Goal: Task Accomplishment & Management: Manage account settings

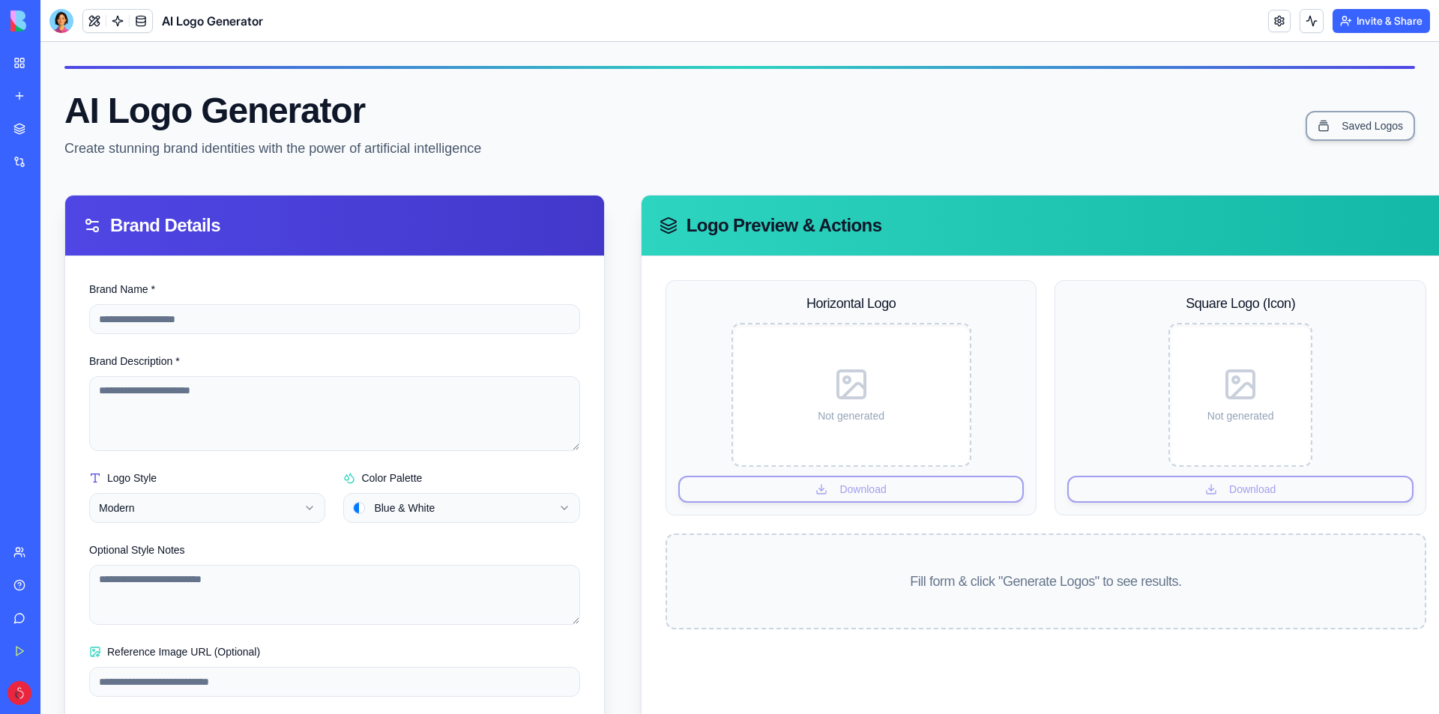
click at [55, 57] on div "My Workspace" at bounding box center [45, 62] width 19 height 15
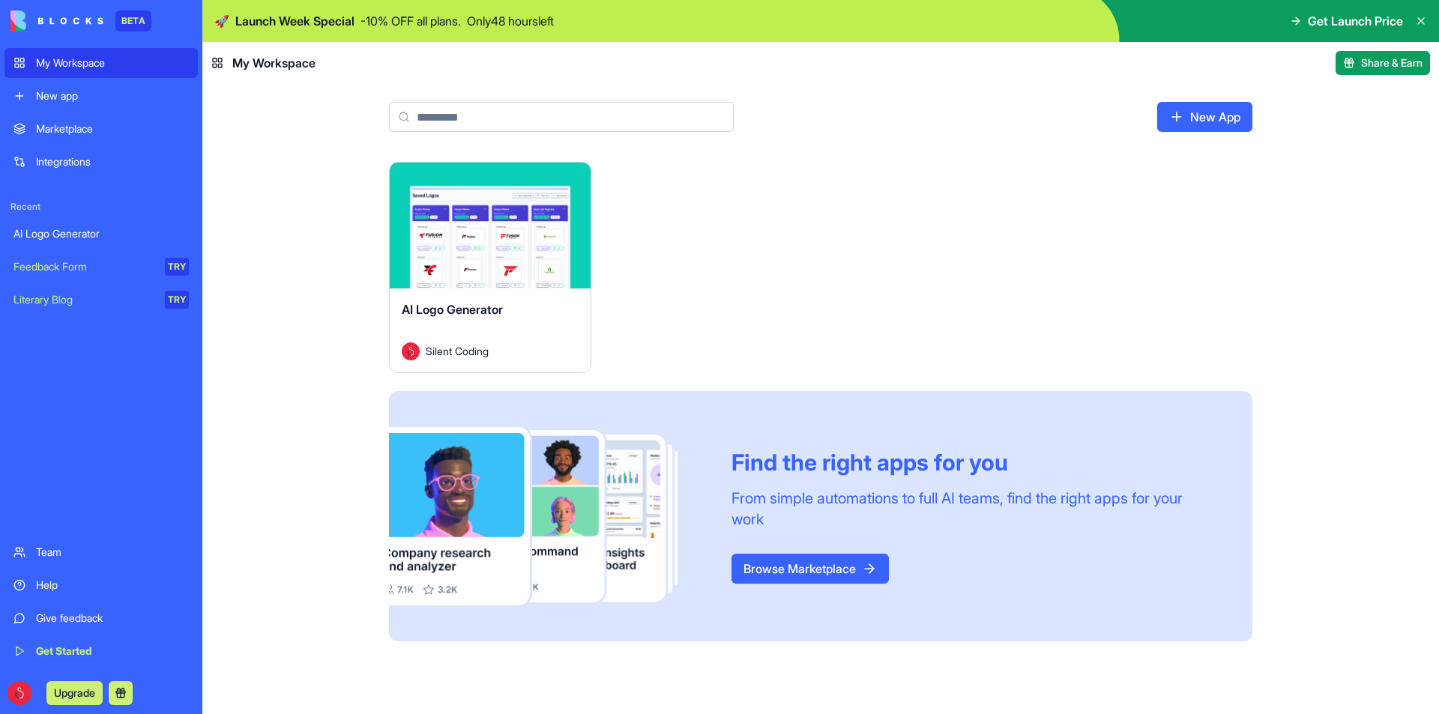
click at [125, 257] on link "Feedback Form TRY" at bounding box center [100, 267] width 193 height 30
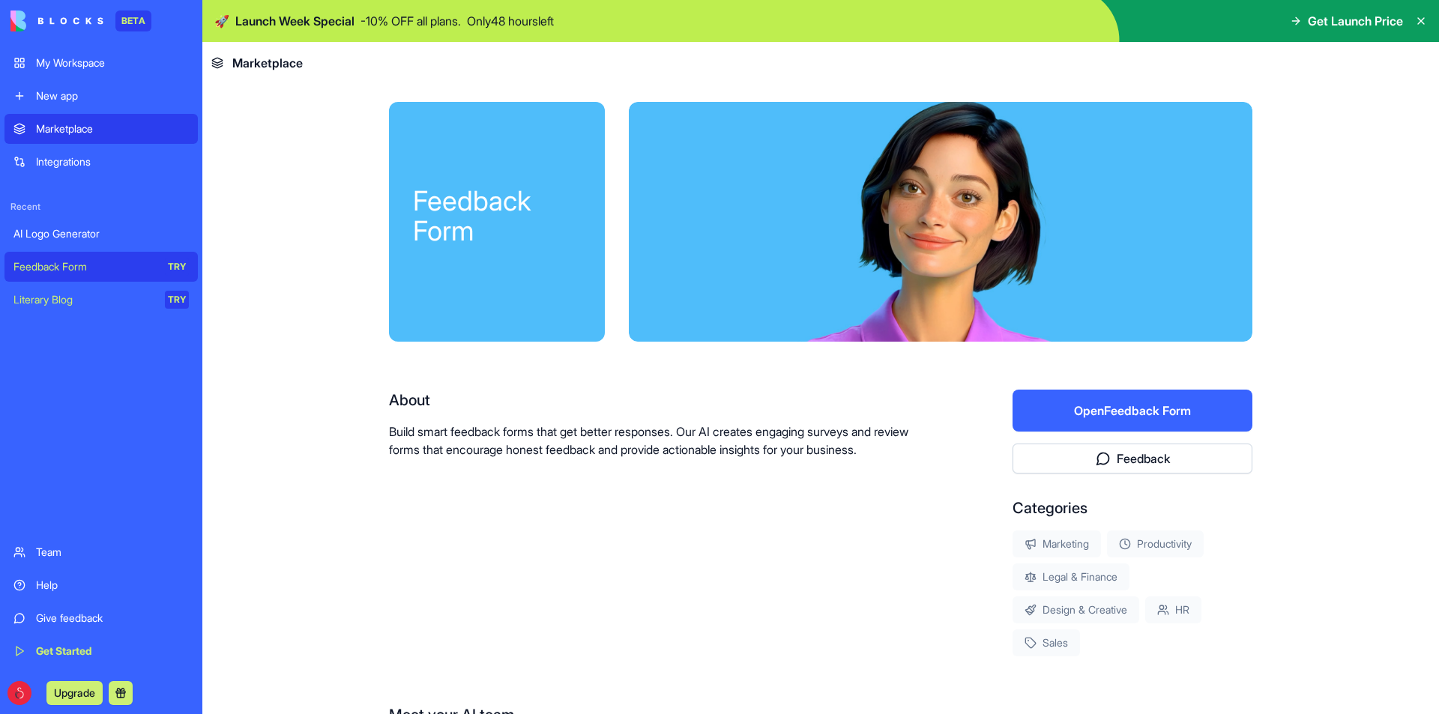
click at [92, 295] on div "Literary Blog" at bounding box center [83, 299] width 141 height 15
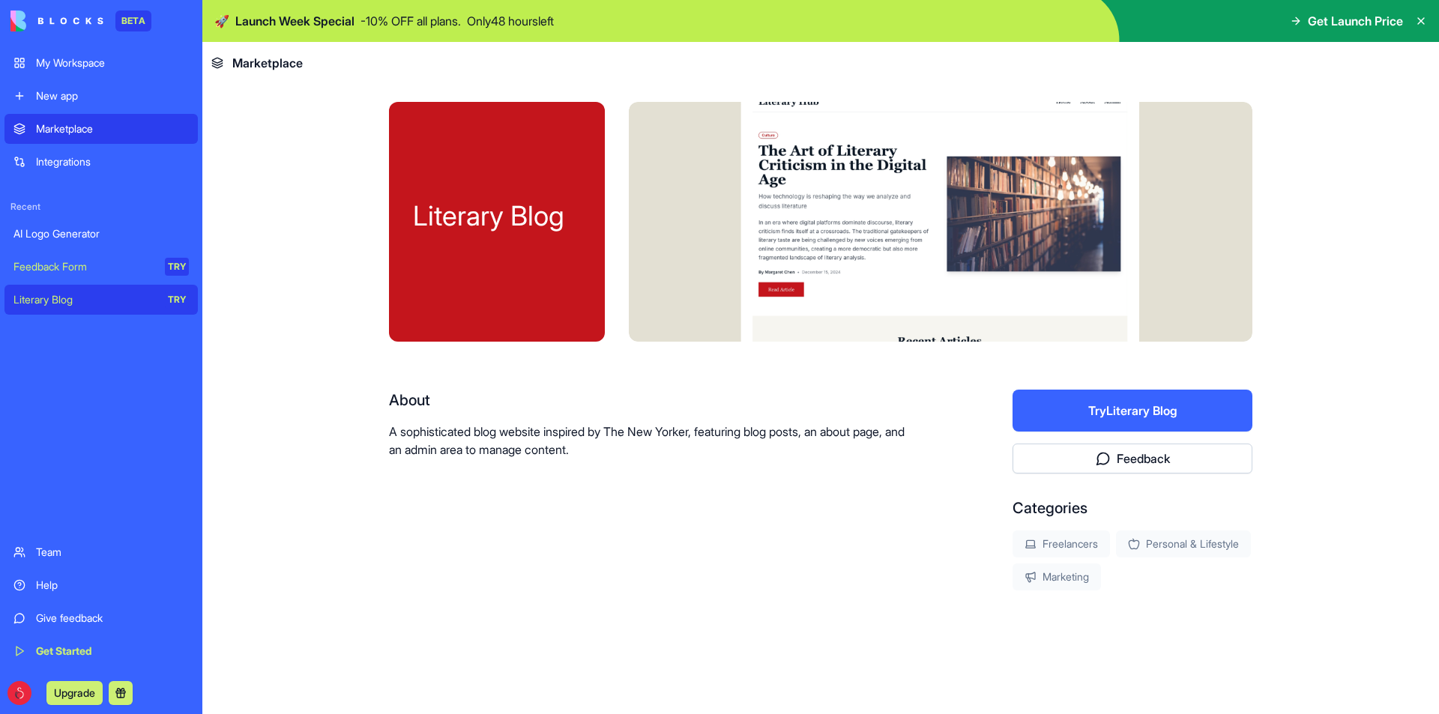
click at [1135, 417] on button "Try Literary Blog" at bounding box center [1132, 411] width 240 height 42
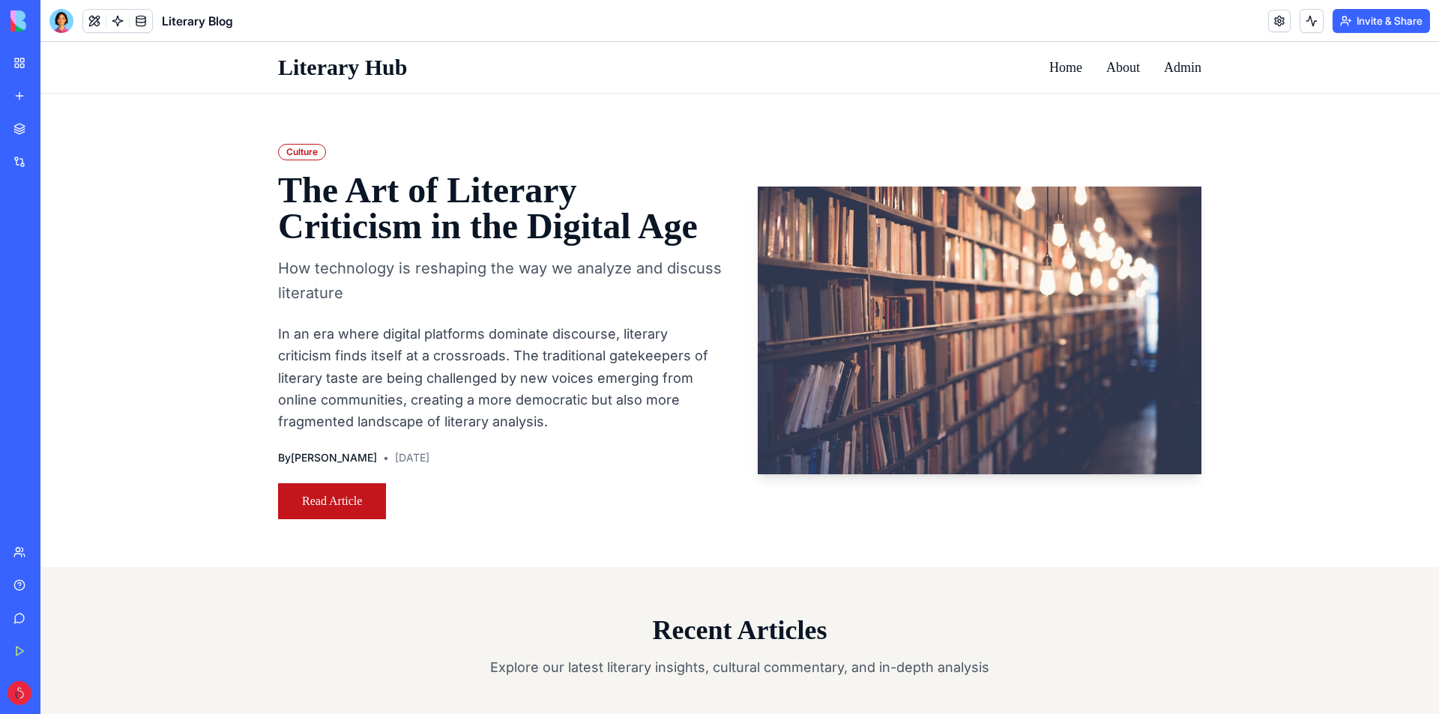
click at [331, 217] on h1 "The Art of Literary Criticism in the Digital Age" at bounding box center [500, 208] width 444 height 72
click at [306, 182] on h1 "The Art of Literary Criticism in the Digital Age" at bounding box center [500, 208] width 444 height 72
drag, startPoint x: 287, startPoint y: 155, endPoint x: 299, endPoint y: 175, distance: 23.5
click at [285, 155] on div "Culture" at bounding box center [302, 152] width 48 height 16
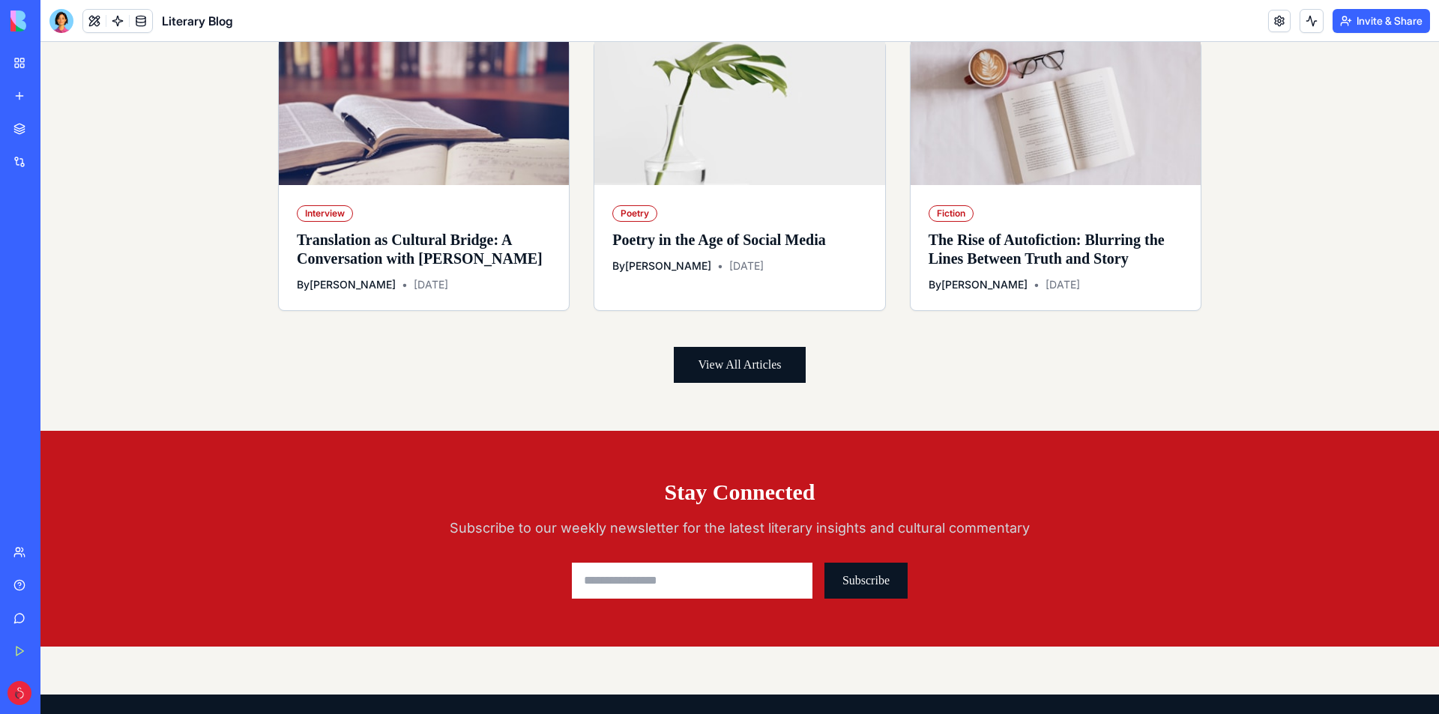
scroll to position [1227, 0]
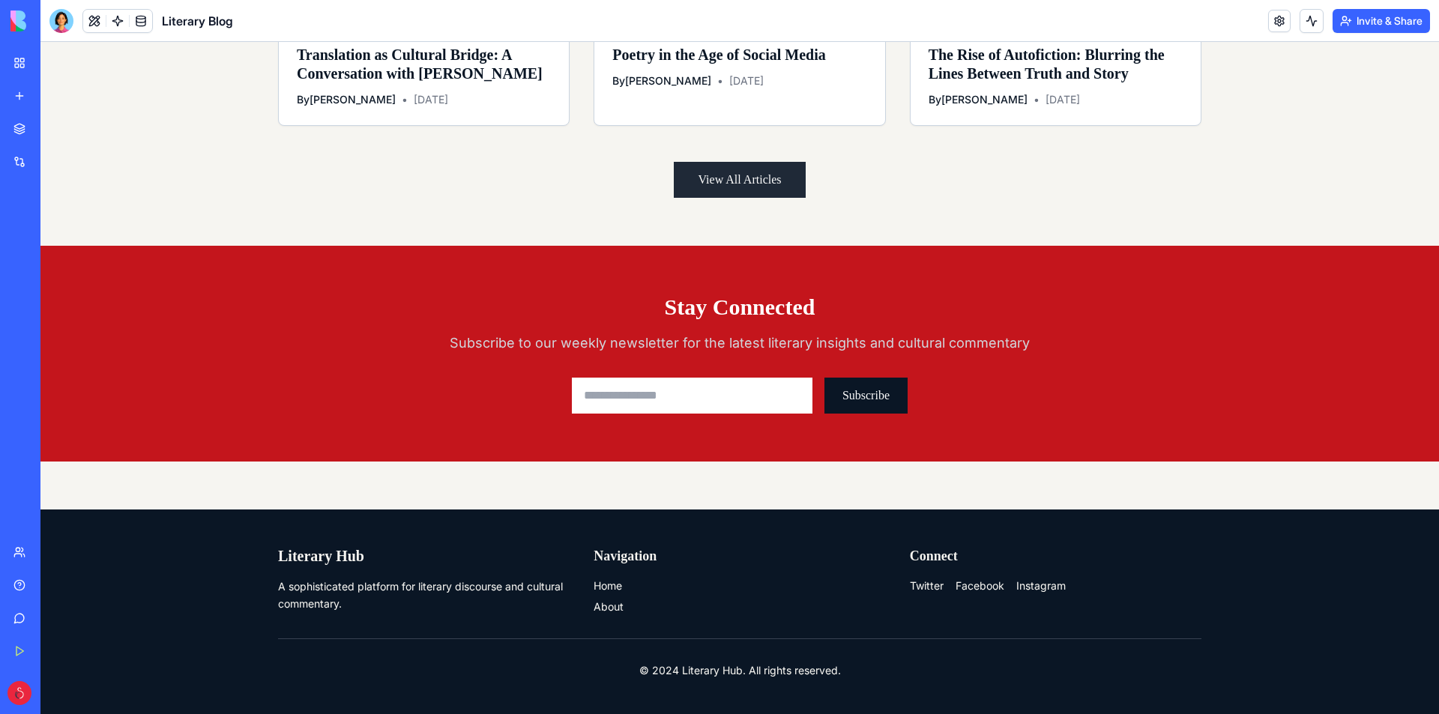
click at [716, 170] on button "View All Articles" at bounding box center [739, 180] width 131 height 36
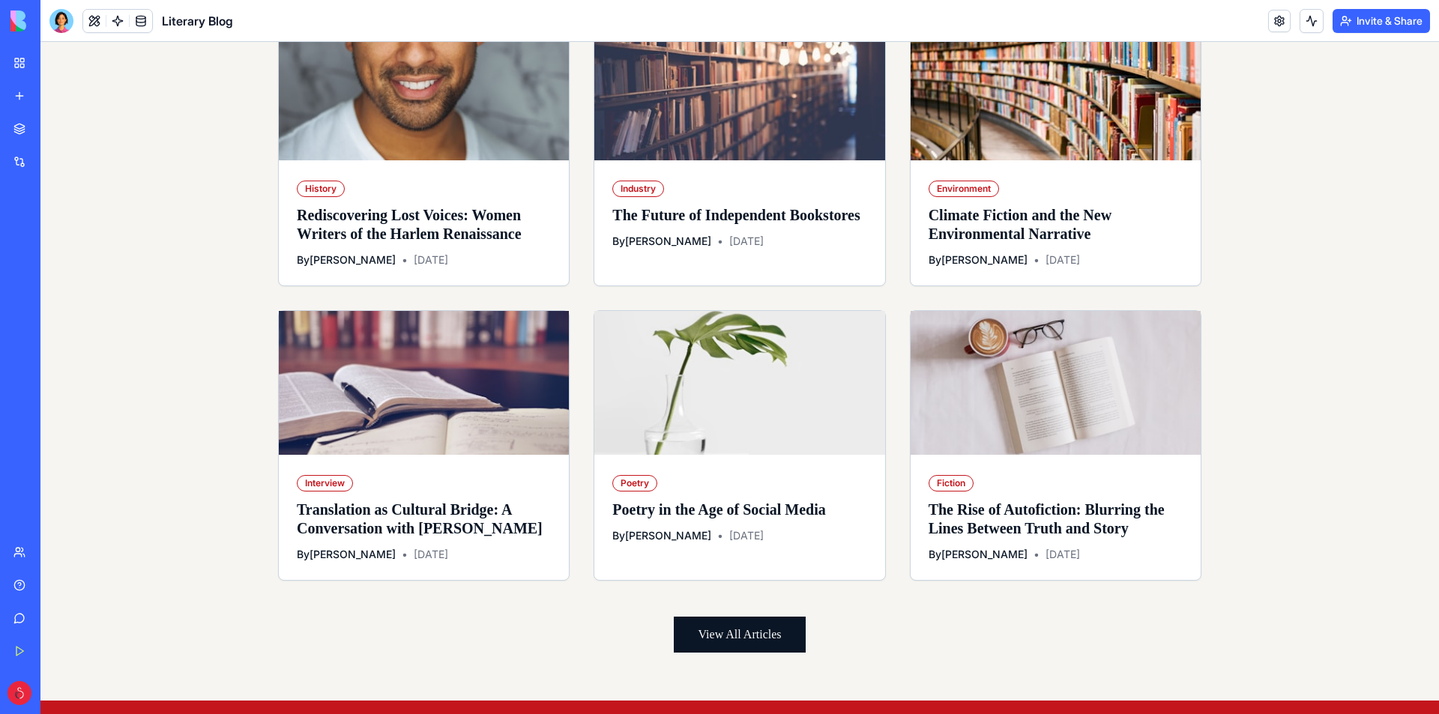
scroll to position [402, 0]
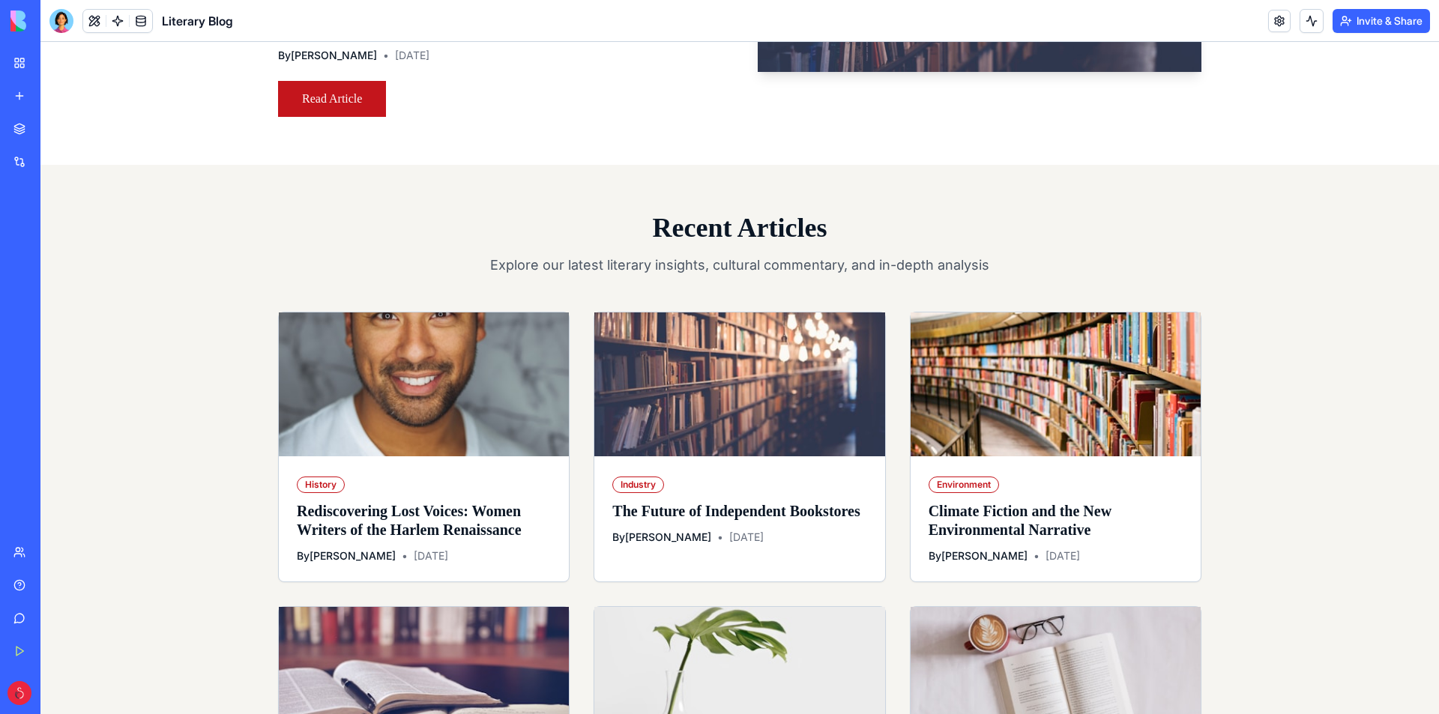
click at [54, 14] on div at bounding box center [61, 21] width 24 height 24
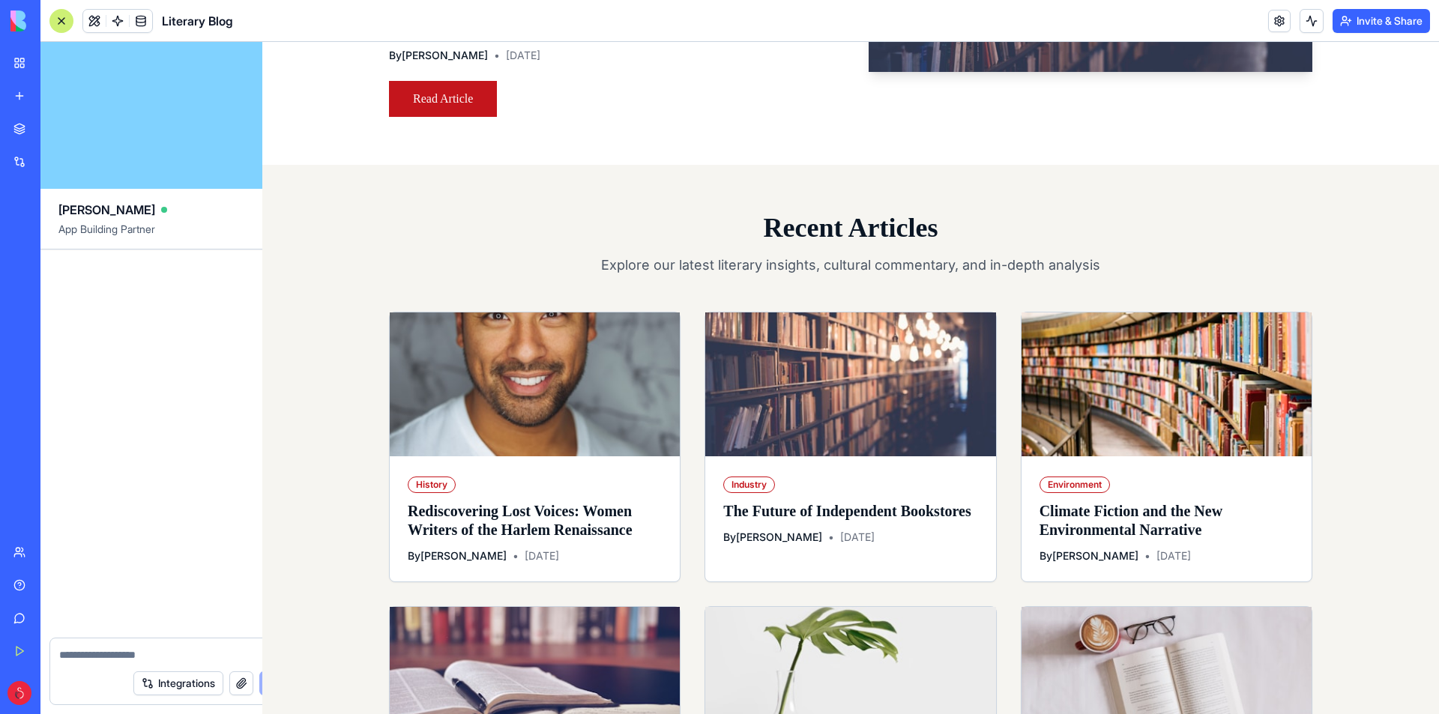
scroll to position [0, 0]
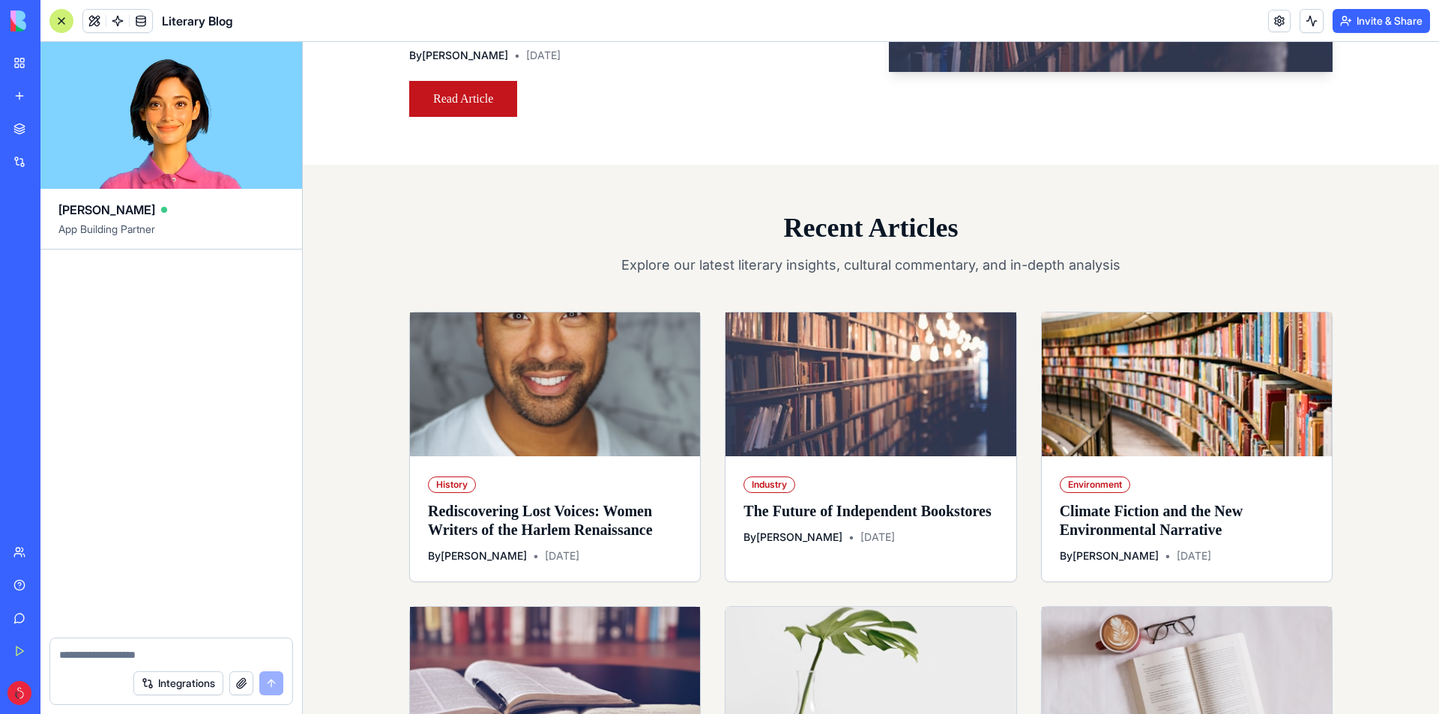
click at [54, 14] on div at bounding box center [61, 21] width 24 height 24
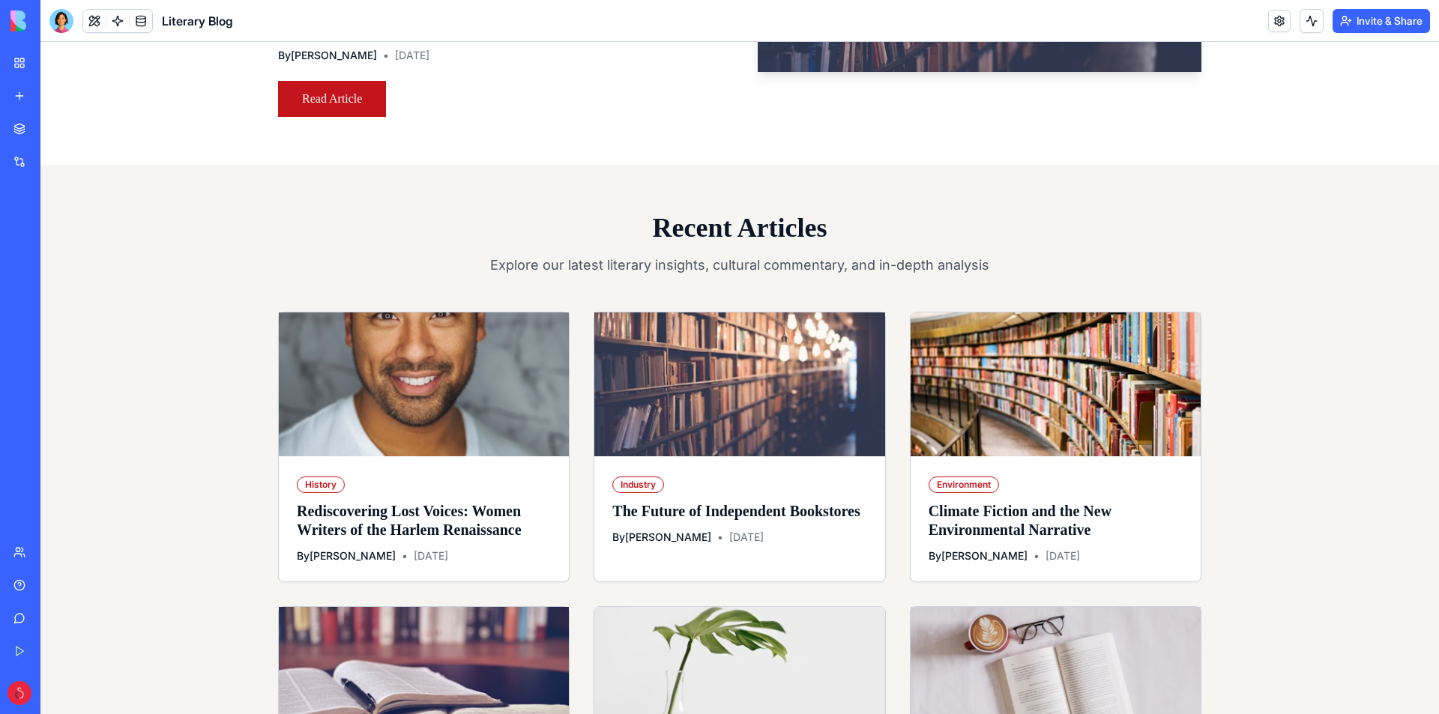
click at [54, 12] on div at bounding box center [61, 21] width 24 height 24
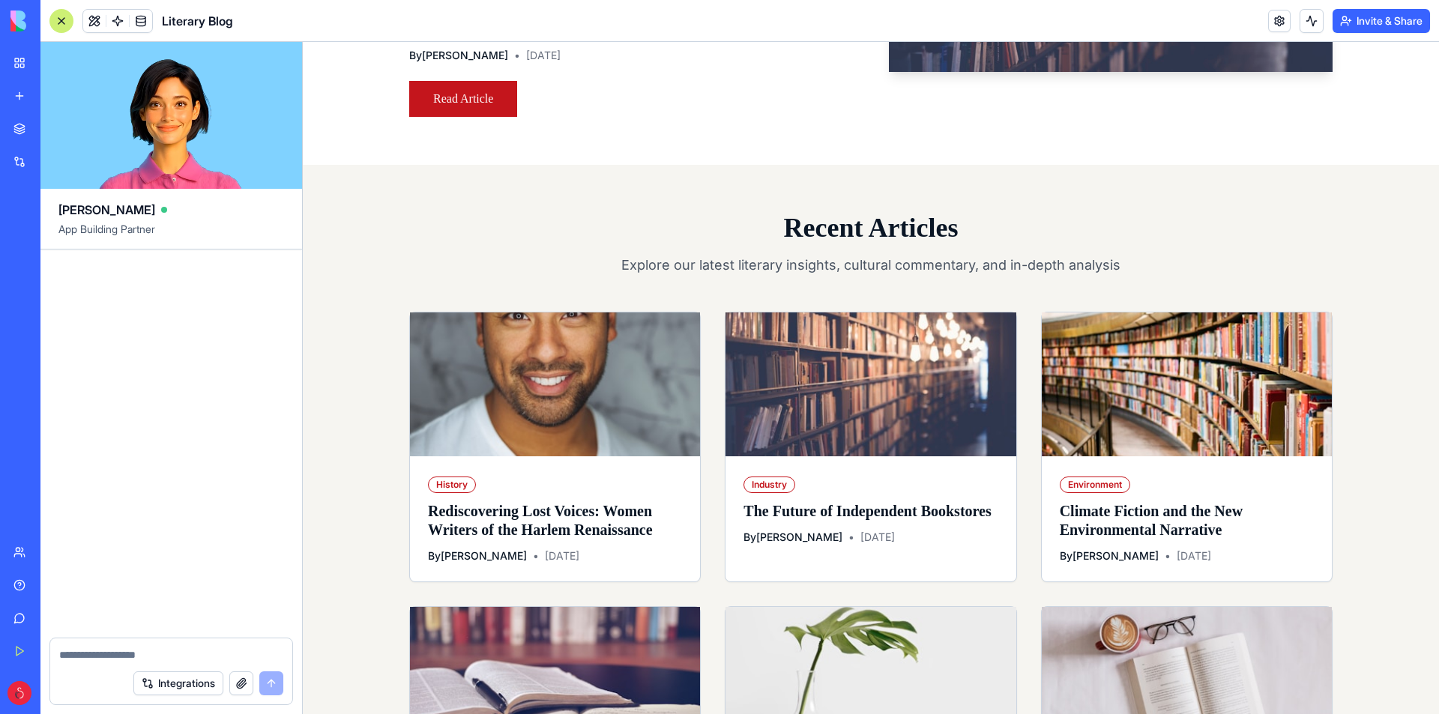
click at [54, 12] on div at bounding box center [61, 21] width 24 height 24
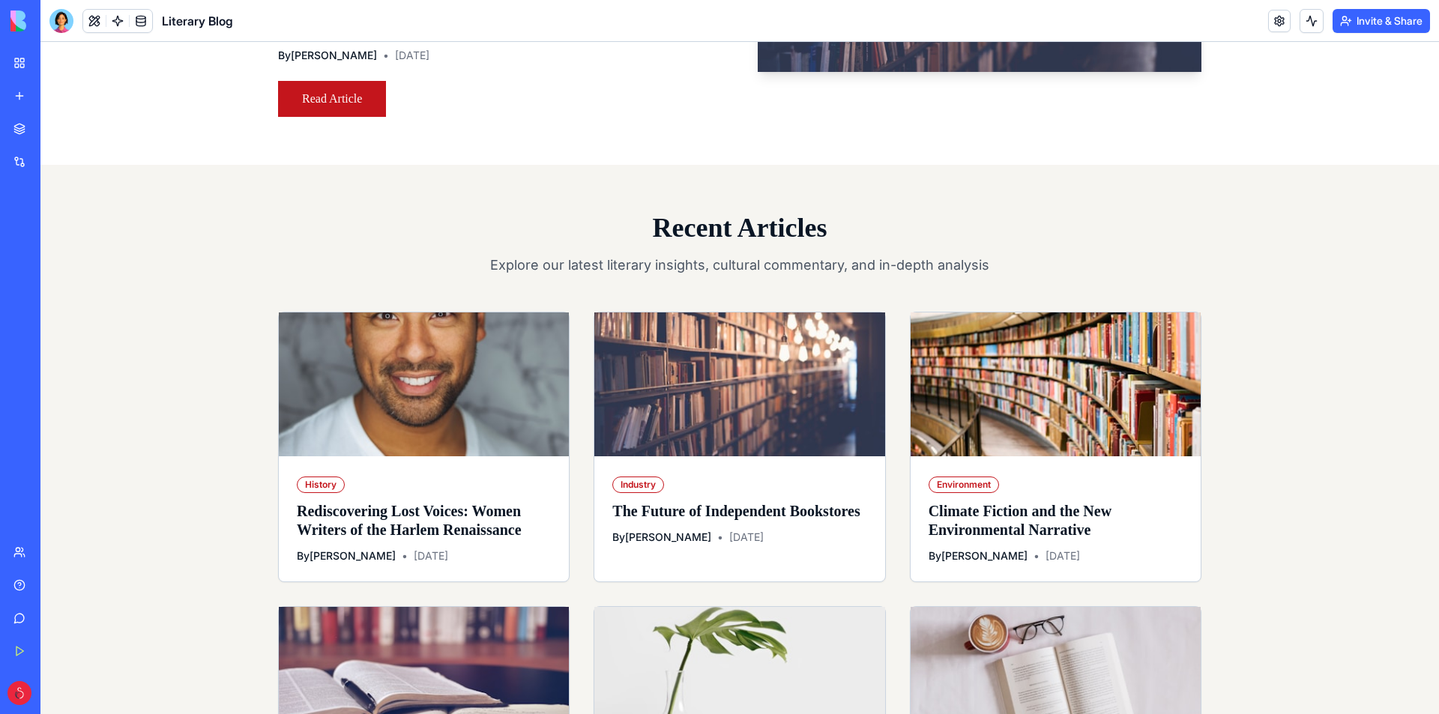
click at [29, 16] on img at bounding box center [56, 20] width 93 height 21
click at [55, 65] on div "My Workspace" at bounding box center [45, 62] width 19 height 15
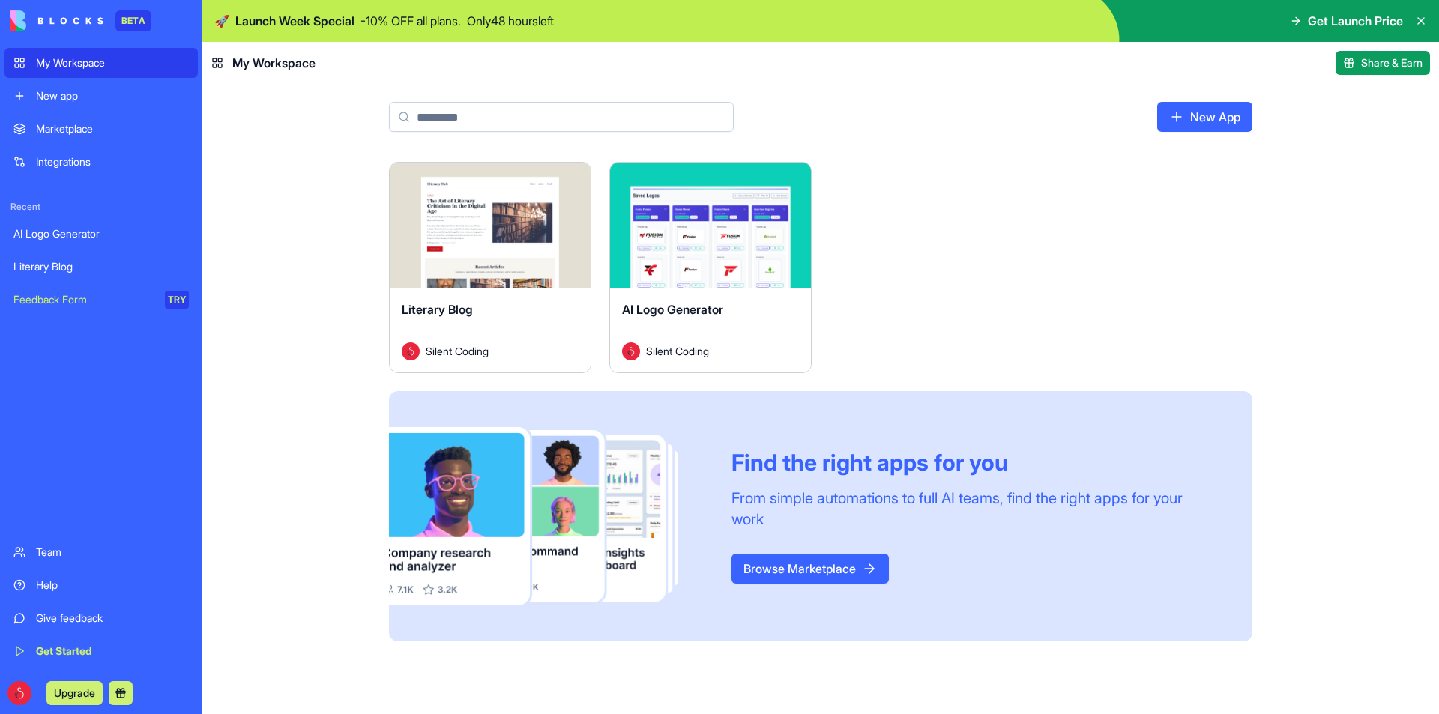
click at [61, 99] on div "New app" at bounding box center [112, 95] width 153 height 15
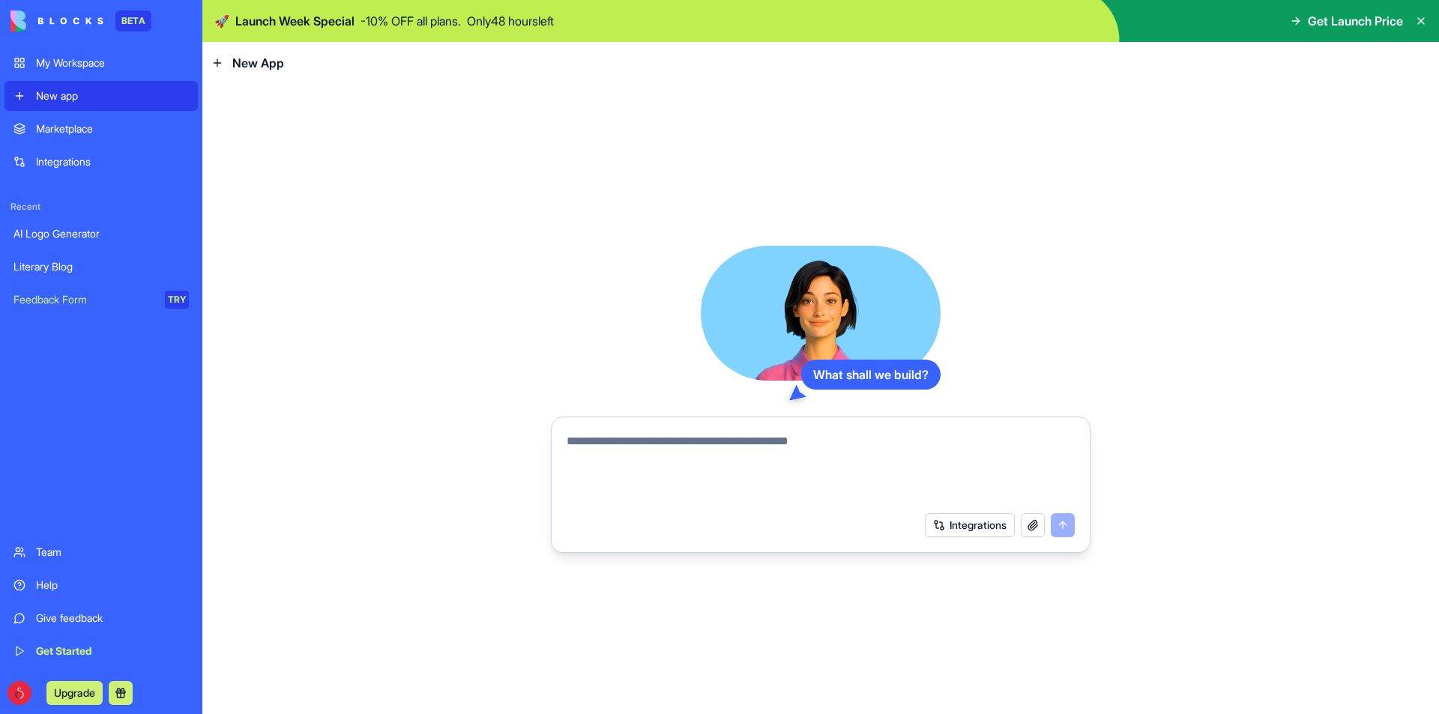
click at [710, 437] on textarea at bounding box center [820, 468] width 508 height 72
click at [953, 513] on button "Integrations" at bounding box center [970, 525] width 90 height 24
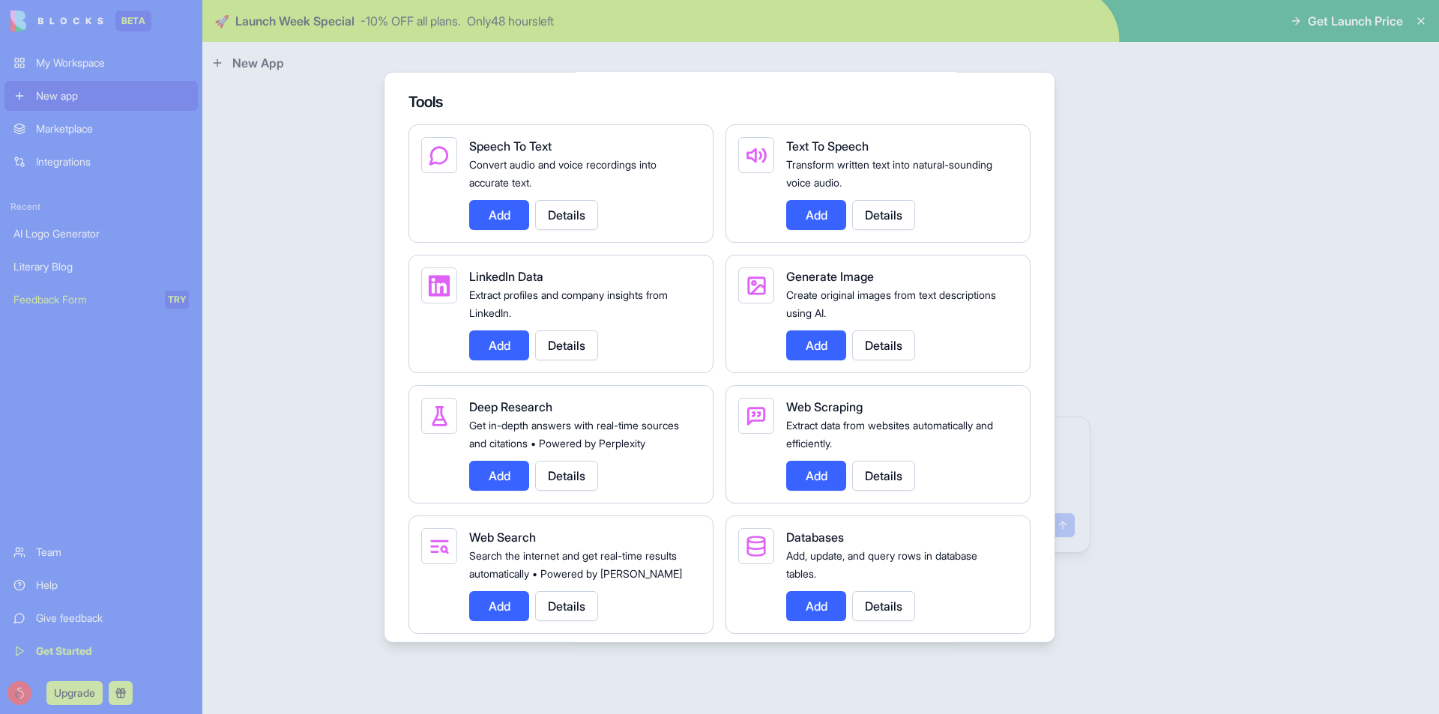
scroll to position [1723, 0]
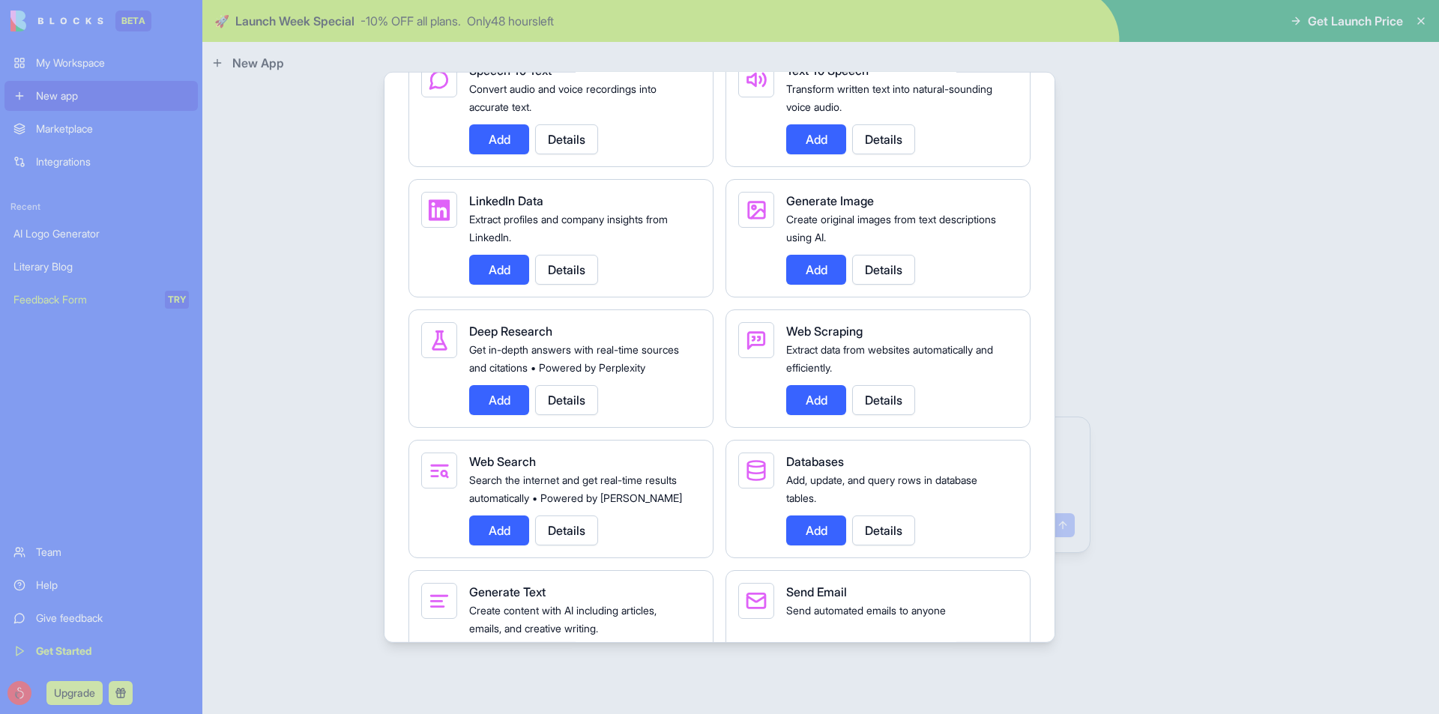
click at [1159, 314] on div at bounding box center [719, 357] width 1439 height 714
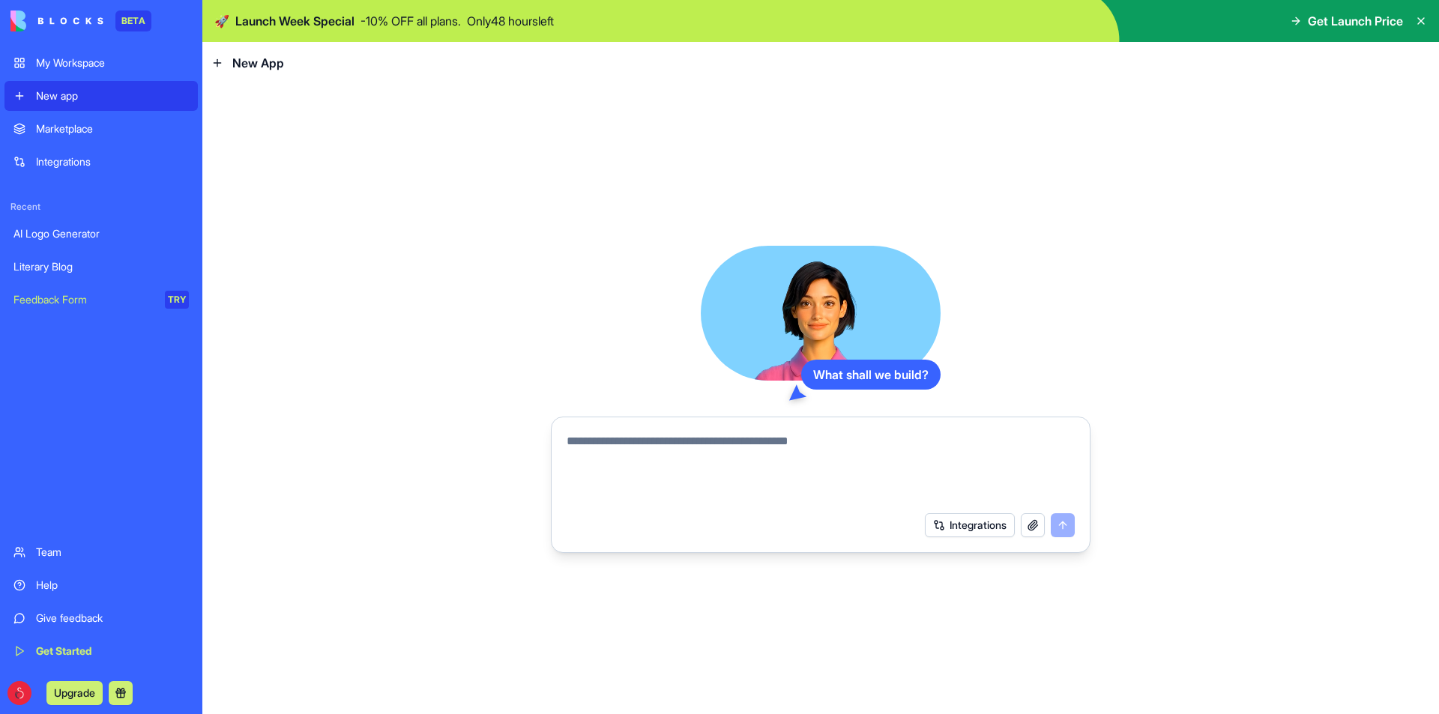
click at [1038, 525] on button "button" at bounding box center [1033, 525] width 24 height 24
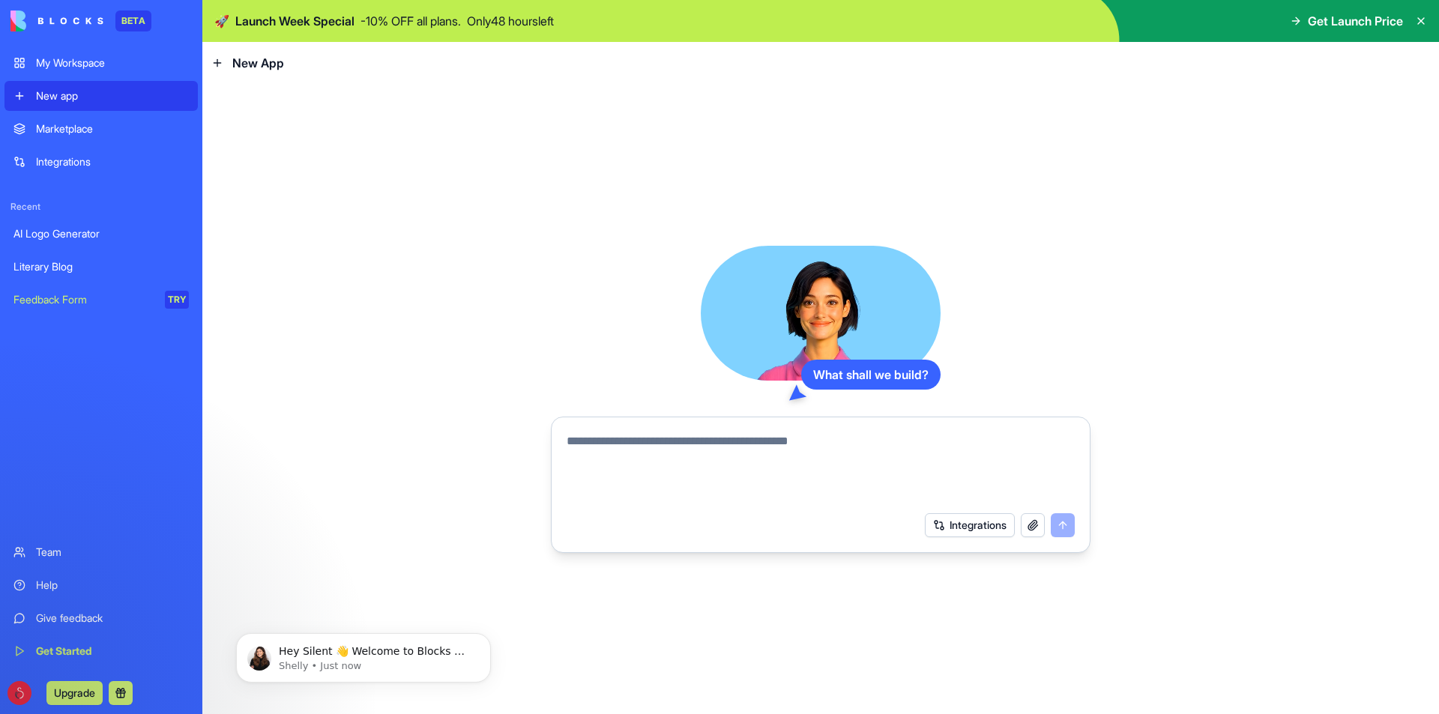
click at [692, 456] on textarea at bounding box center [820, 468] width 508 height 72
click at [665, 440] on textarea "**********" at bounding box center [820, 468] width 508 height 72
click at [784, 448] on textarea "**********" at bounding box center [820, 468] width 508 height 72
paste textarea "**********"
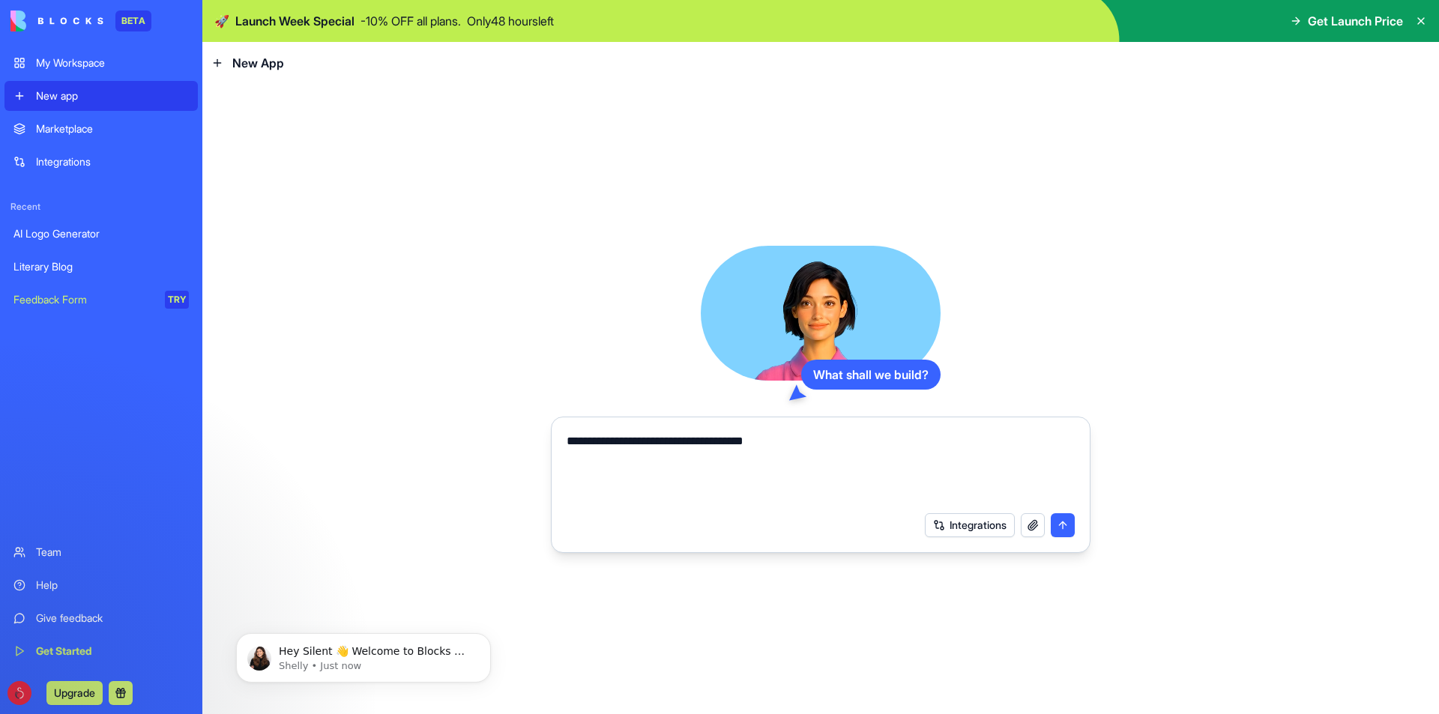
type textarea "**********"
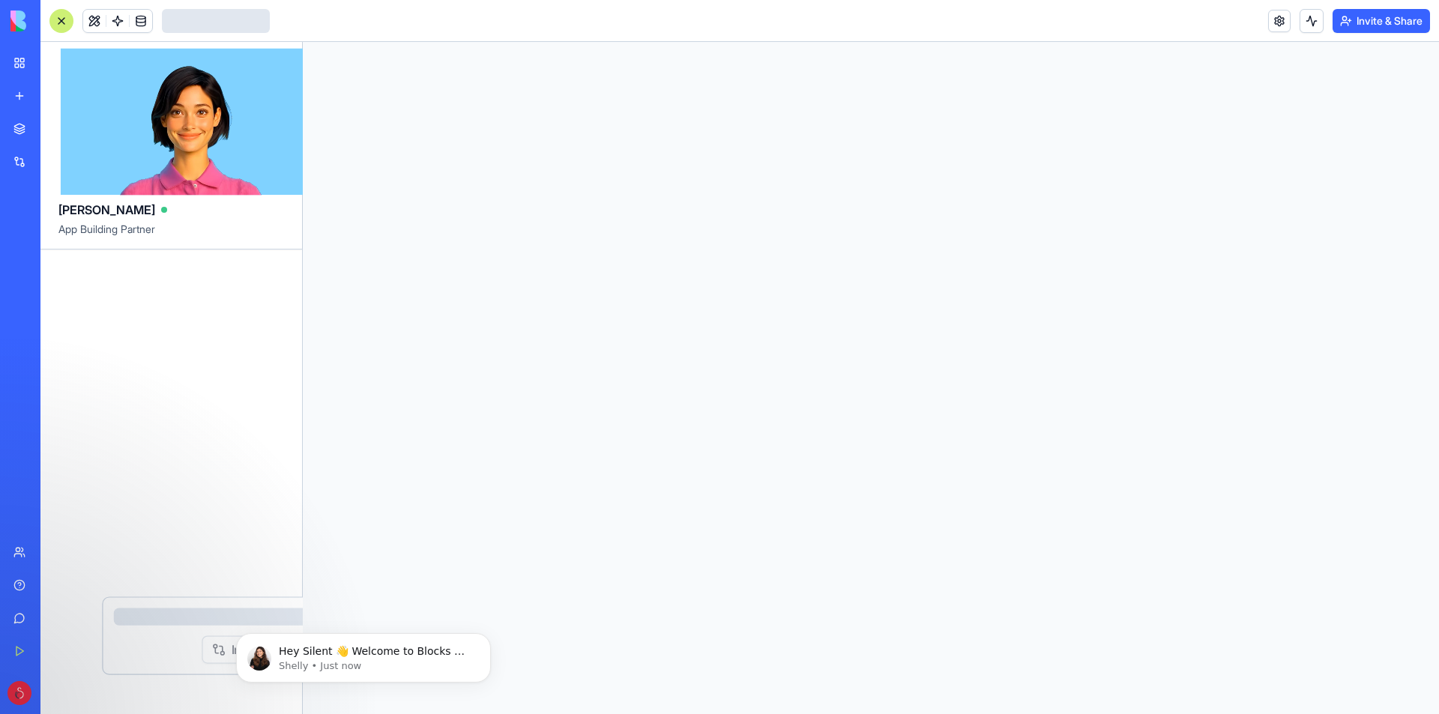
click at [1060, 526] on div at bounding box center [871, 378] width 1136 height 672
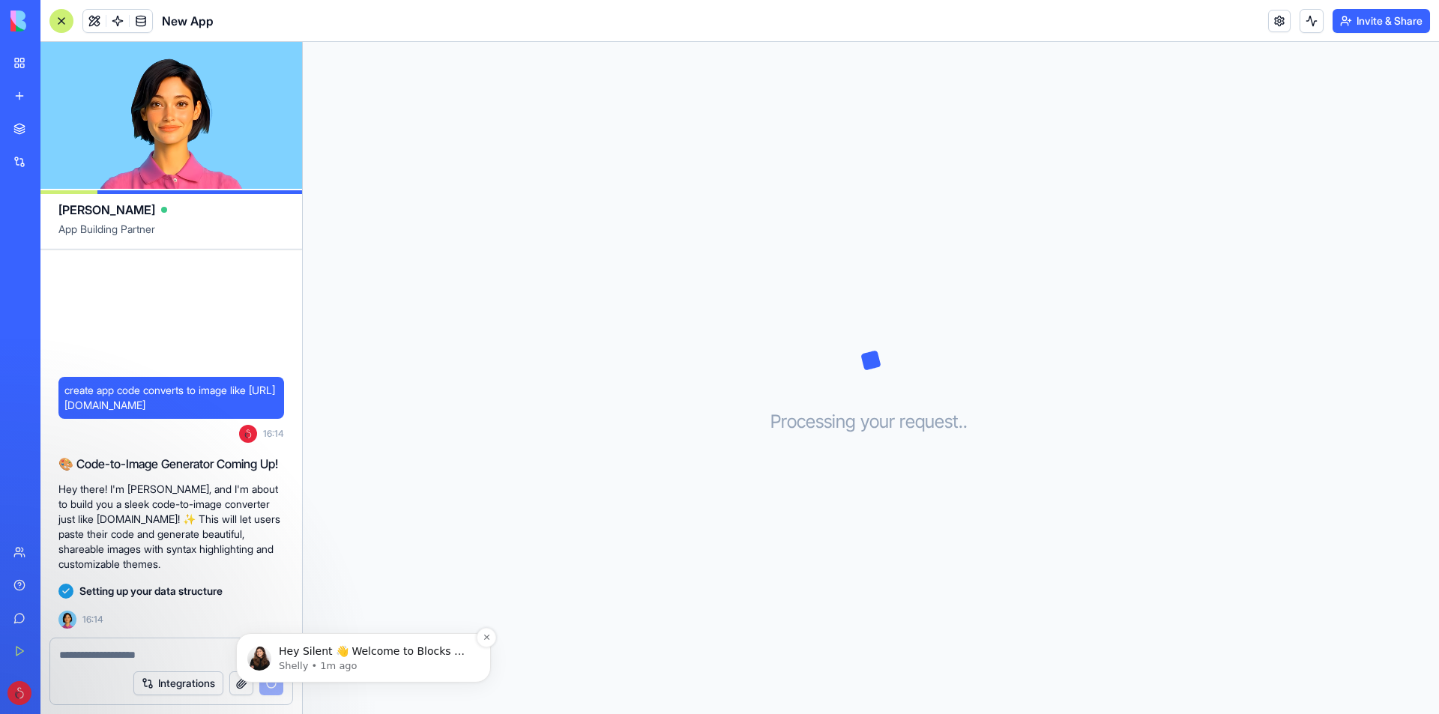
click at [388, 659] on p "Shelly • 1m ago" at bounding box center [375, 665] width 193 height 13
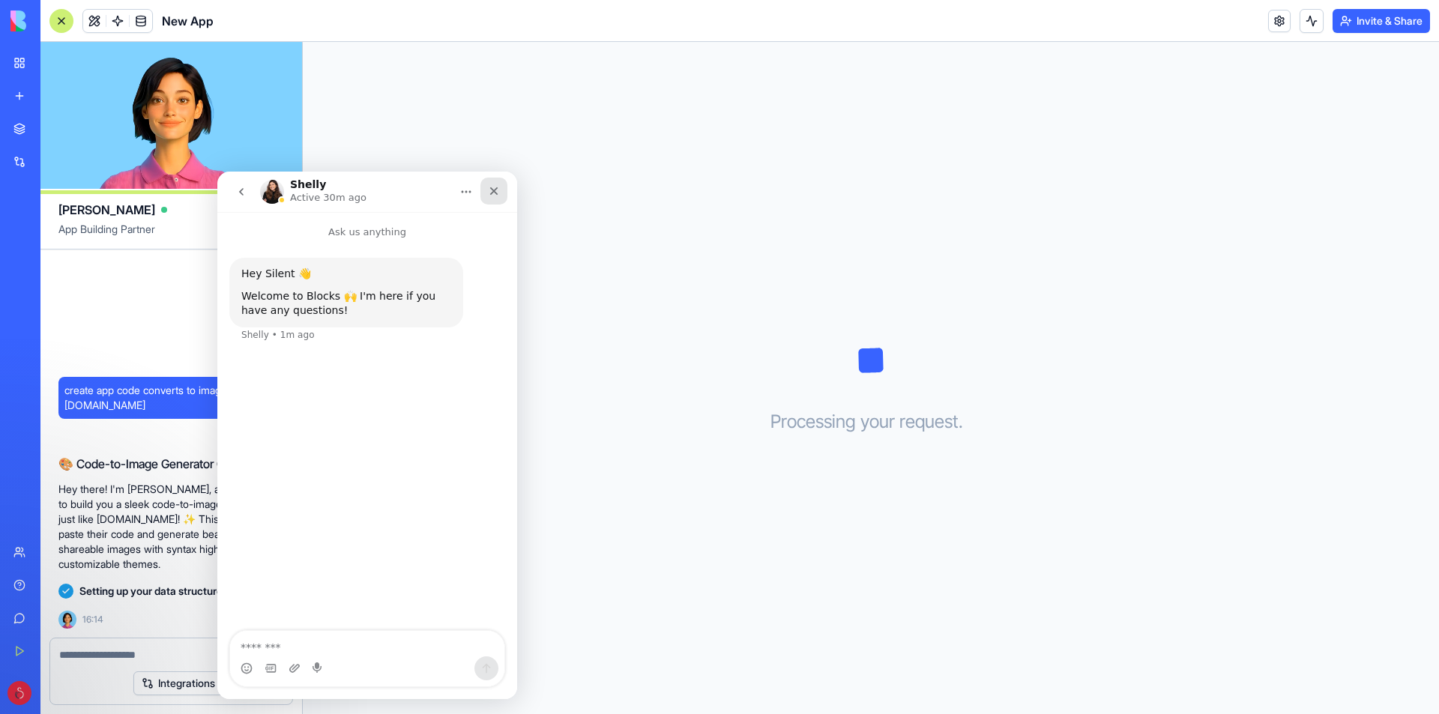
click at [491, 191] on icon "Close" at bounding box center [494, 191] width 12 height 12
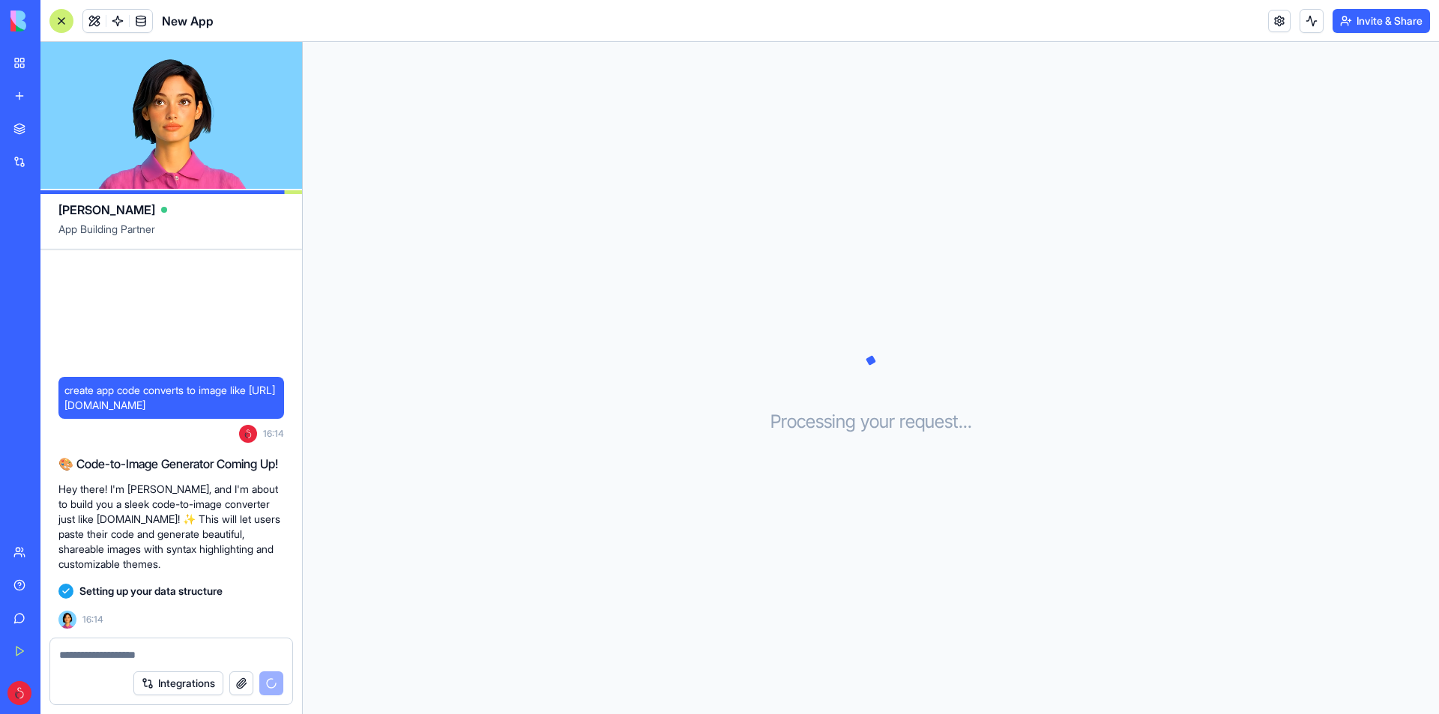
click at [195, 146] on video at bounding box center [170, 115] width 261 height 147
click at [196, 145] on video at bounding box center [170, 115] width 261 height 147
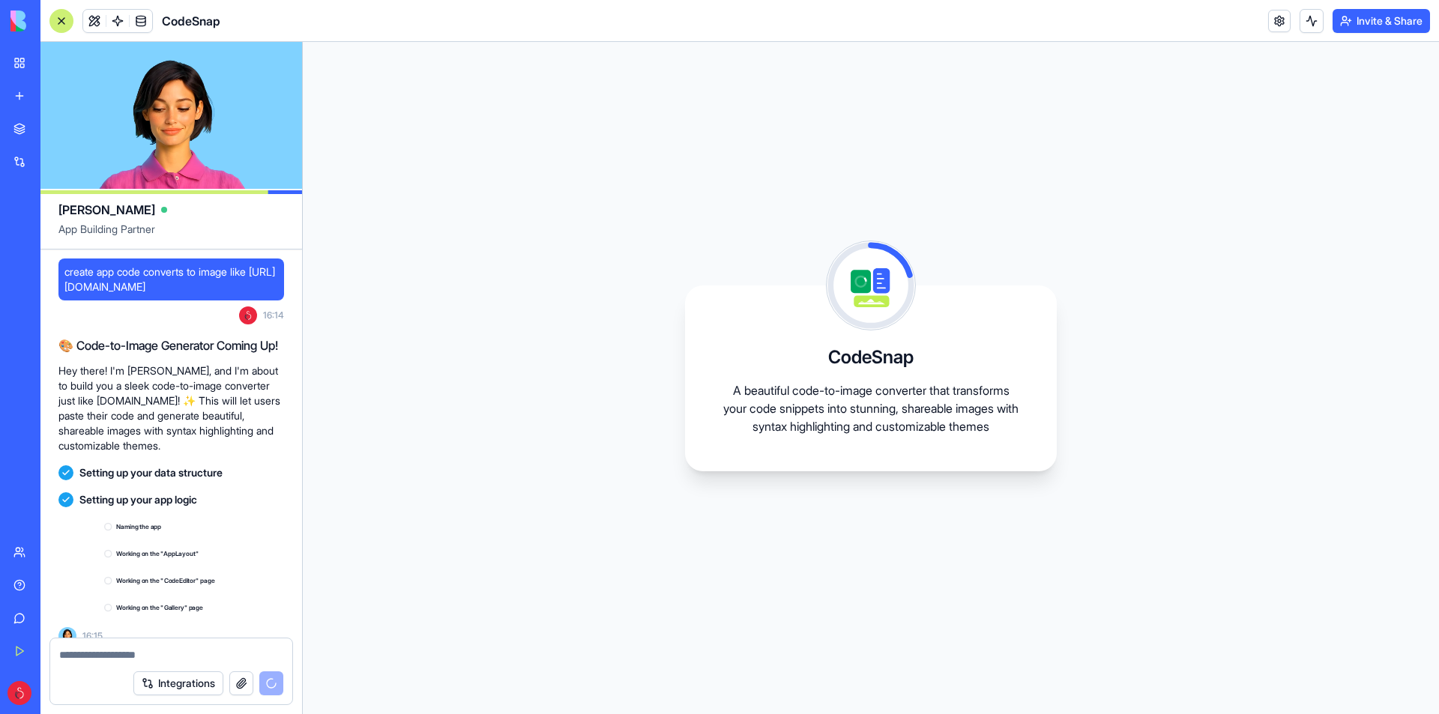
scroll to position [16, 0]
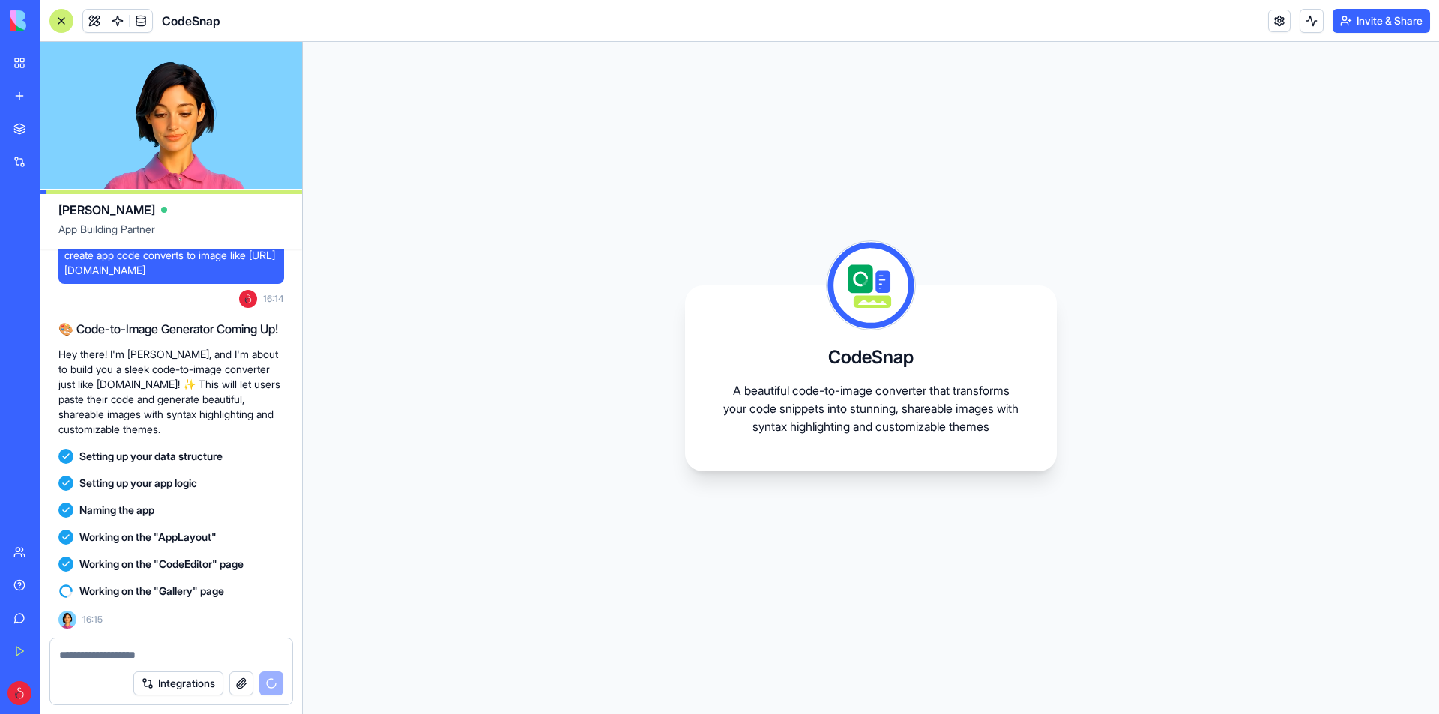
click at [108, 87] on video at bounding box center [170, 115] width 261 height 147
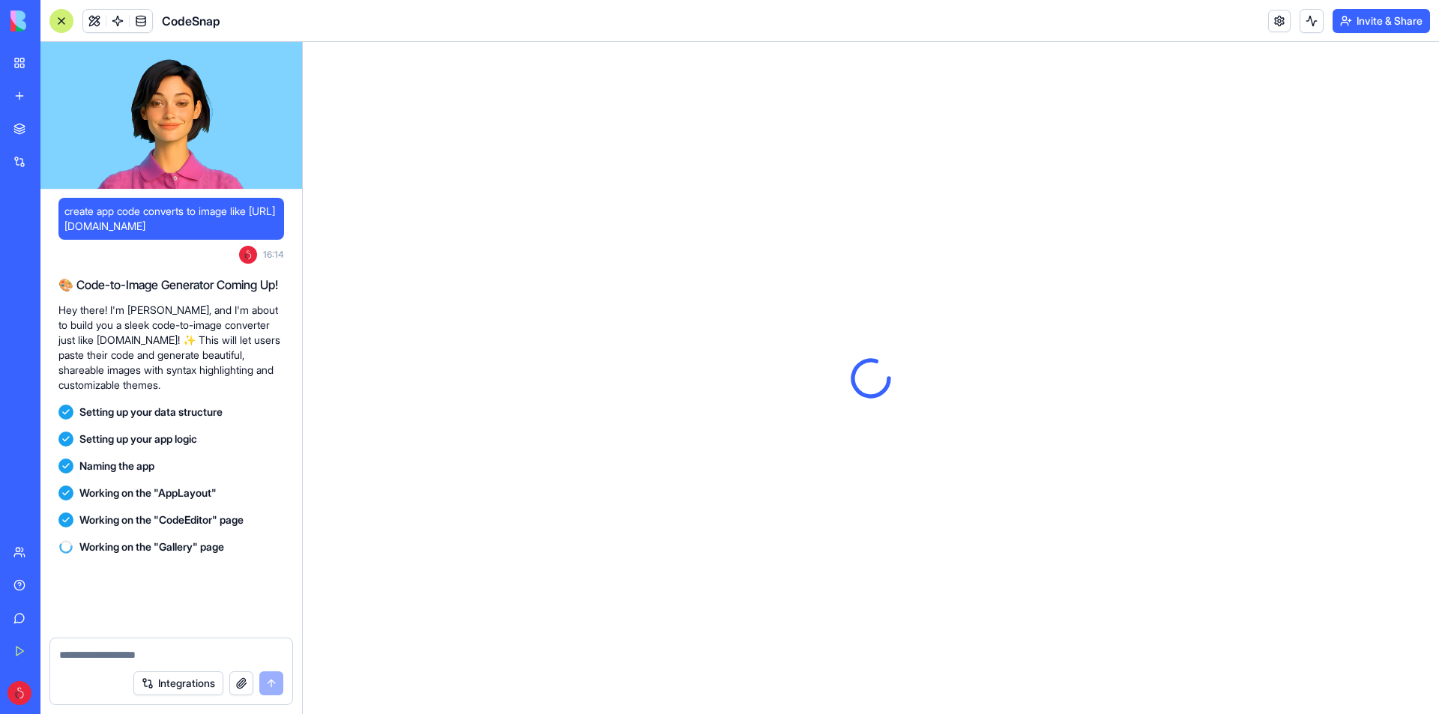
scroll to position [151, 0]
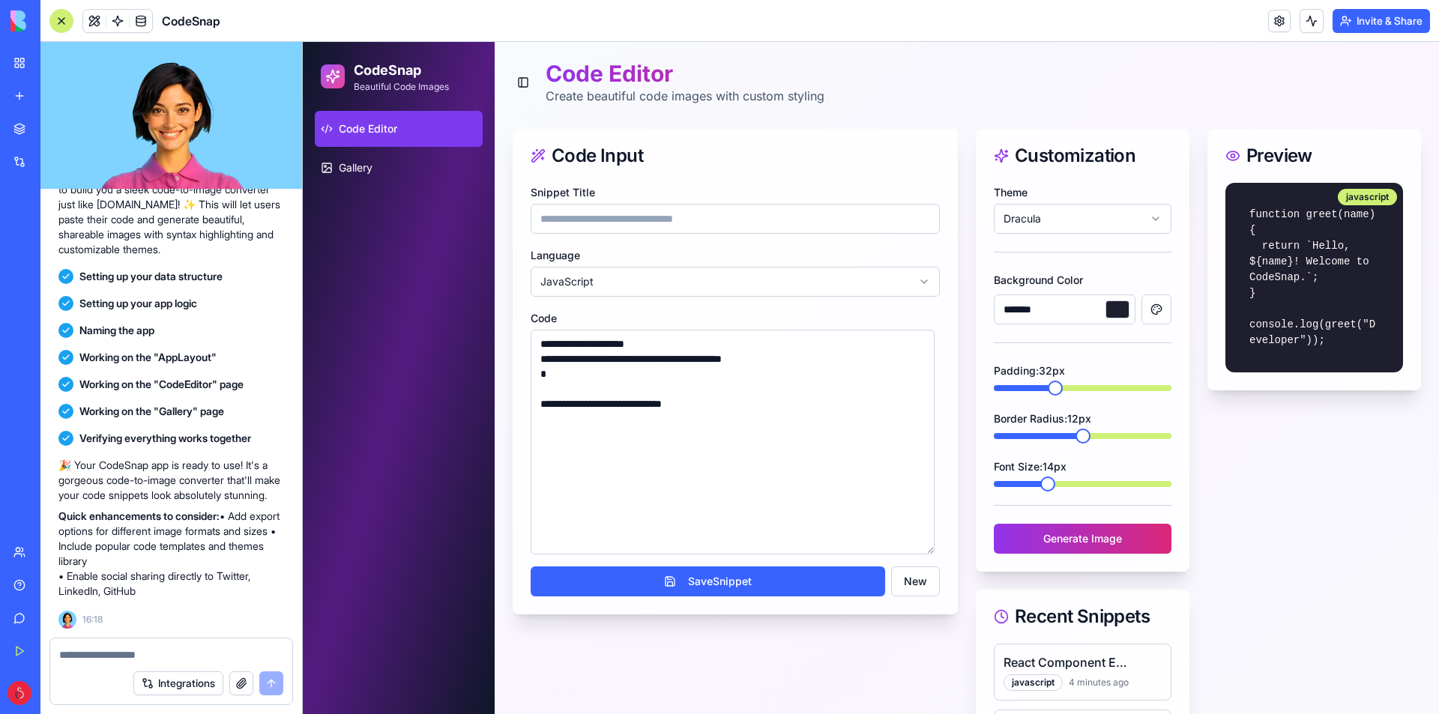
click at [698, 235] on div "**********" at bounding box center [735, 399] width 445 height 432
click at [697, 233] on input "Snippet Title" at bounding box center [734, 219] width 409 height 30
drag, startPoint x: 793, startPoint y: 446, endPoint x: 543, endPoint y: 260, distance: 311.1
click at [508, 263] on div "**********" at bounding box center [967, 455] width 944 height 826
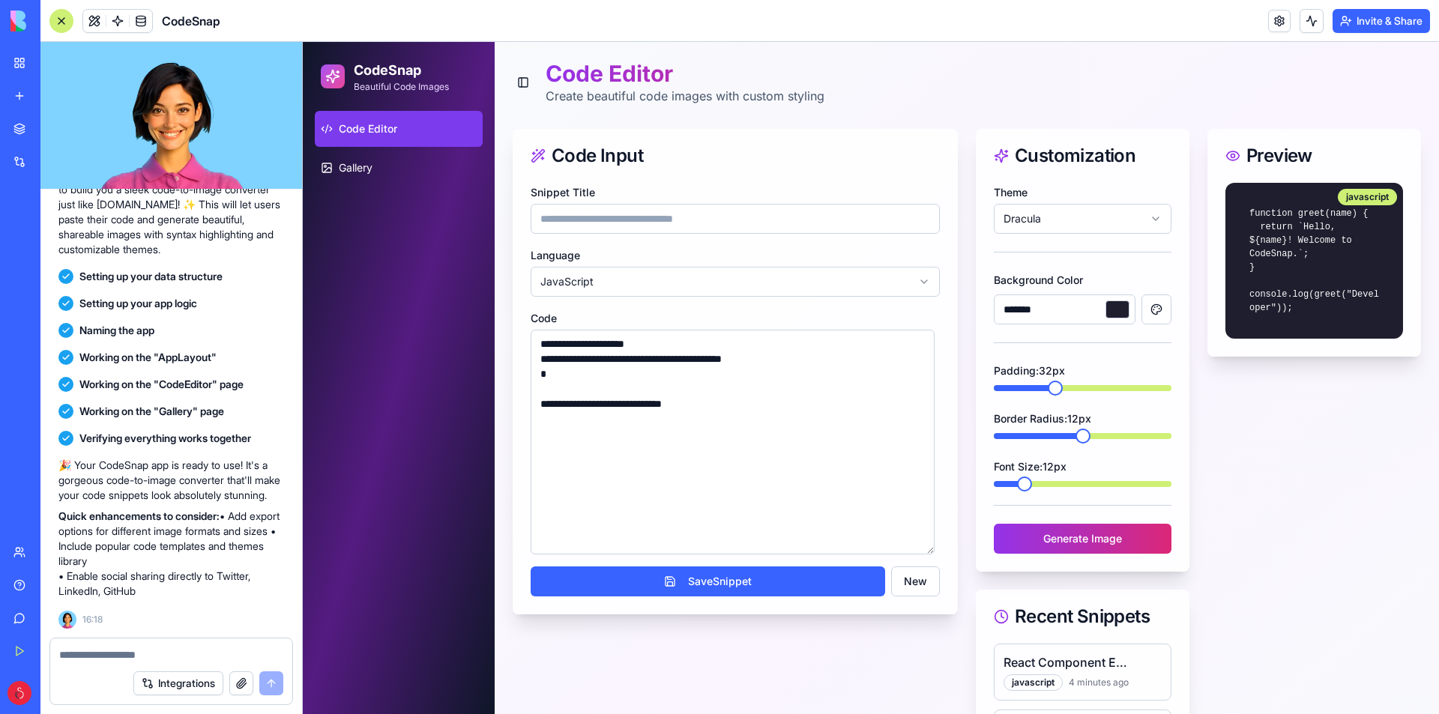
click at [1017, 485] on span at bounding box center [1024, 484] width 15 height 15
click at [1116, 441] on span at bounding box center [1123, 436] width 15 height 15
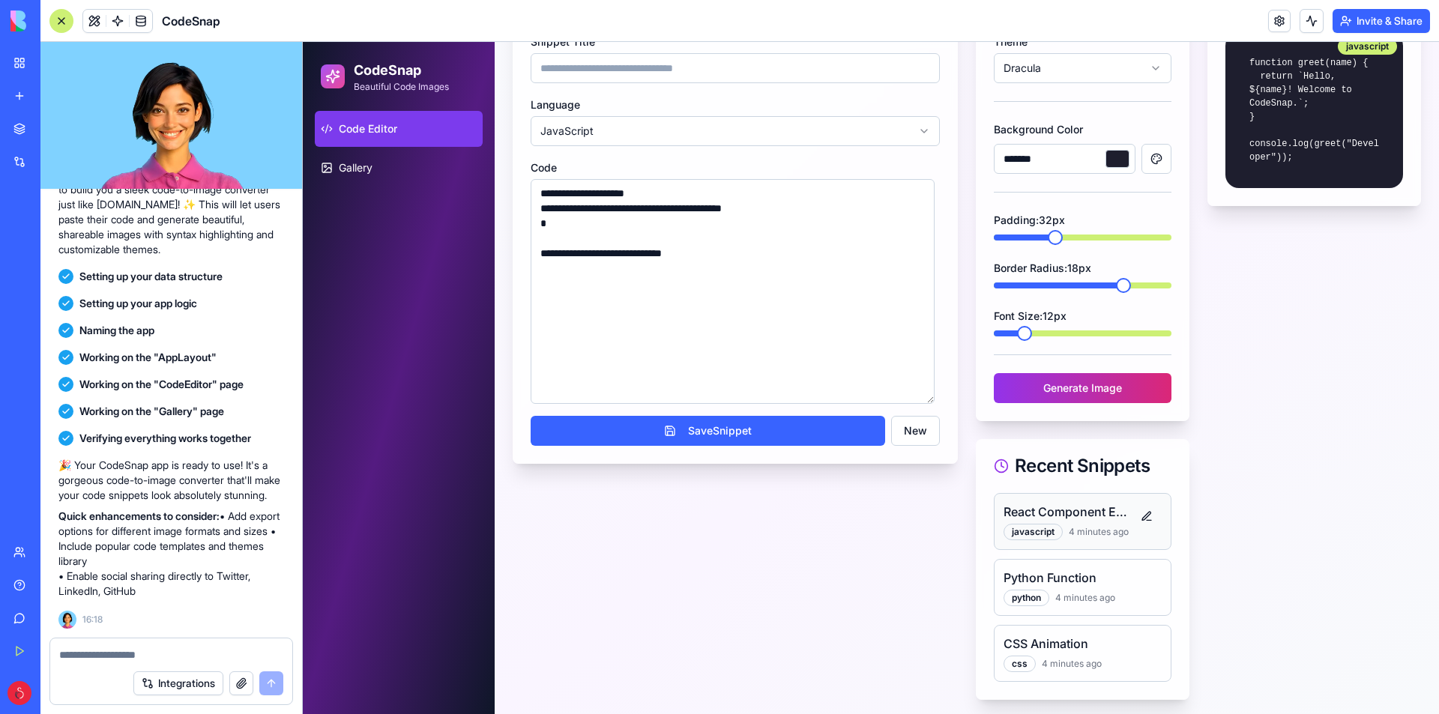
scroll to position [162, 0]
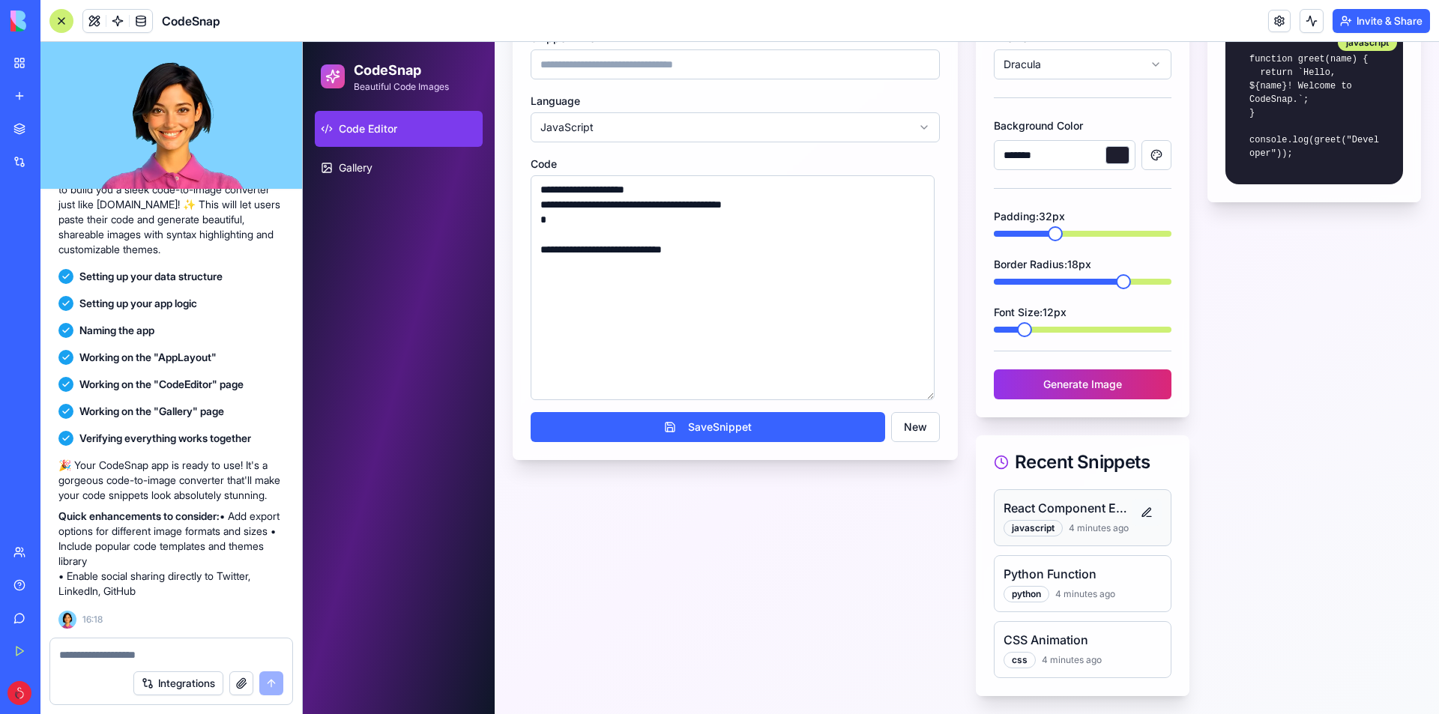
click at [1135, 503] on button at bounding box center [1146, 512] width 30 height 27
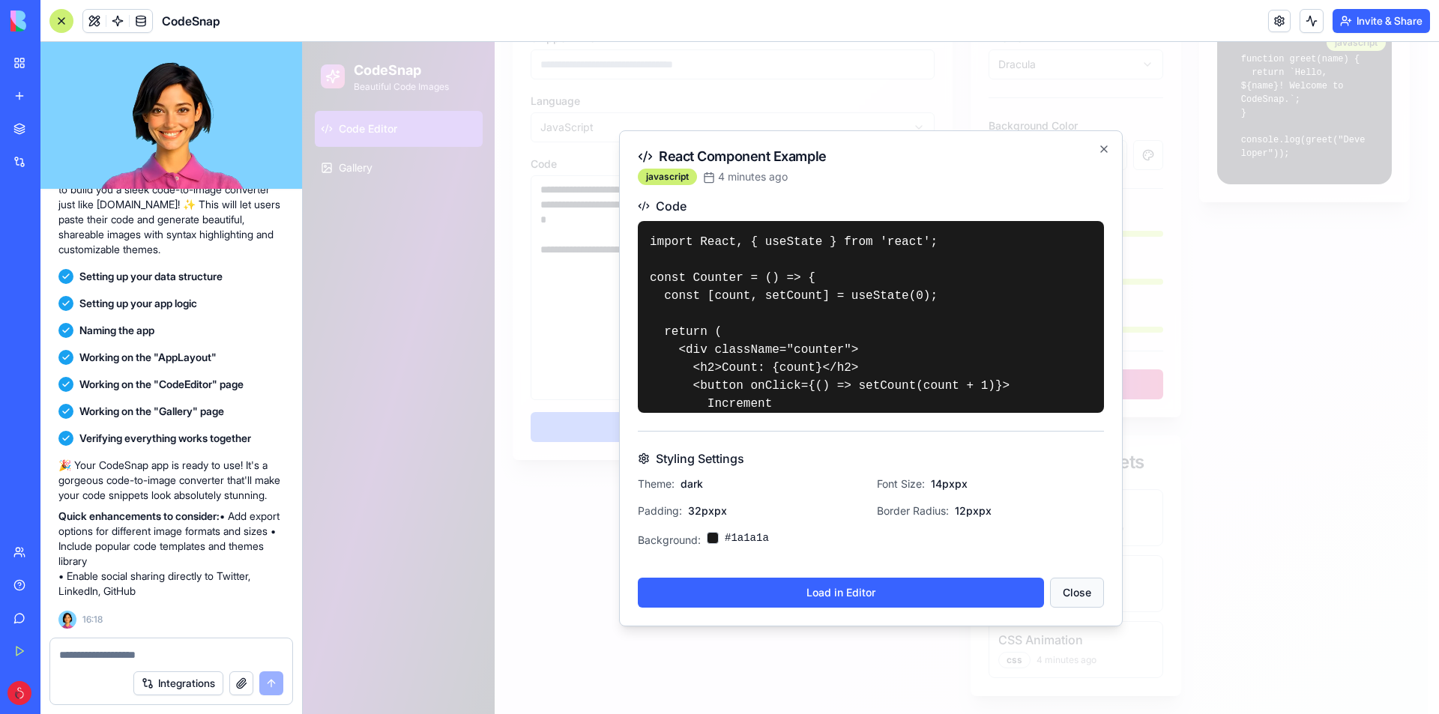
click at [1075, 588] on button "Close" at bounding box center [1077, 593] width 54 height 30
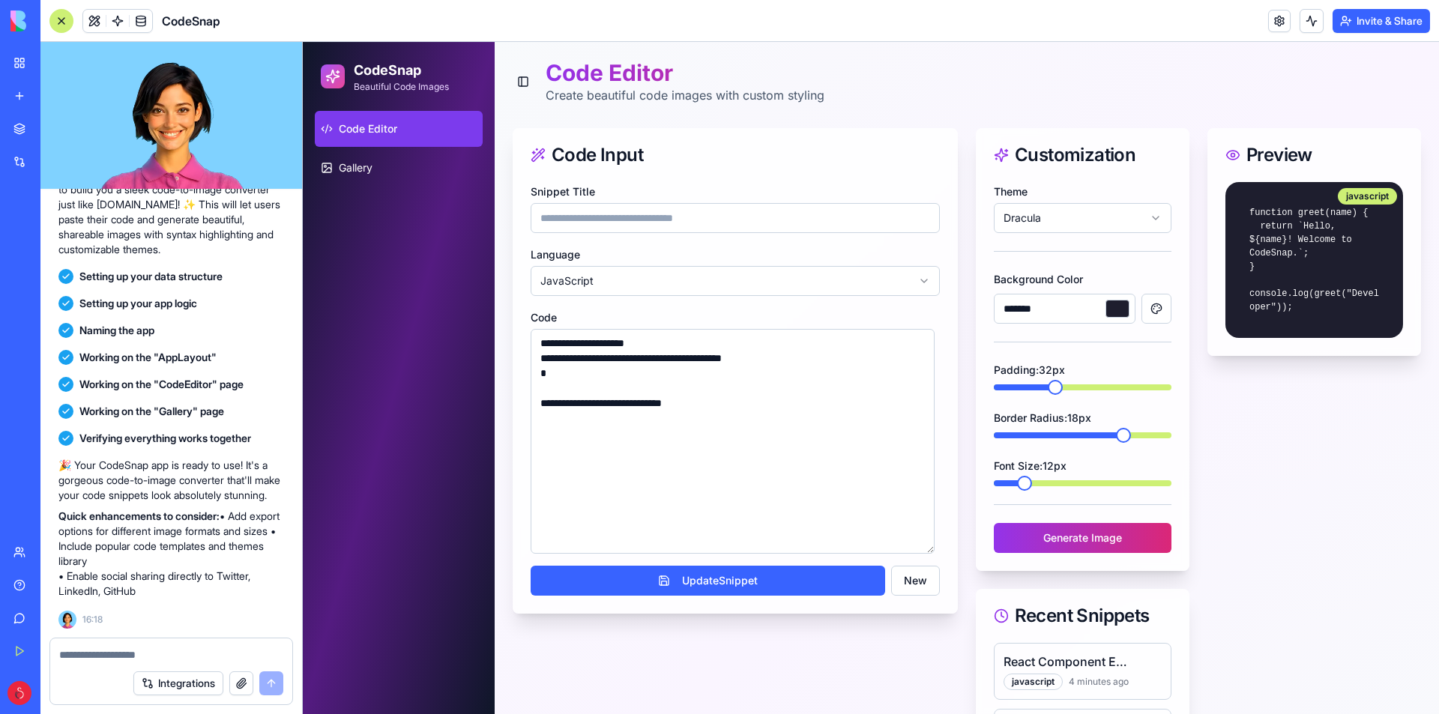
scroll to position [0, 0]
click at [438, 162] on link "Gallery" at bounding box center [399, 168] width 168 height 36
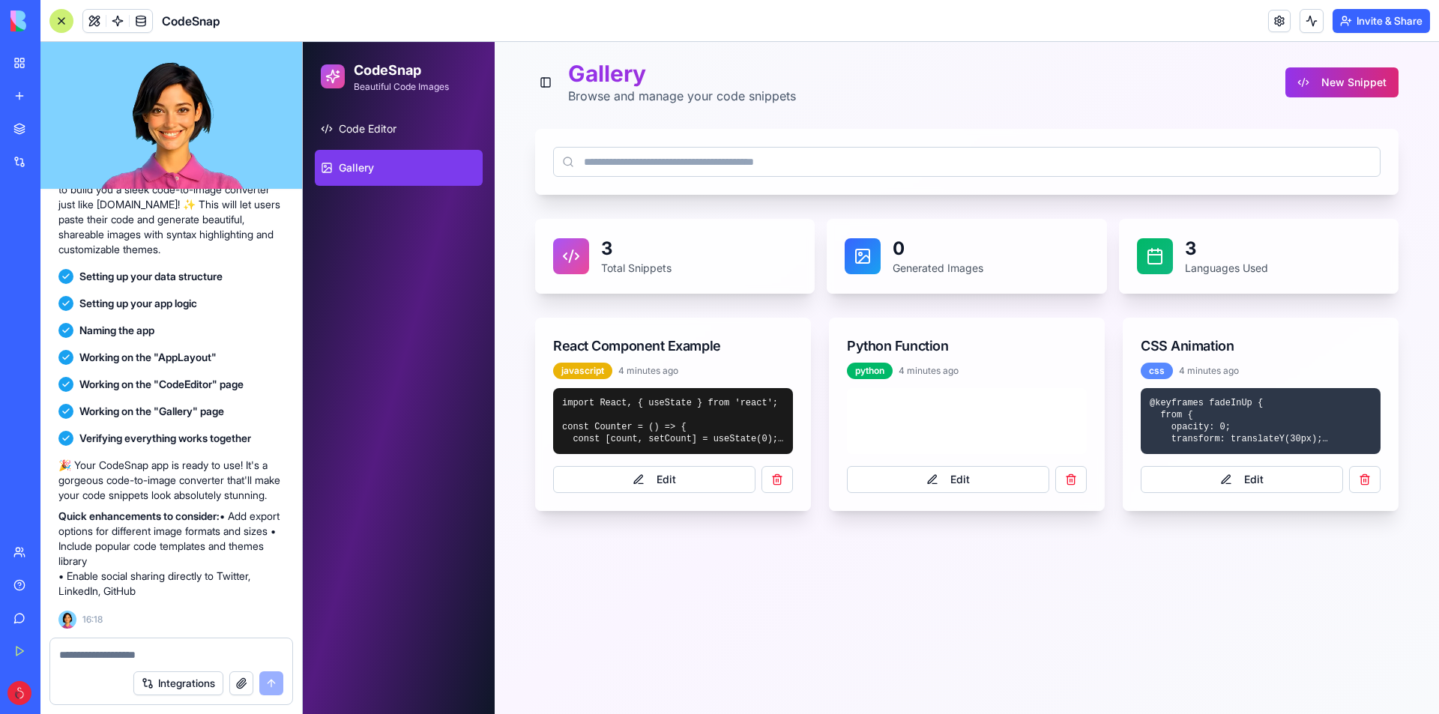
click at [704, 238] on div "3 Total Snippets" at bounding box center [675, 256] width 244 height 39
click at [647, 247] on p "3" at bounding box center [636, 249] width 70 height 24
drag, startPoint x: 677, startPoint y: 414, endPoint x: 660, endPoint y: 414, distance: 17.2
click at [674, 414] on pre "import React, { useState } from 'react'; const Counter = () => { const [count, …" at bounding box center [673, 421] width 222 height 48
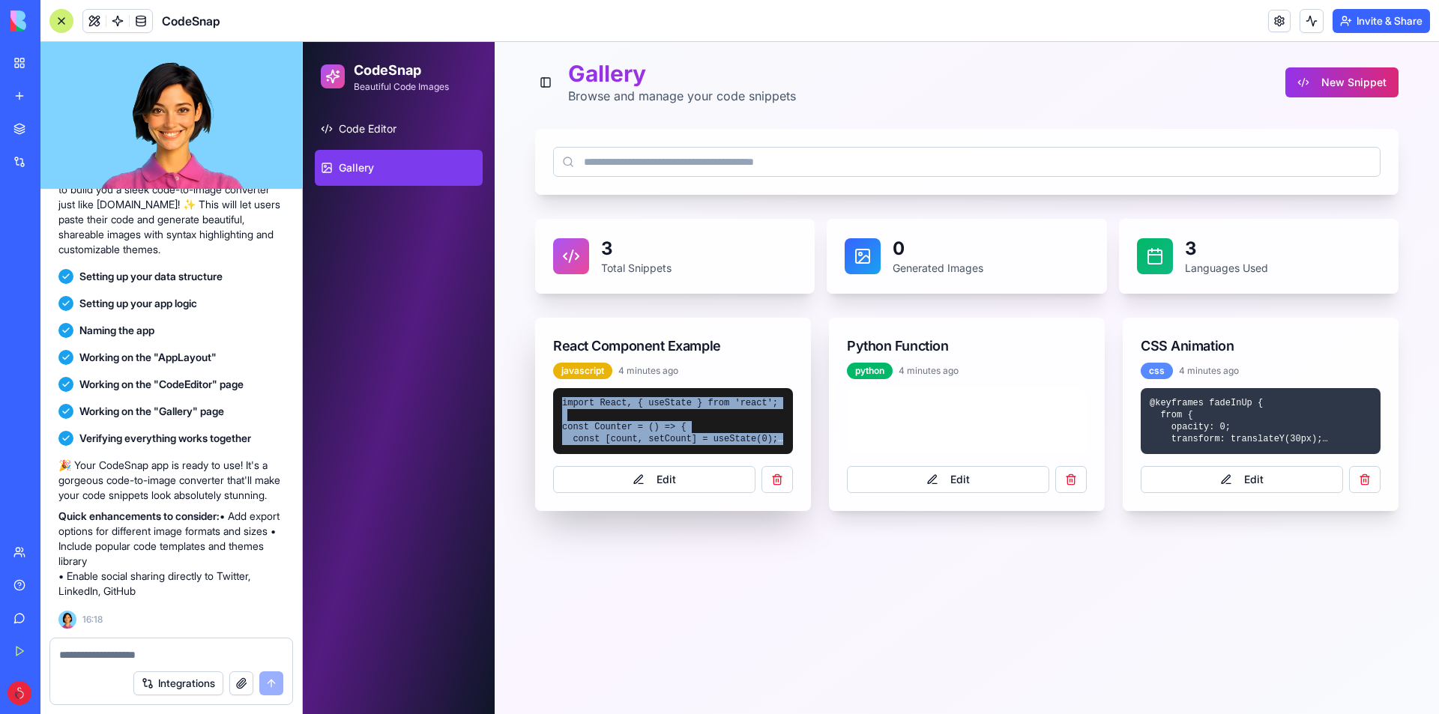
drag, startPoint x: 563, startPoint y: 393, endPoint x: 787, endPoint y: 447, distance: 230.4
click at [787, 447] on div "import React, { useState } from 'react'; const Counter = () => { const [count, …" at bounding box center [673, 421] width 240 height 66
copy pre "import React, { useState } from 'react'; const Counter = () => { const [count, …"
click at [773, 480] on button "button" at bounding box center [776, 479] width 31 height 27
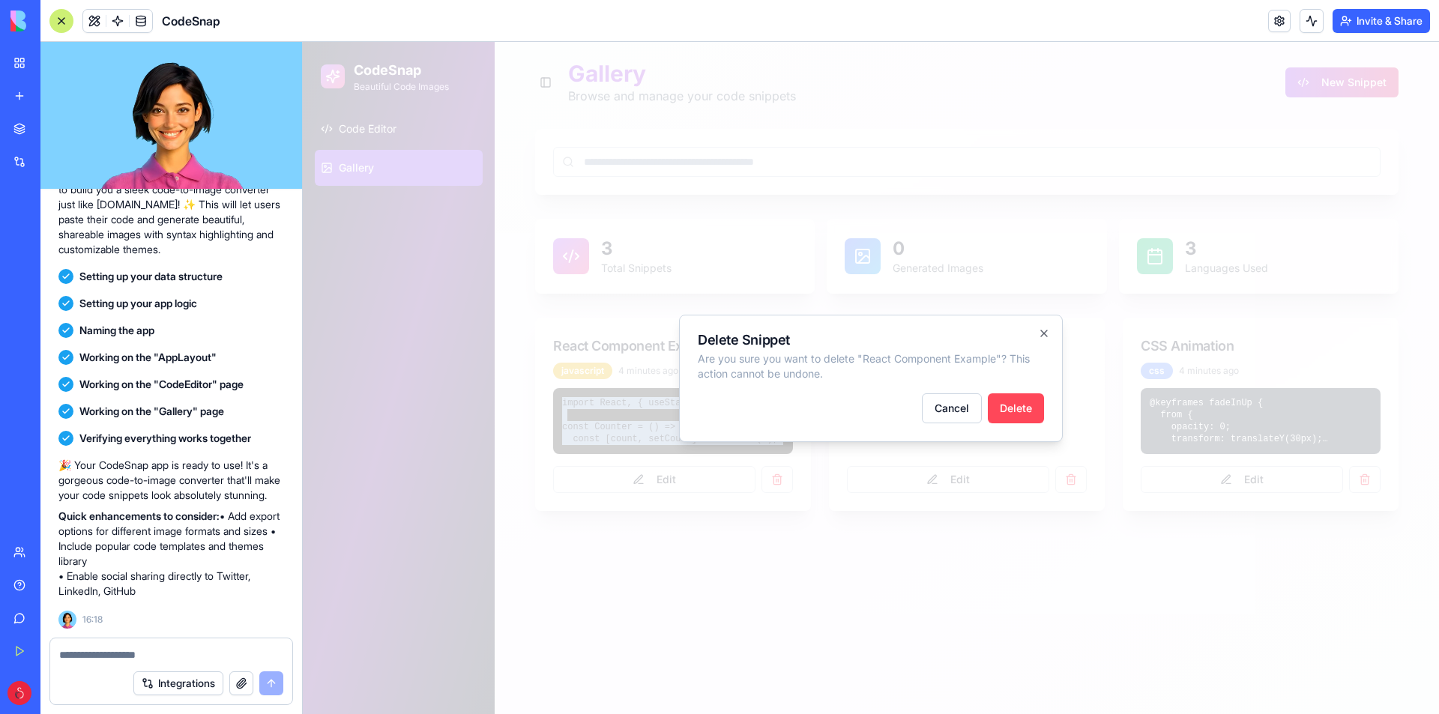
click at [1020, 414] on button "Delete" at bounding box center [1016, 408] width 56 height 30
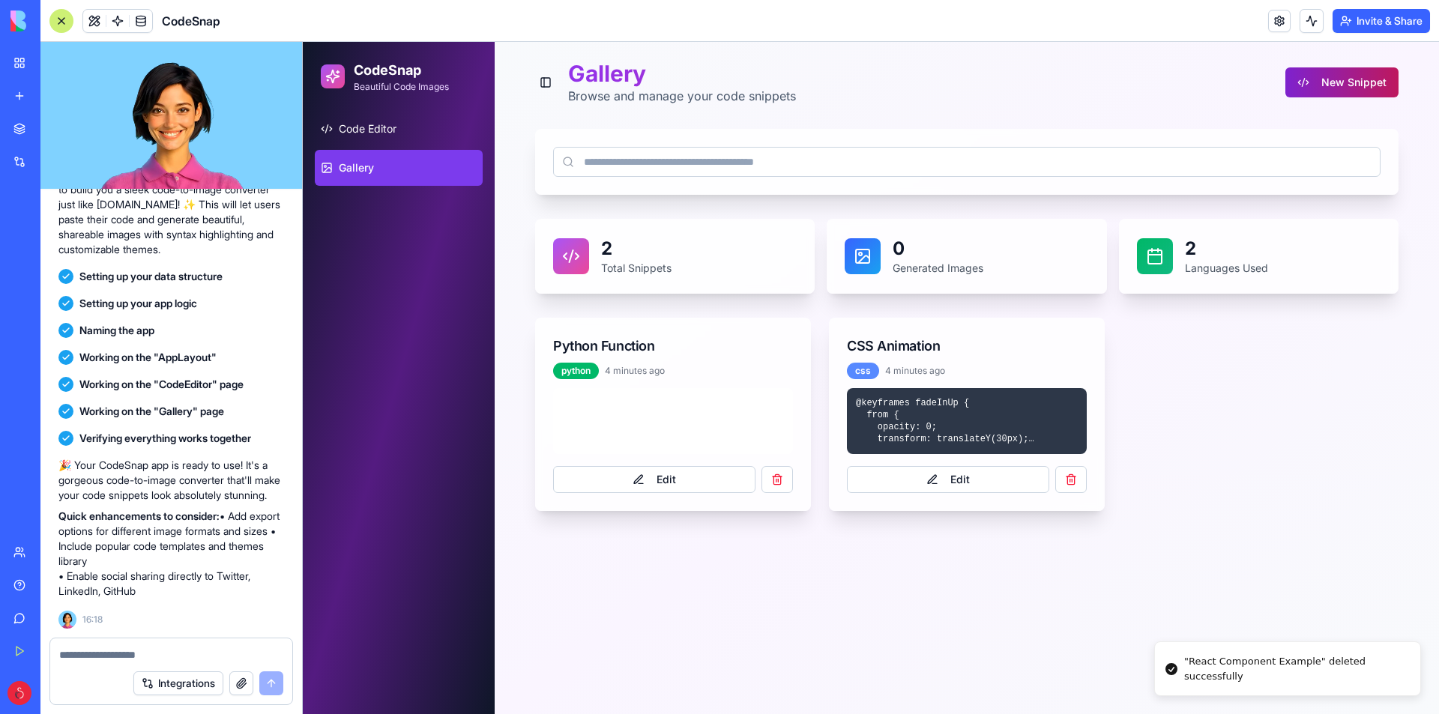
click at [1331, 80] on button "New Snippet" at bounding box center [1341, 82] width 113 height 30
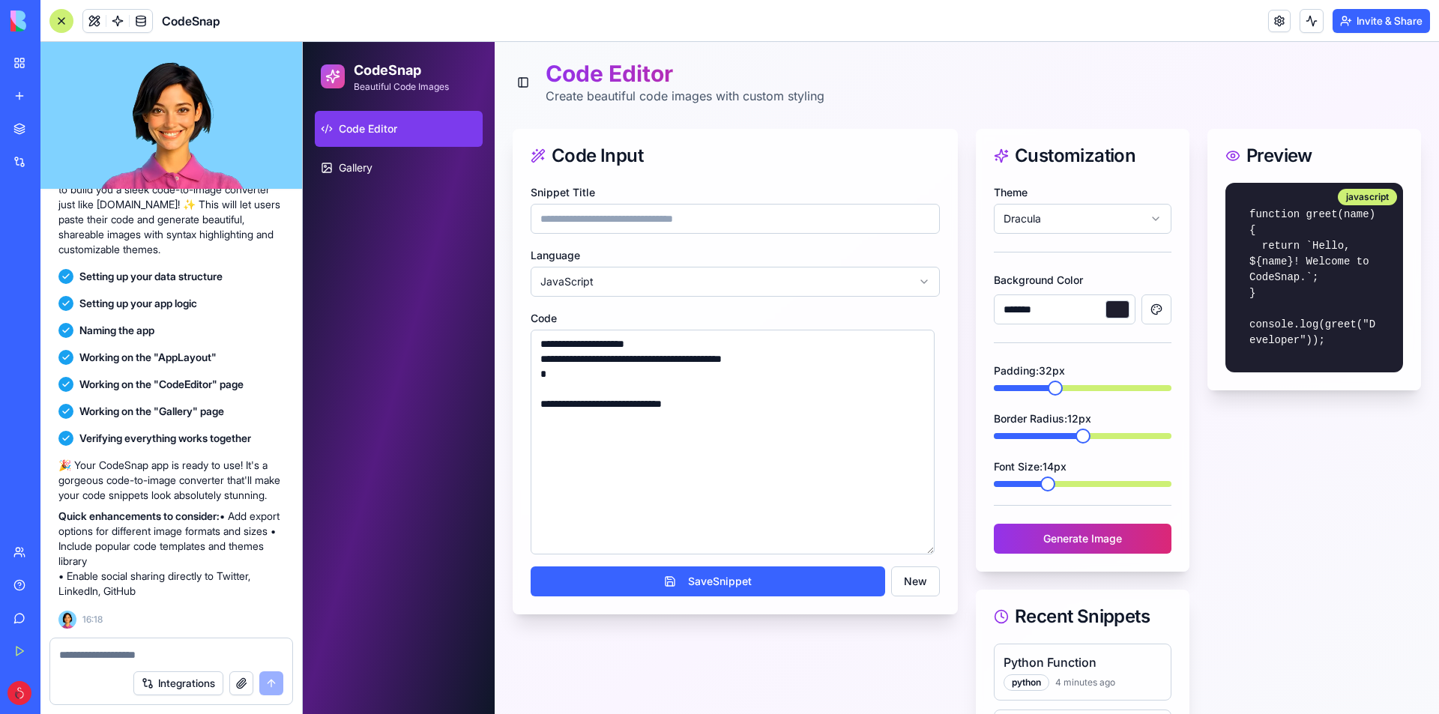
click at [600, 219] on input "Snippet Title" at bounding box center [734, 219] width 409 height 30
drag, startPoint x: 674, startPoint y: 426, endPoint x: 366, endPoint y: 264, distance: 347.6
click at [366, 264] on div "**********" at bounding box center [871, 422] width 1136 height 761
paste textarea "**********"
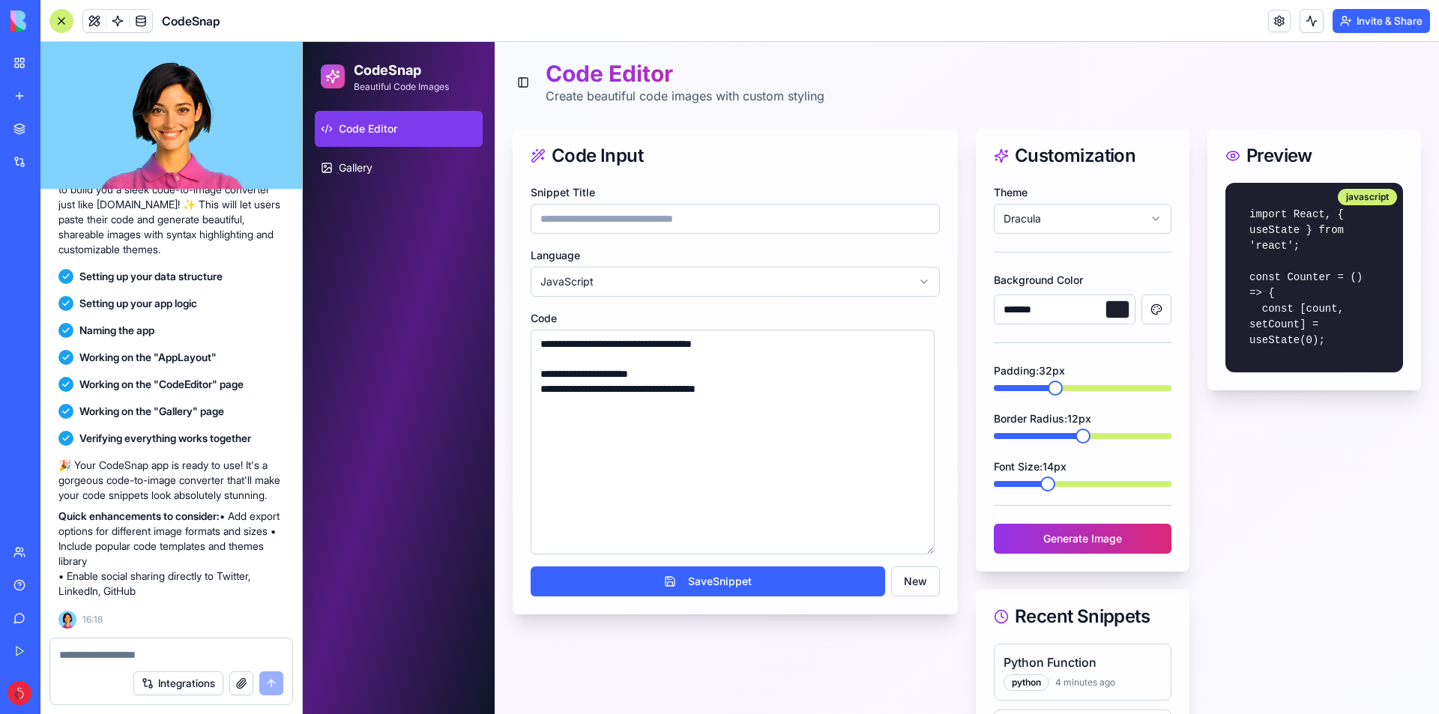
type textarea "**********"
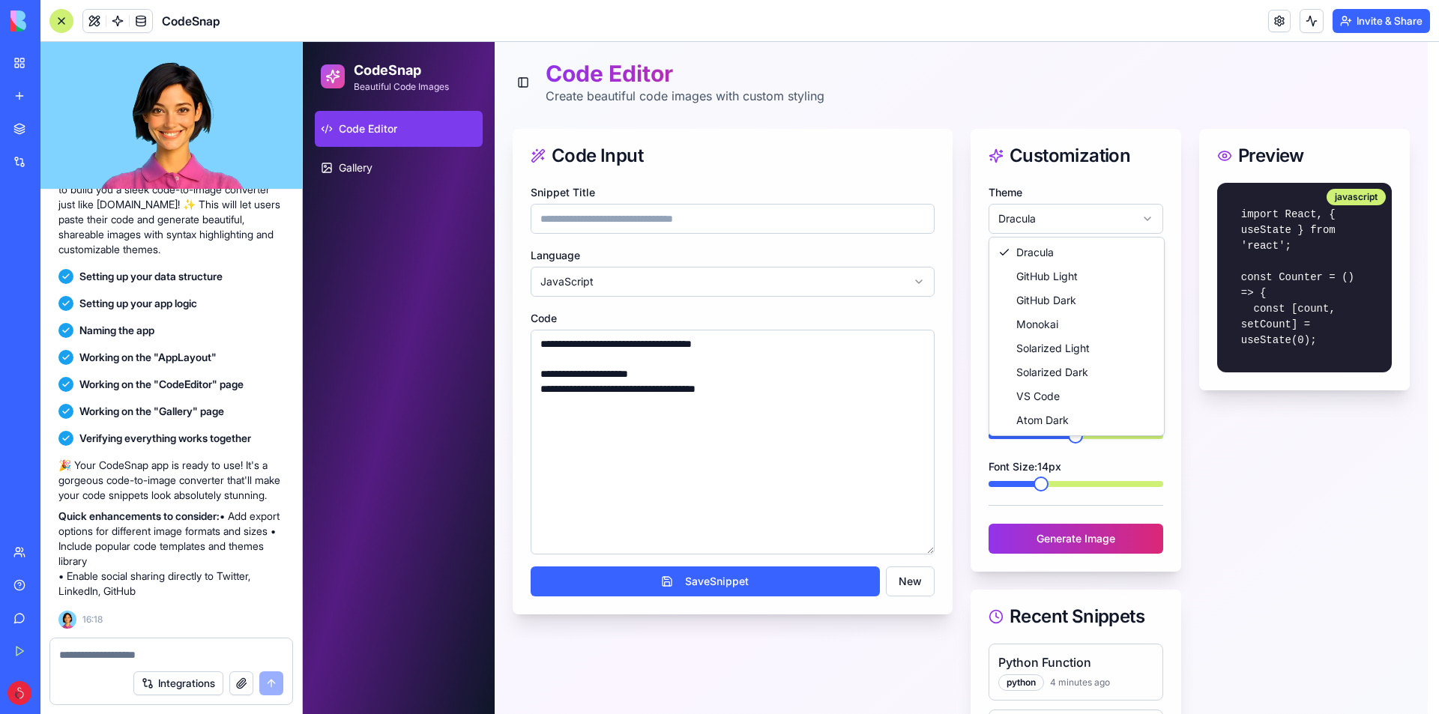
click at [1047, 224] on html "**********" at bounding box center [871, 422] width 1136 height 761
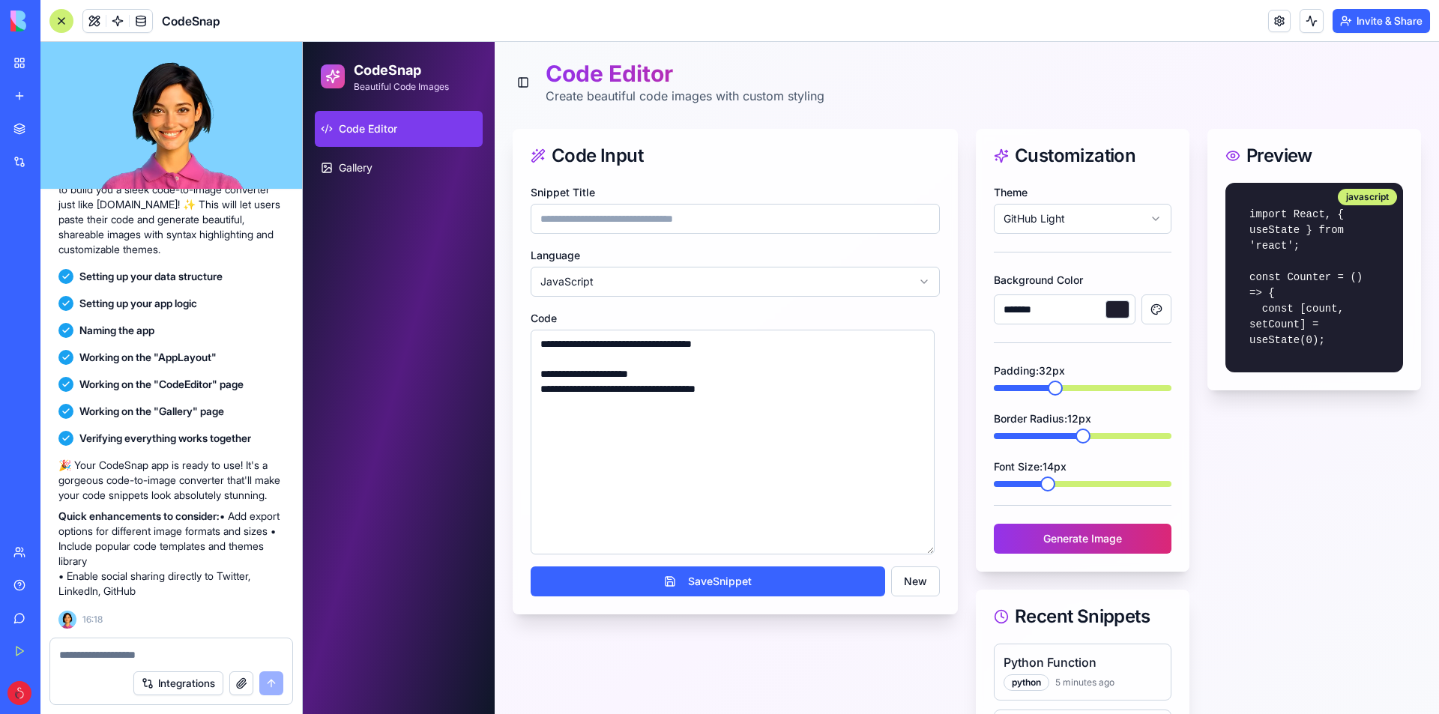
click at [1054, 215] on html "**********" at bounding box center [871, 422] width 1136 height 761
click at [1063, 216] on html "**********" at bounding box center [871, 422] width 1136 height 761
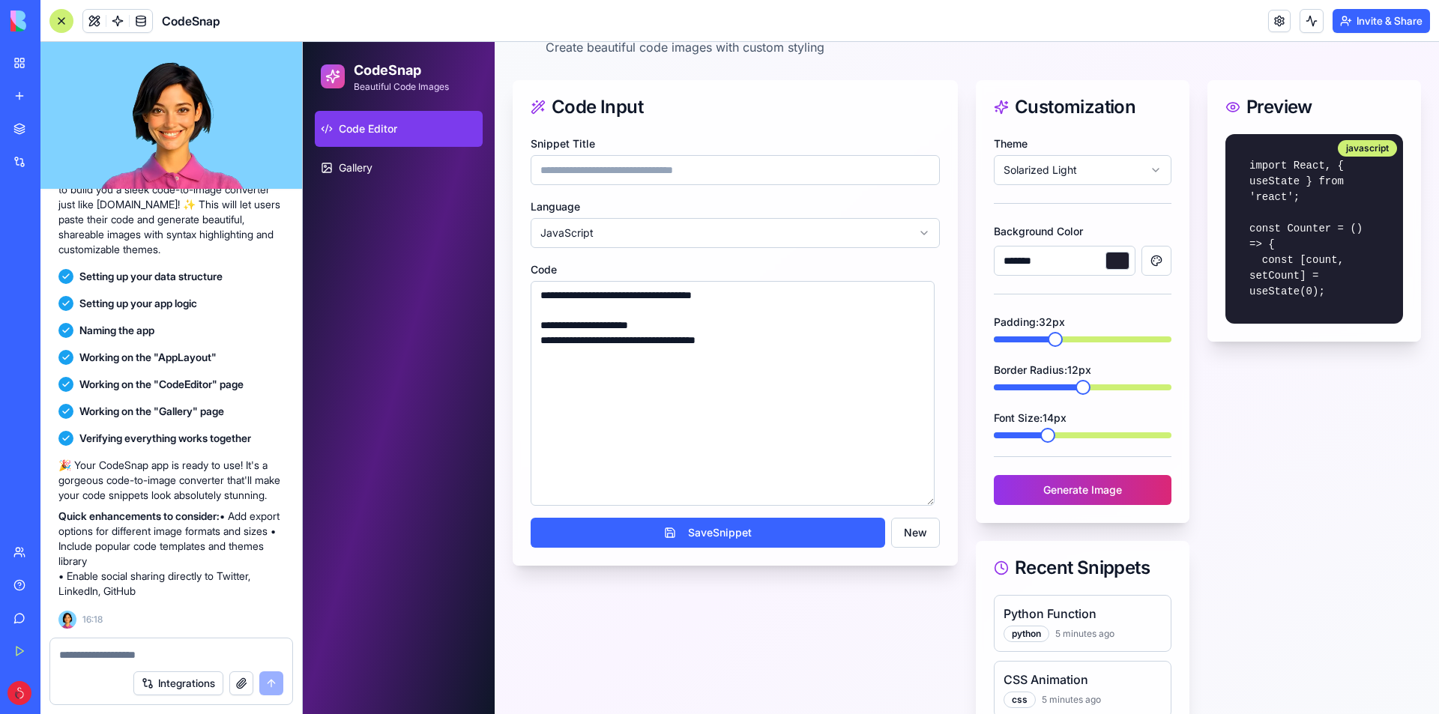
scroll to position [88, 0]
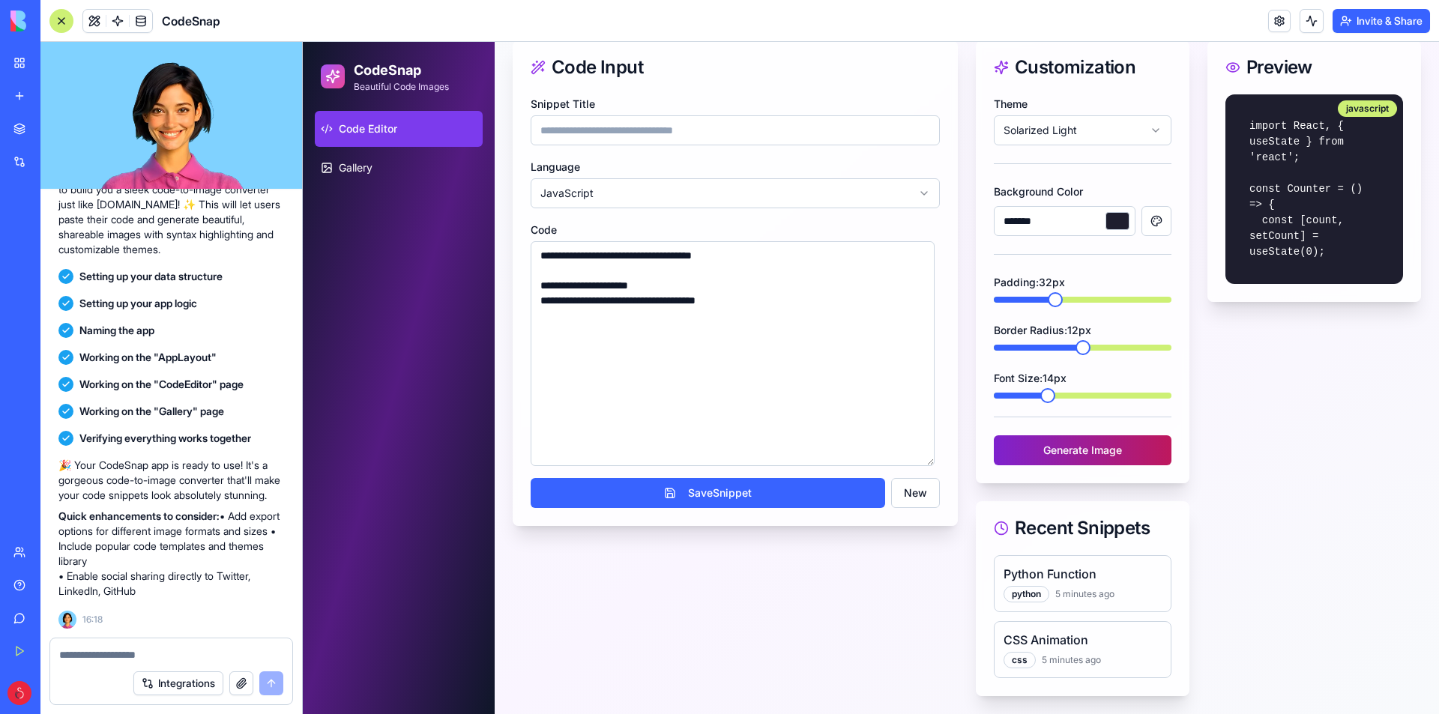
click at [1089, 442] on button "Generate Image" at bounding box center [1083, 450] width 178 height 30
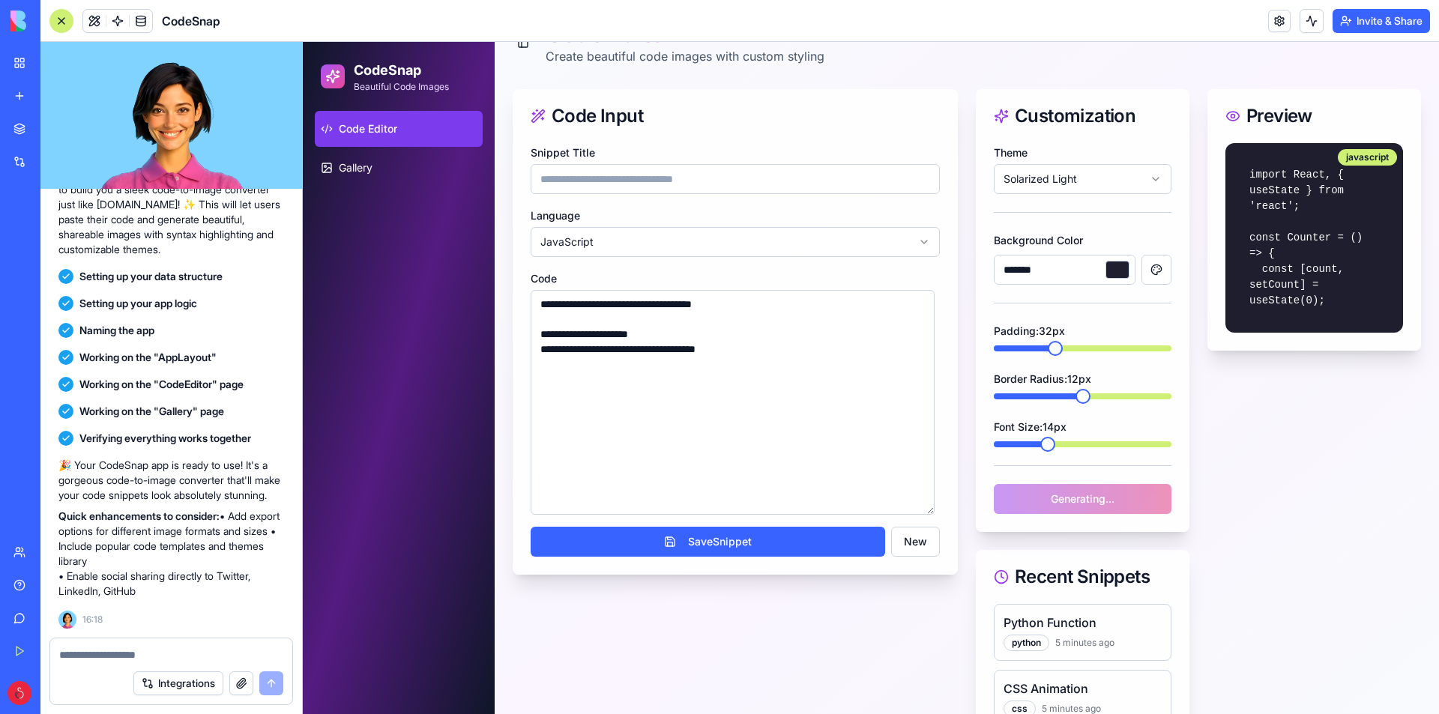
scroll to position [0, 0]
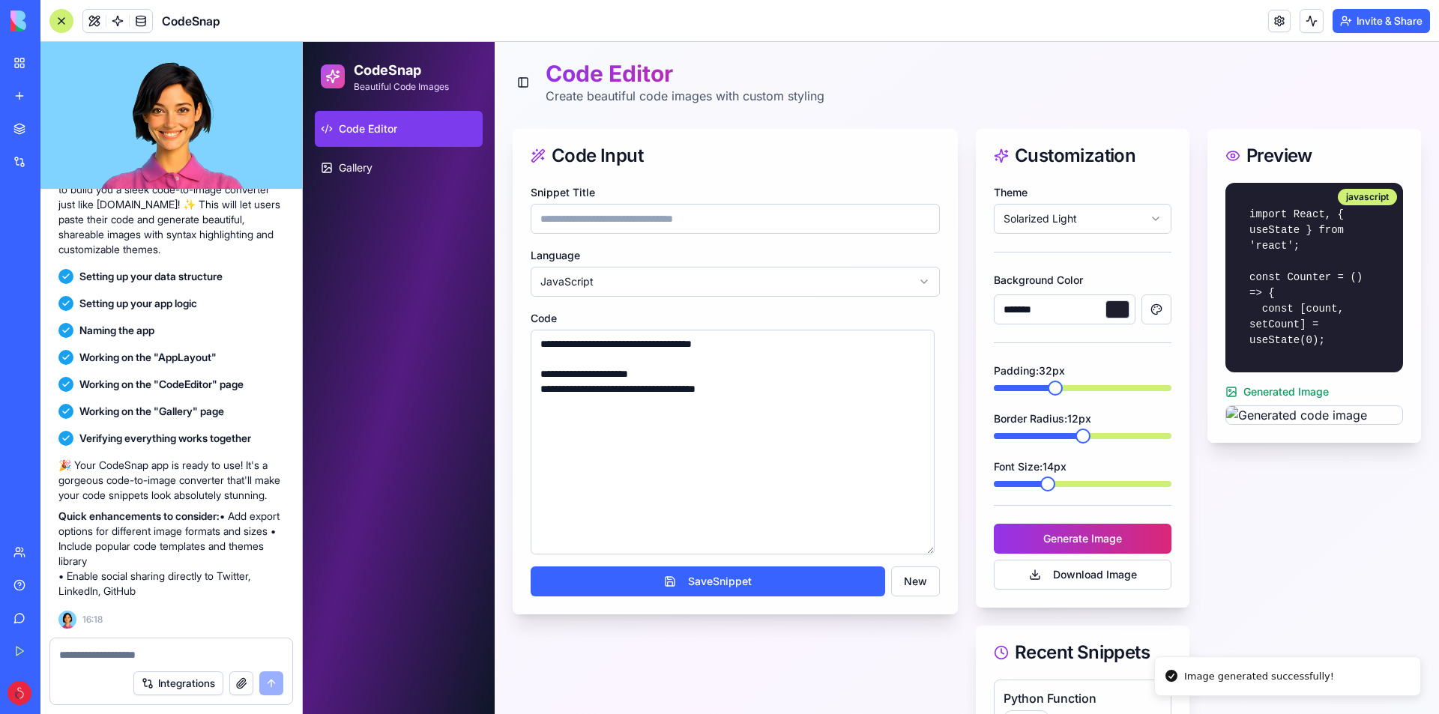
click at [1348, 424] on img at bounding box center [1314, 415] width 176 height 18
click at [1253, 424] on img at bounding box center [1314, 415] width 176 height 18
click at [1089, 575] on button "Download Image" at bounding box center [1083, 575] width 178 height 30
click at [395, 115] on link "Code Editor" at bounding box center [399, 129] width 168 height 36
click at [381, 159] on link "Gallery" at bounding box center [399, 168] width 168 height 36
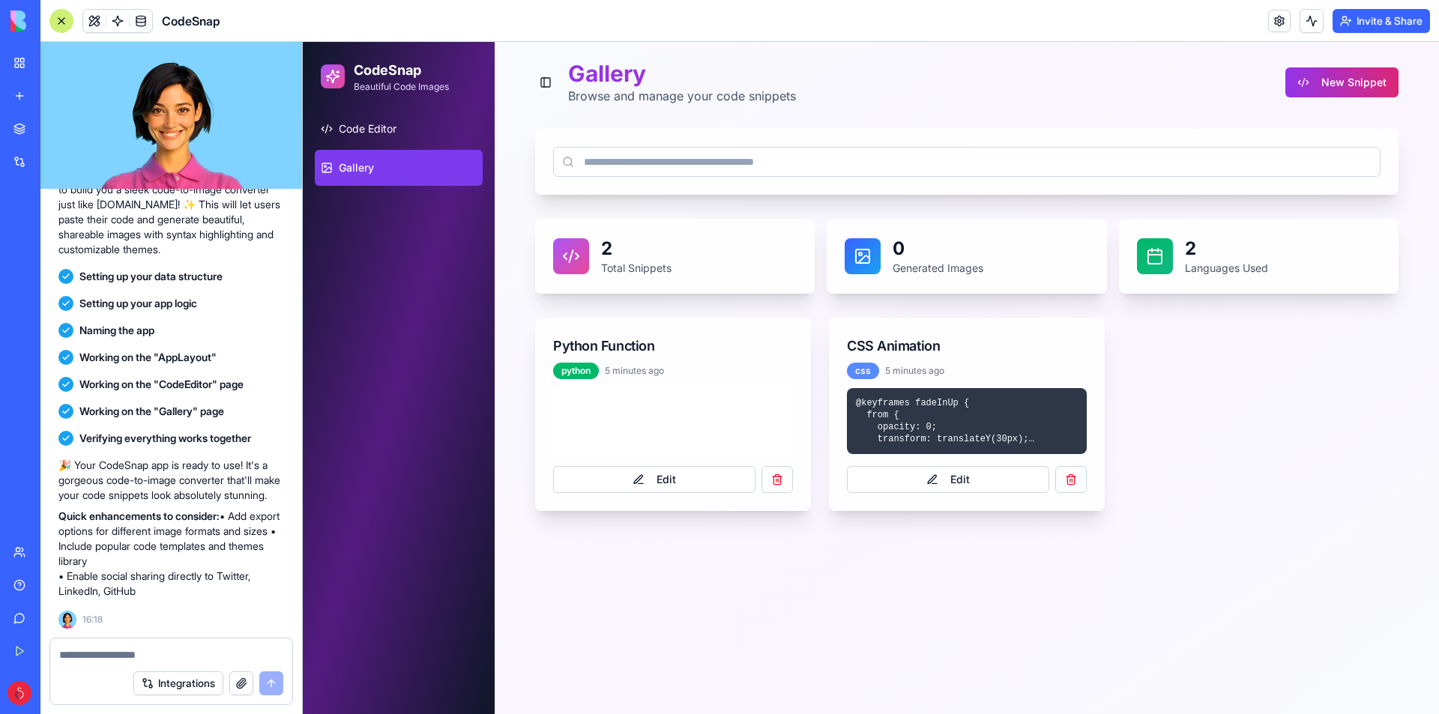
click at [548, 82] on button "Toggle Sidebar" at bounding box center [545, 82] width 21 height 21
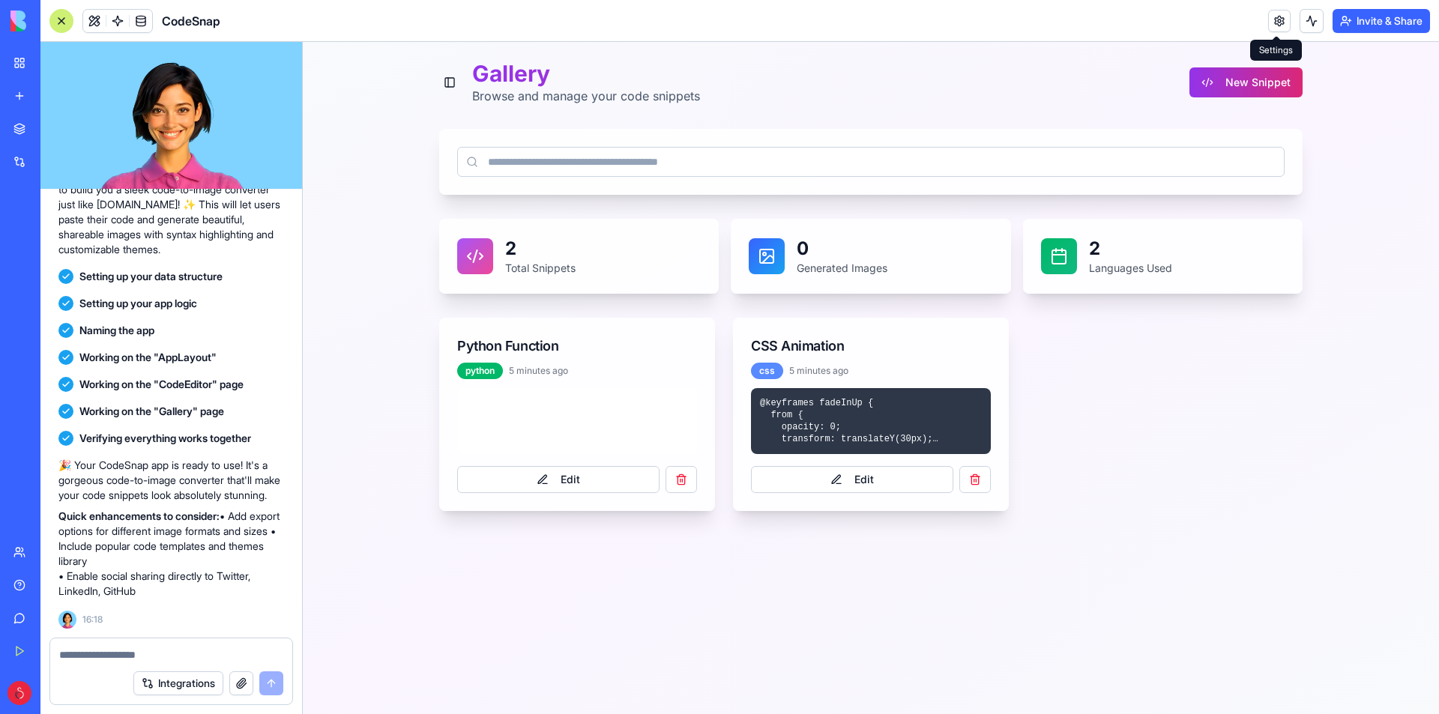
click at [1281, 19] on link at bounding box center [1279, 21] width 22 height 22
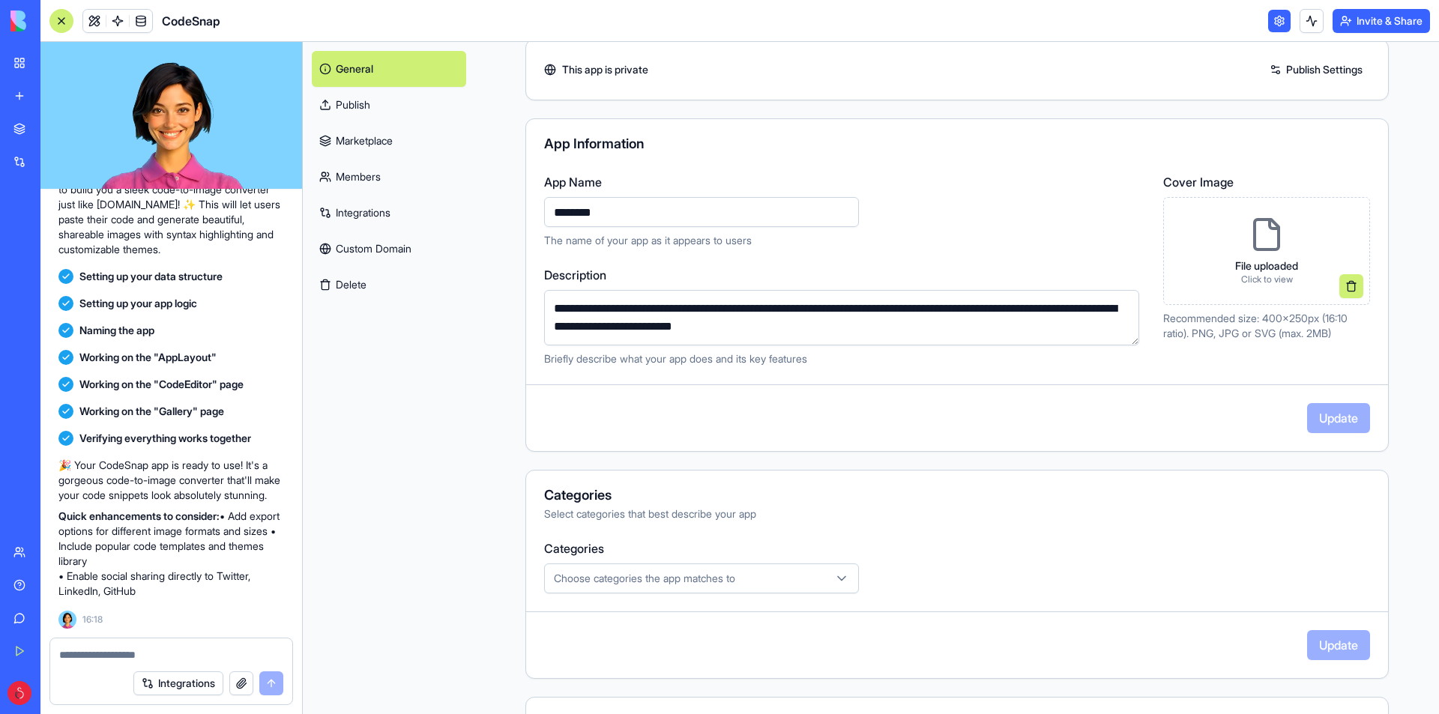
scroll to position [48, 0]
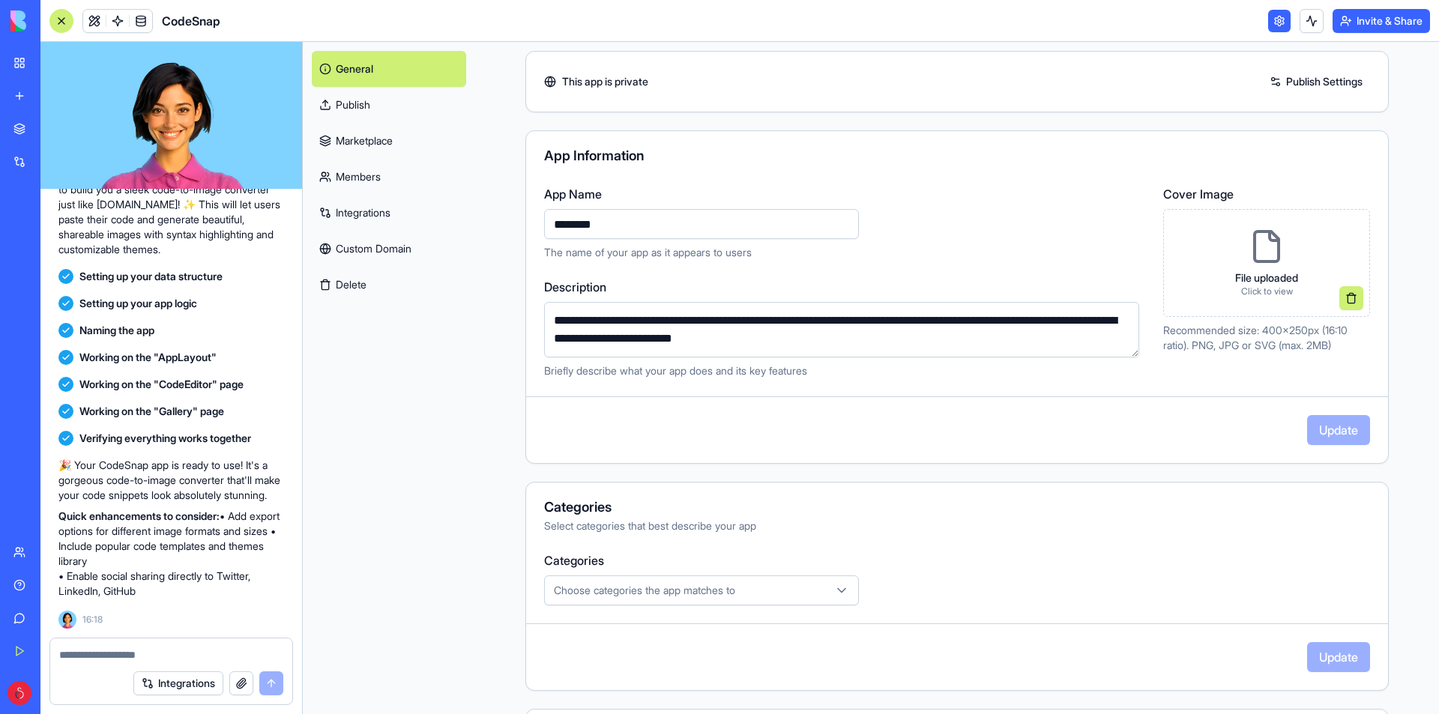
click at [404, 145] on link "Marketplace" at bounding box center [389, 141] width 154 height 36
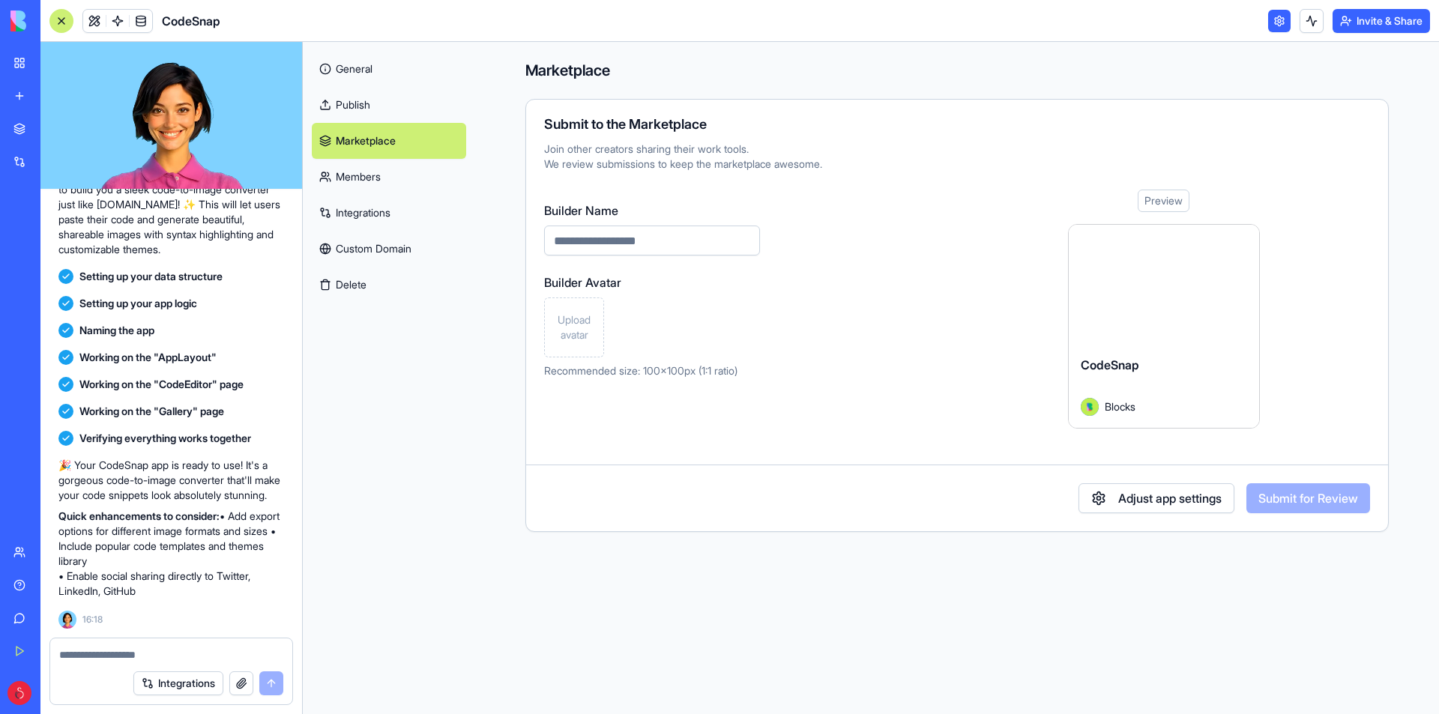
click at [438, 115] on link "Publish" at bounding box center [389, 105] width 154 height 36
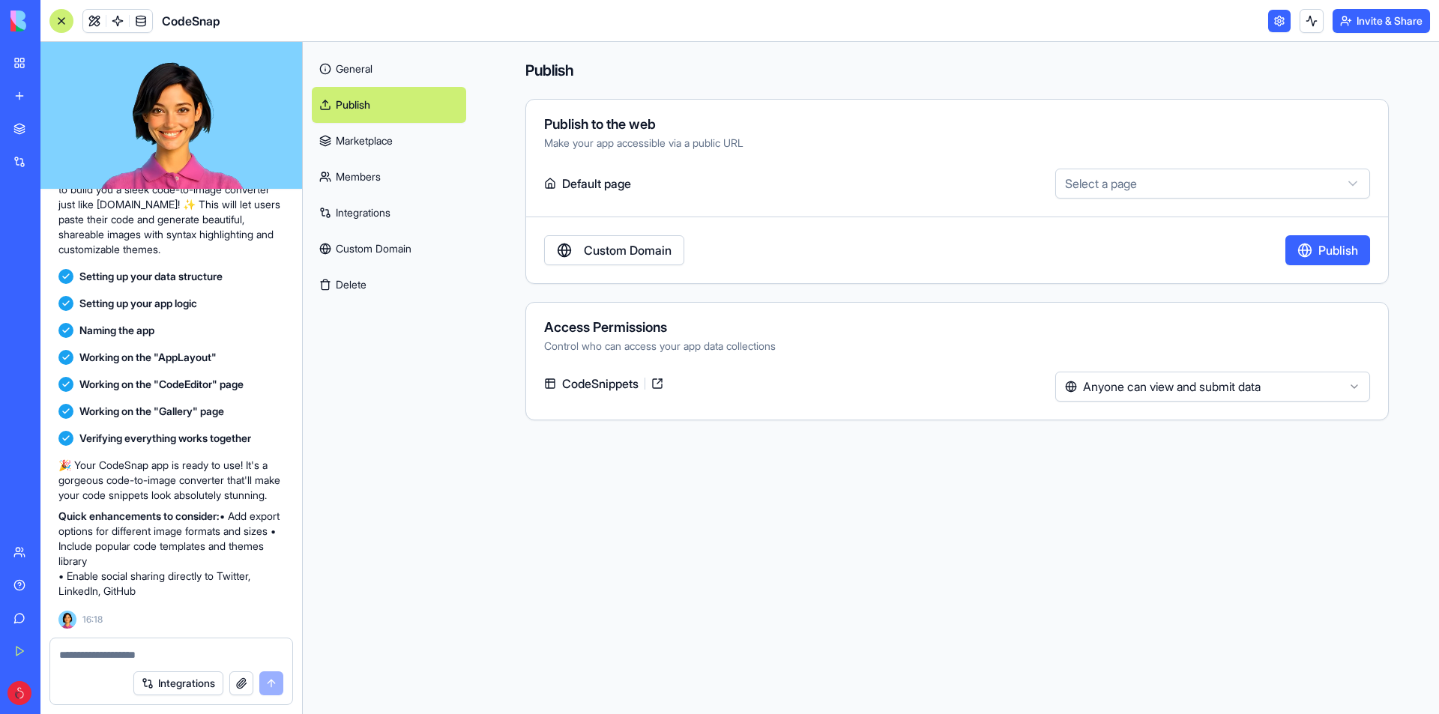
click at [420, 158] on link "Marketplace" at bounding box center [389, 141] width 154 height 36
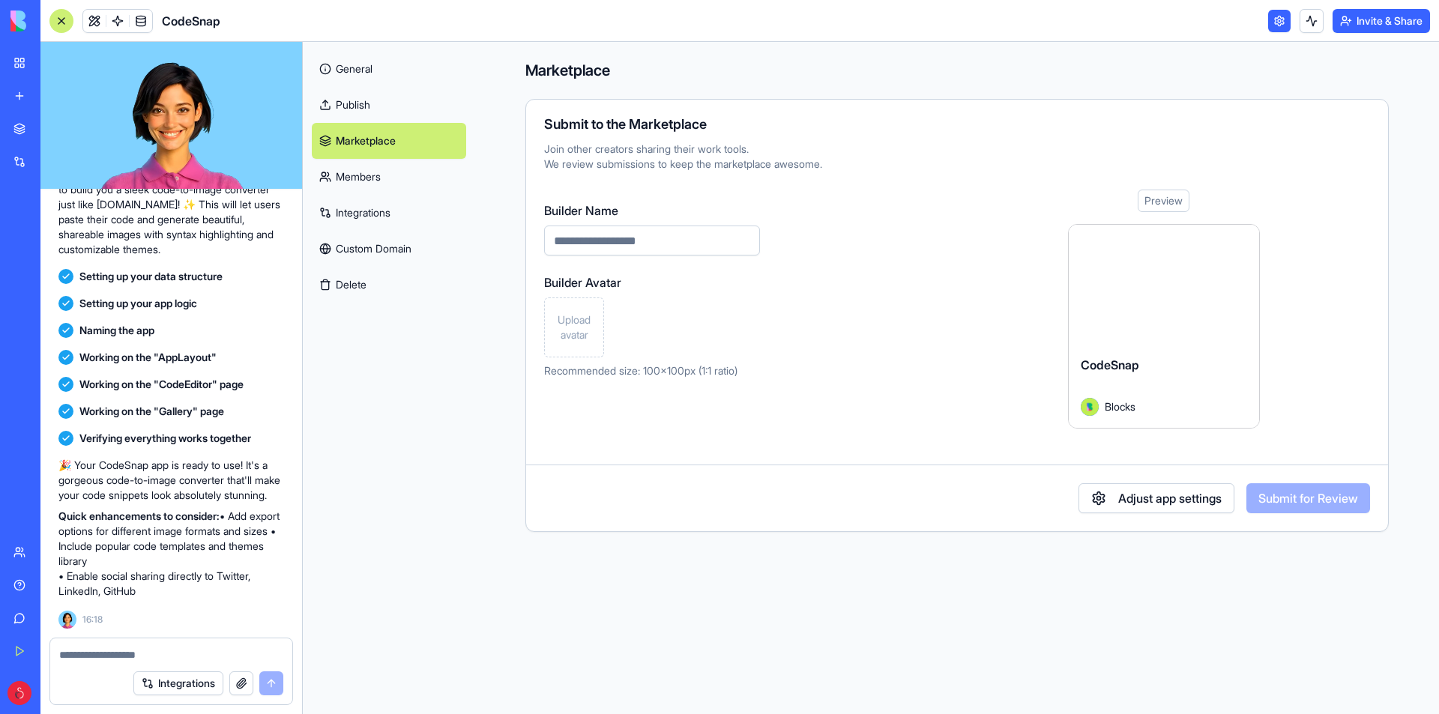
click at [414, 211] on link "Integrations" at bounding box center [389, 213] width 154 height 36
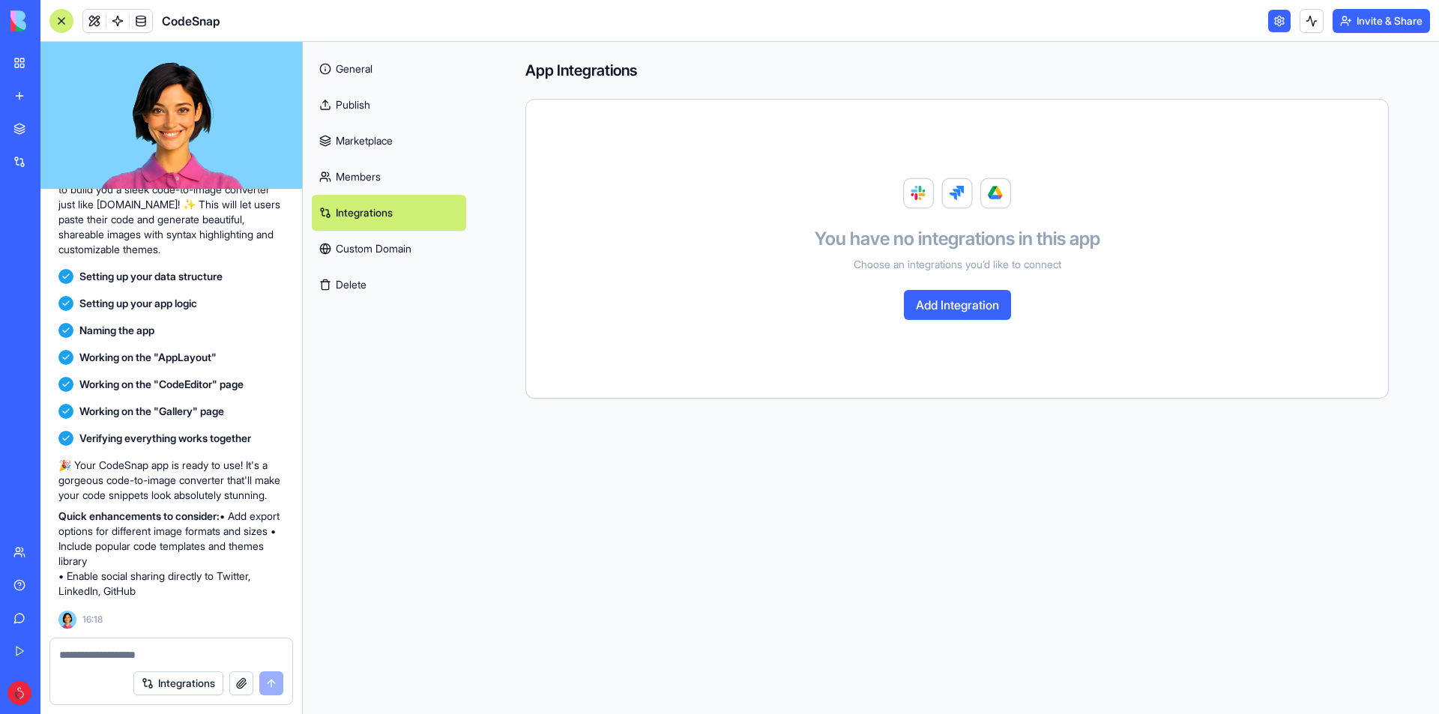
click at [408, 246] on link "Custom Domain" at bounding box center [389, 249] width 154 height 36
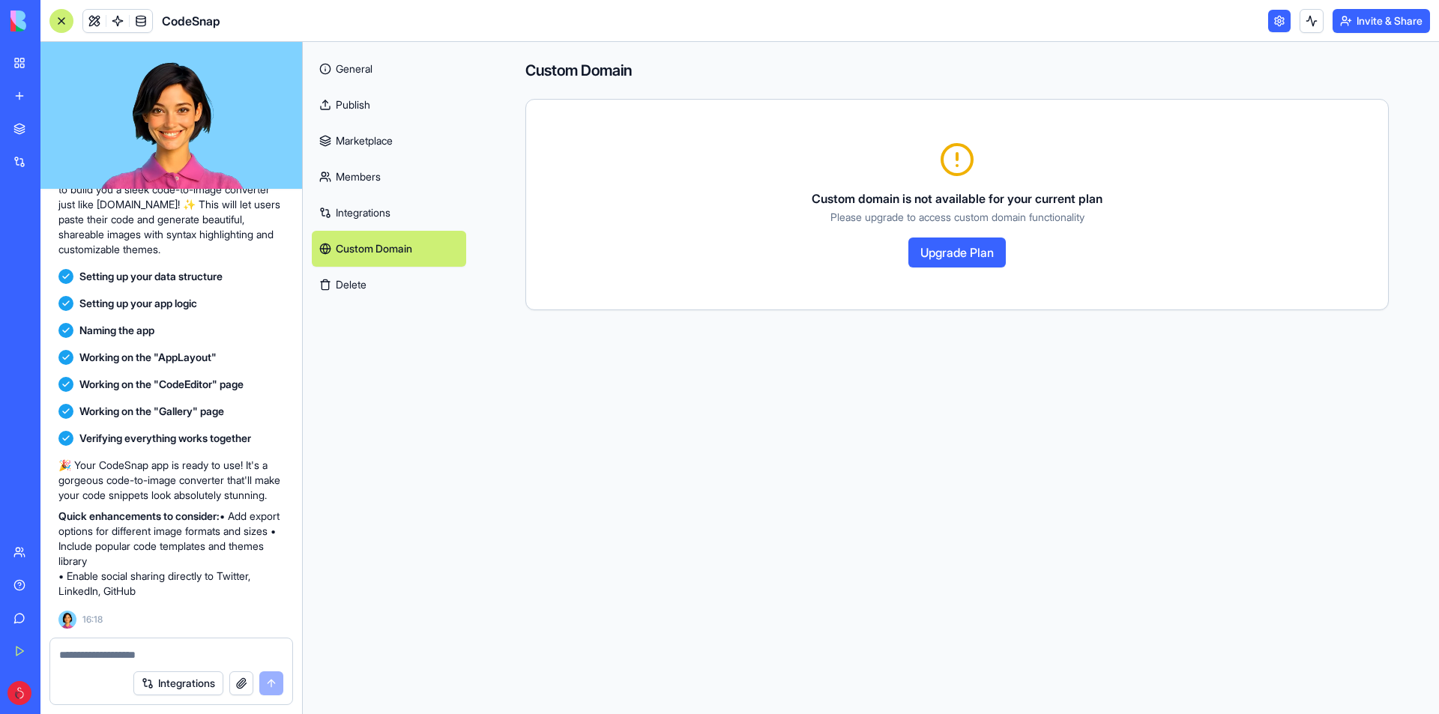
click at [414, 109] on link "Publish" at bounding box center [389, 105] width 154 height 36
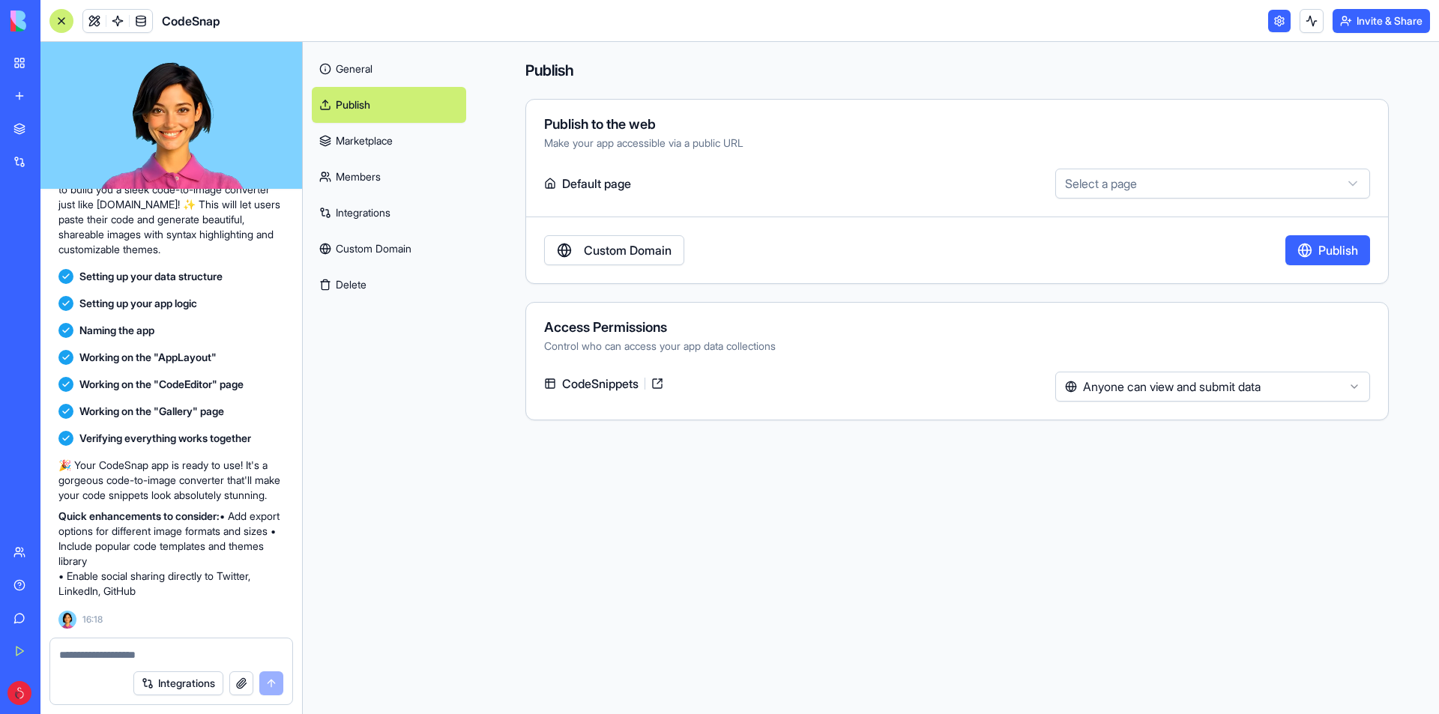
click at [386, 278] on button "Delete" at bounding box center [389, 285] width 154 height 36
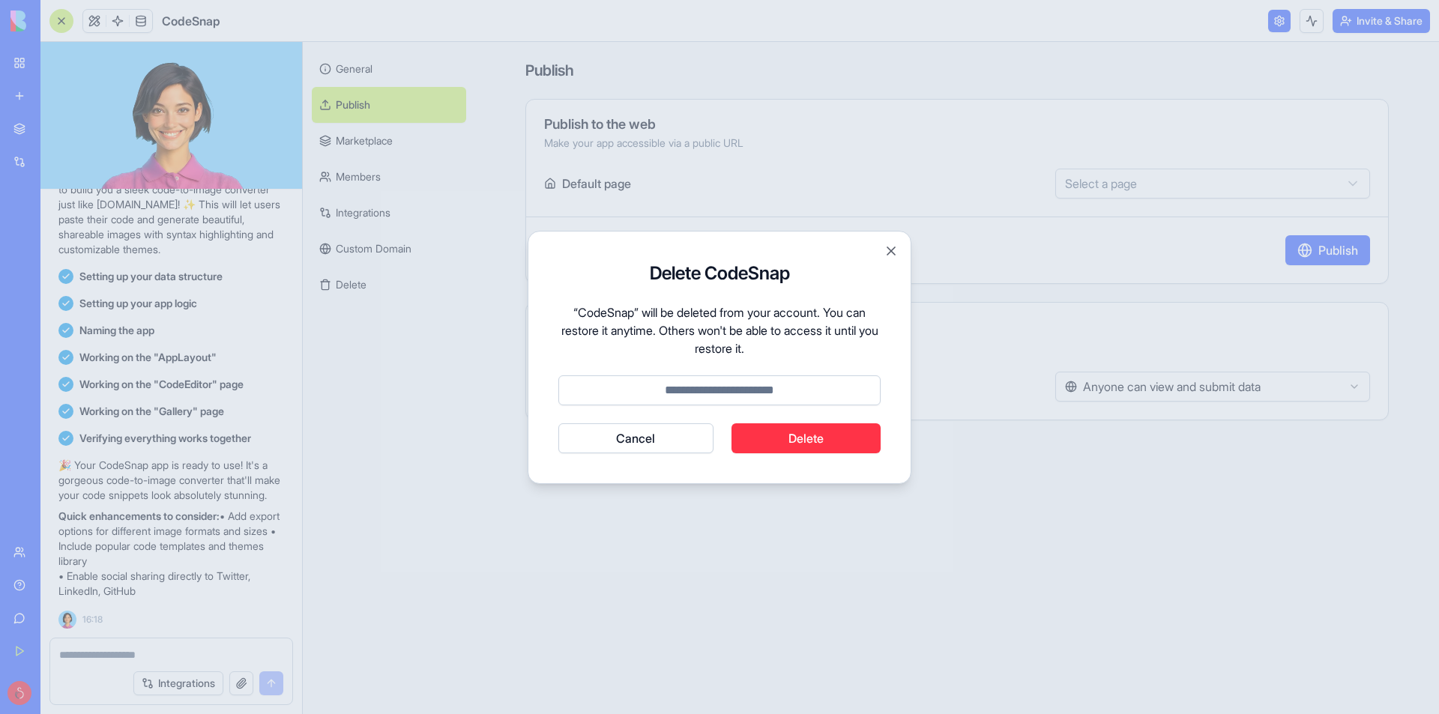
click at [802, 424] on button "Delete" at bounding box center [806, 438] width 150 height 30
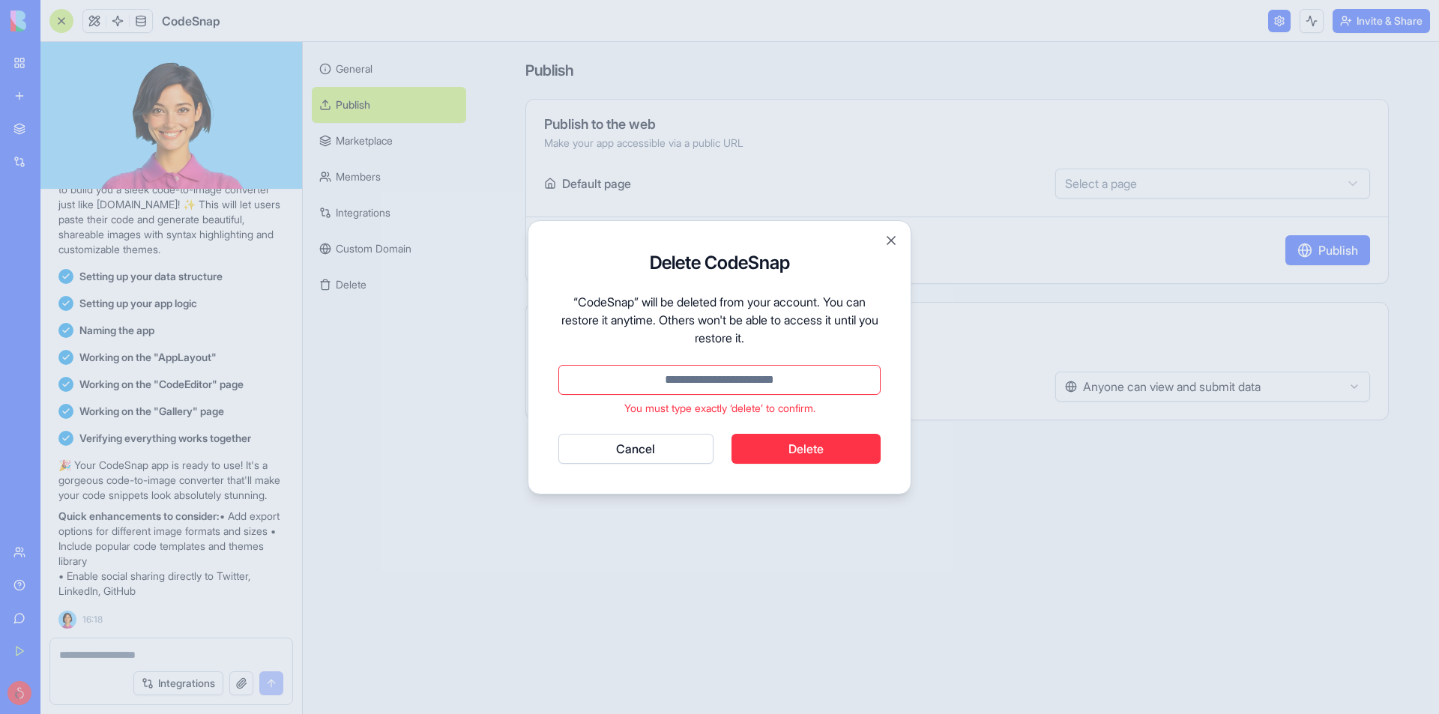
click at [742, 375] on input at bounding box center [719, 380] width 322 height 30
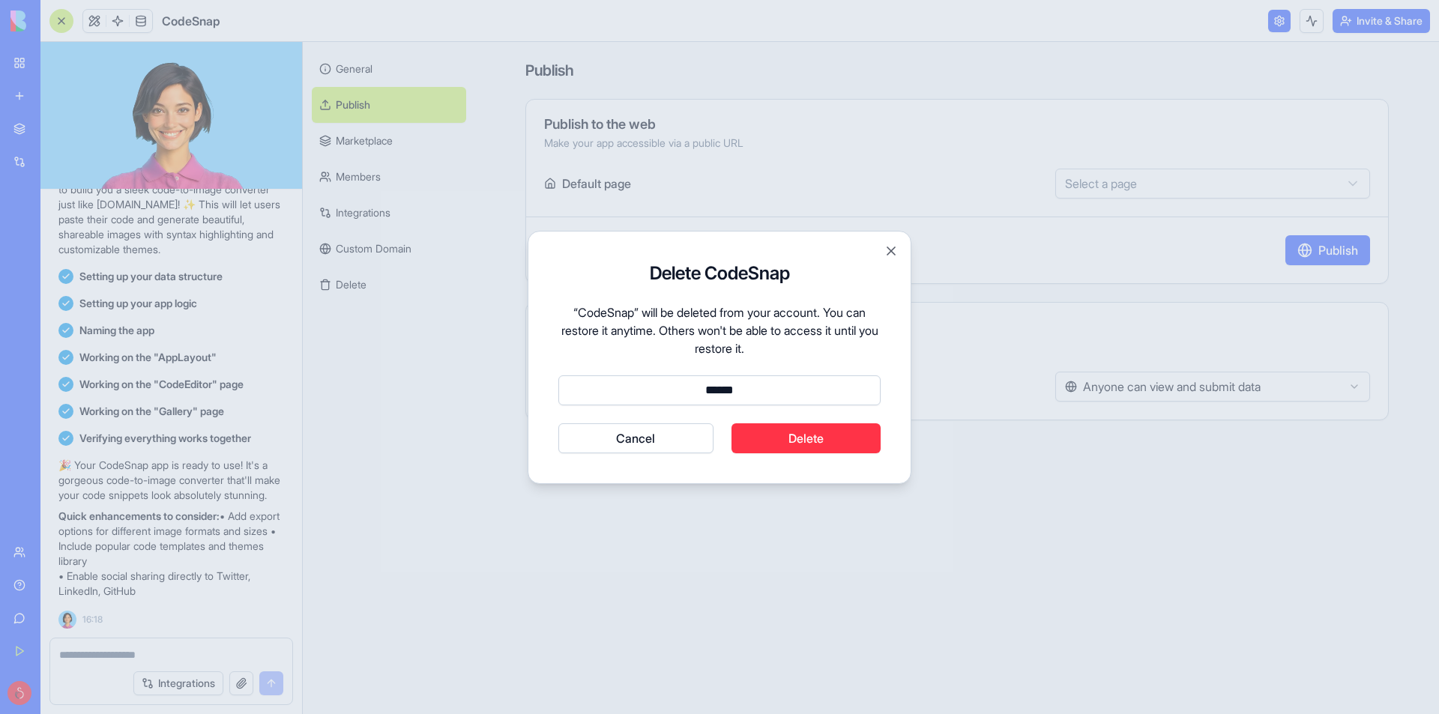
type input "******"
click at [802, 443] on button "Delete" at bounding box center [806, 438] width 150 height 30
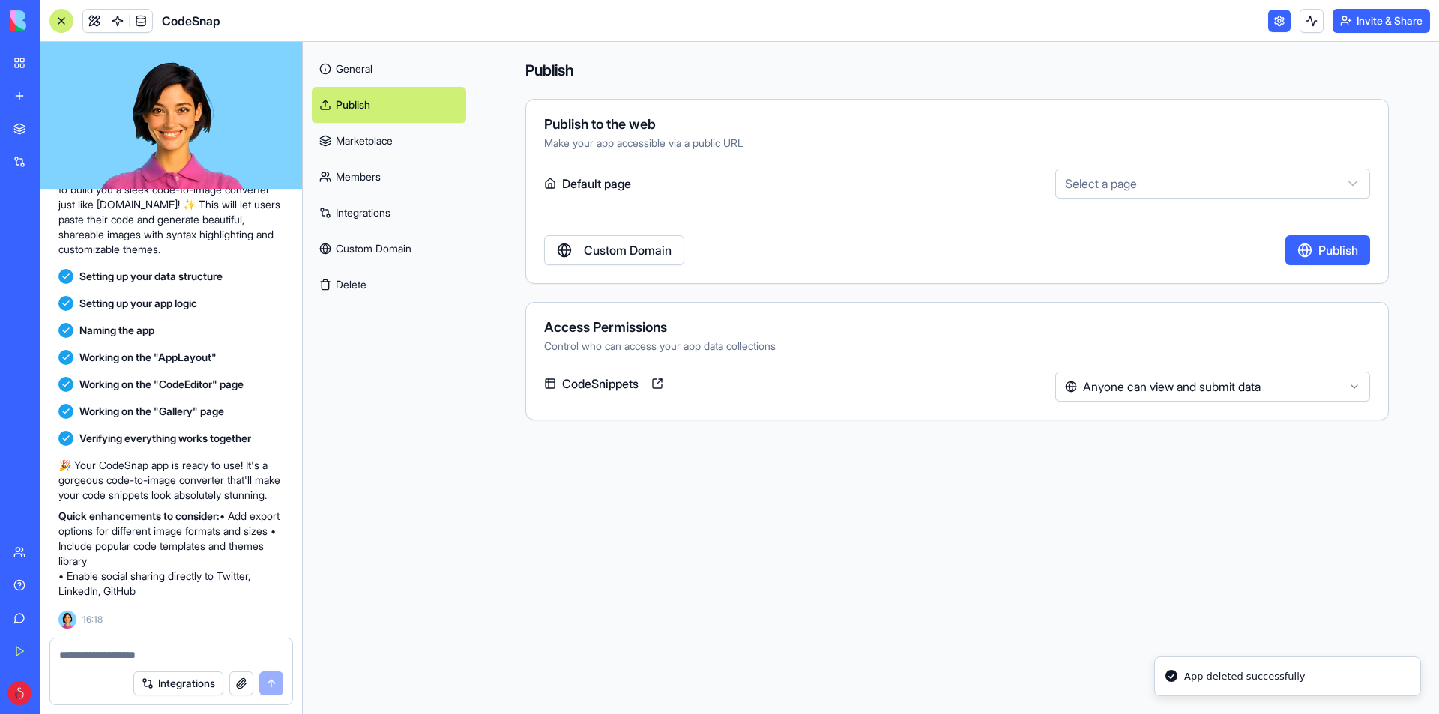
click at [399, 83] on link "General" at bounding box center [389, 69] width 154 height 36
click at [396, 67] on link "General" at bounding box center [389, 69] width 154 height 36
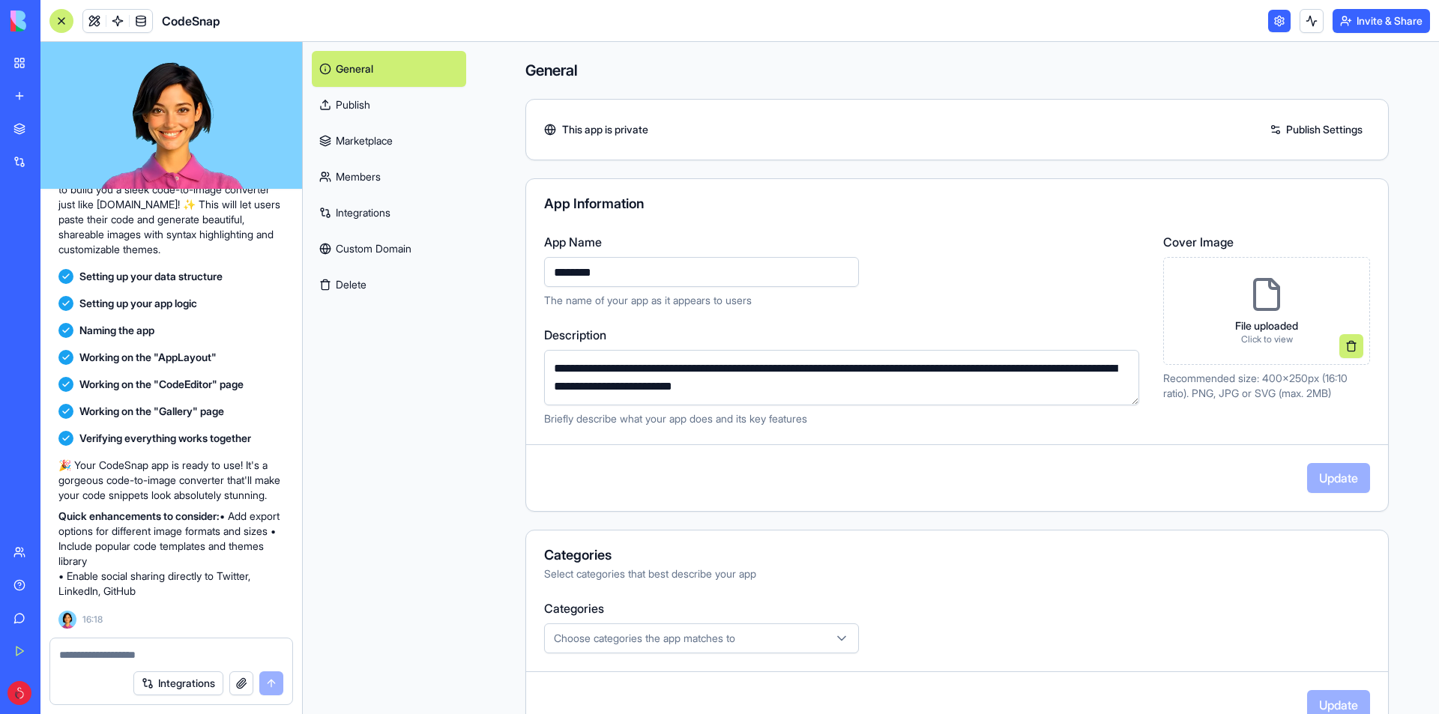
click at [55, 61] on div "My Workspace" at bounding box center [45, 62] width 19 height 15
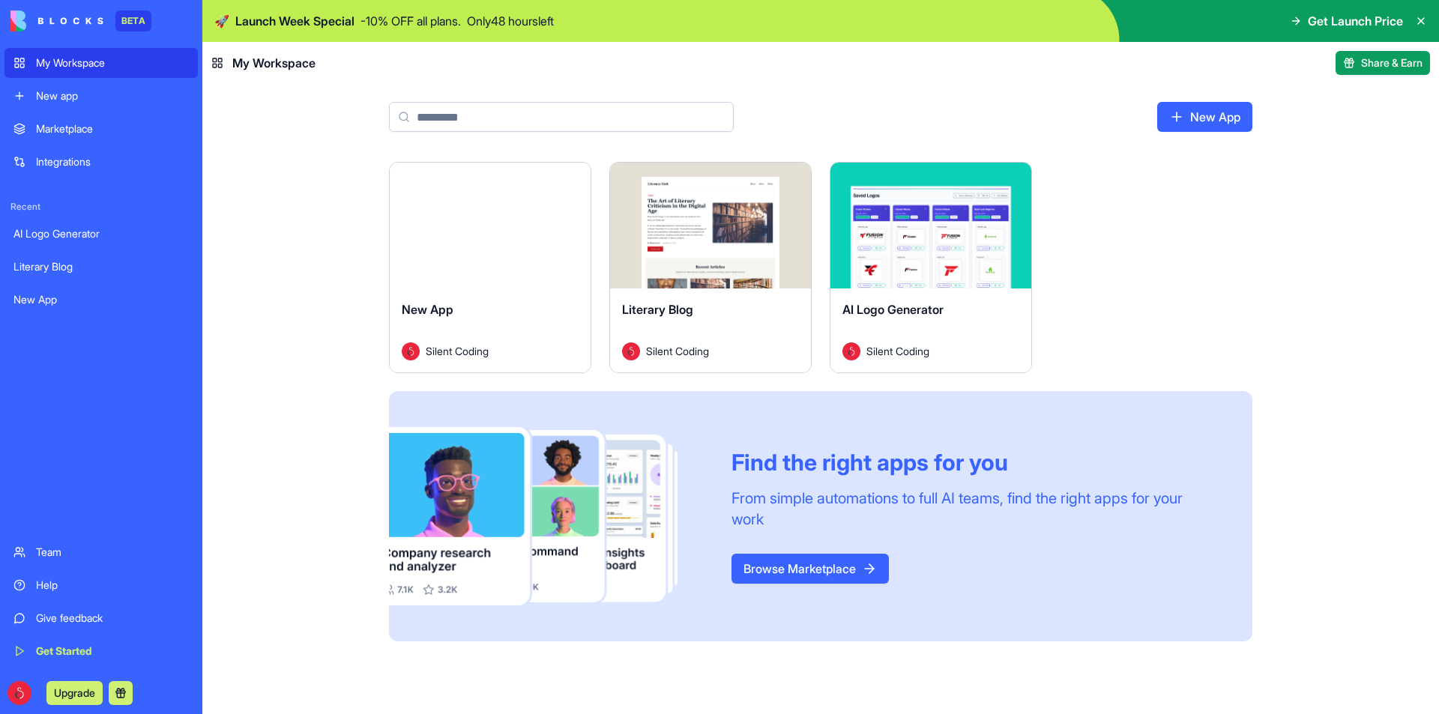
click at [566, 184] on html "BETA My Workspace New app Marketplace Integrations Recent AI Logo Generator Lit…" at bounding box center [719, 357] width 1439 height 714
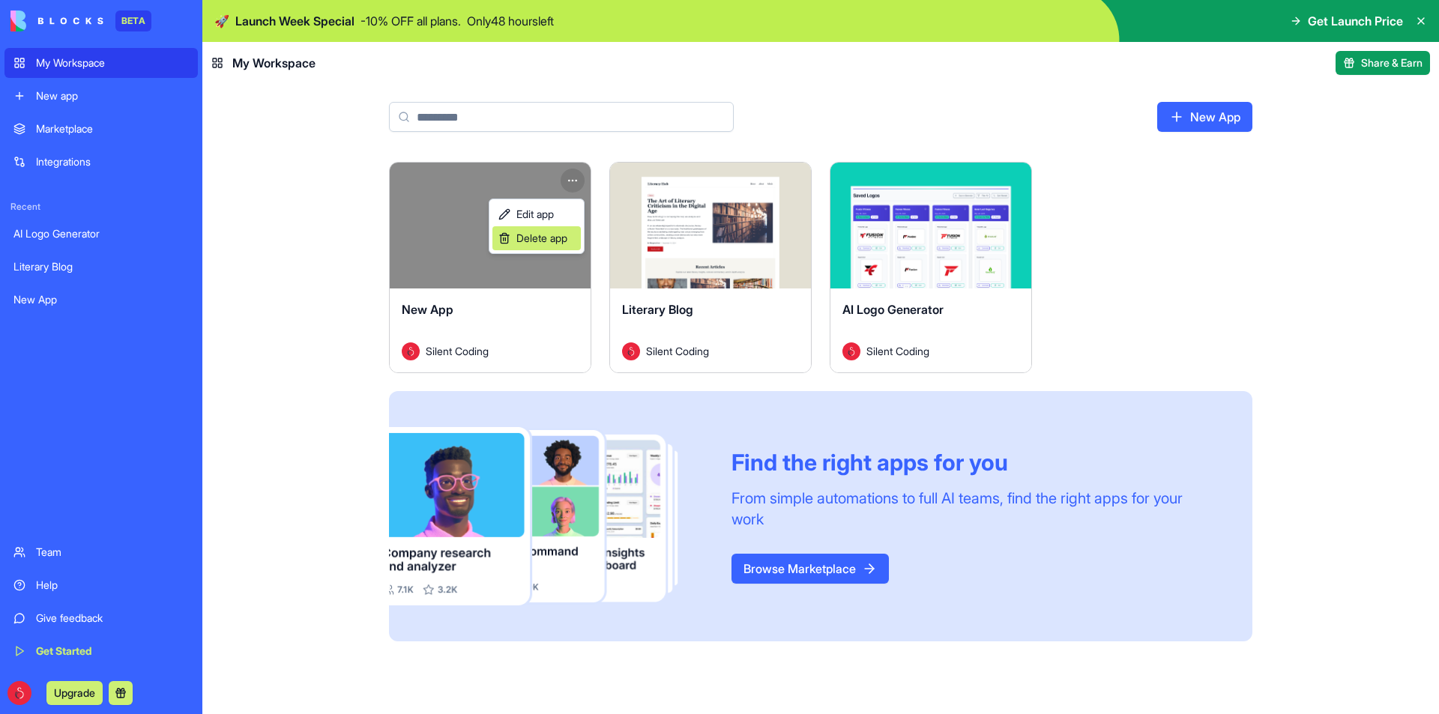
click at [557, 240] on span "Delete app" at bounding box center [541, 238] width 51 height 15
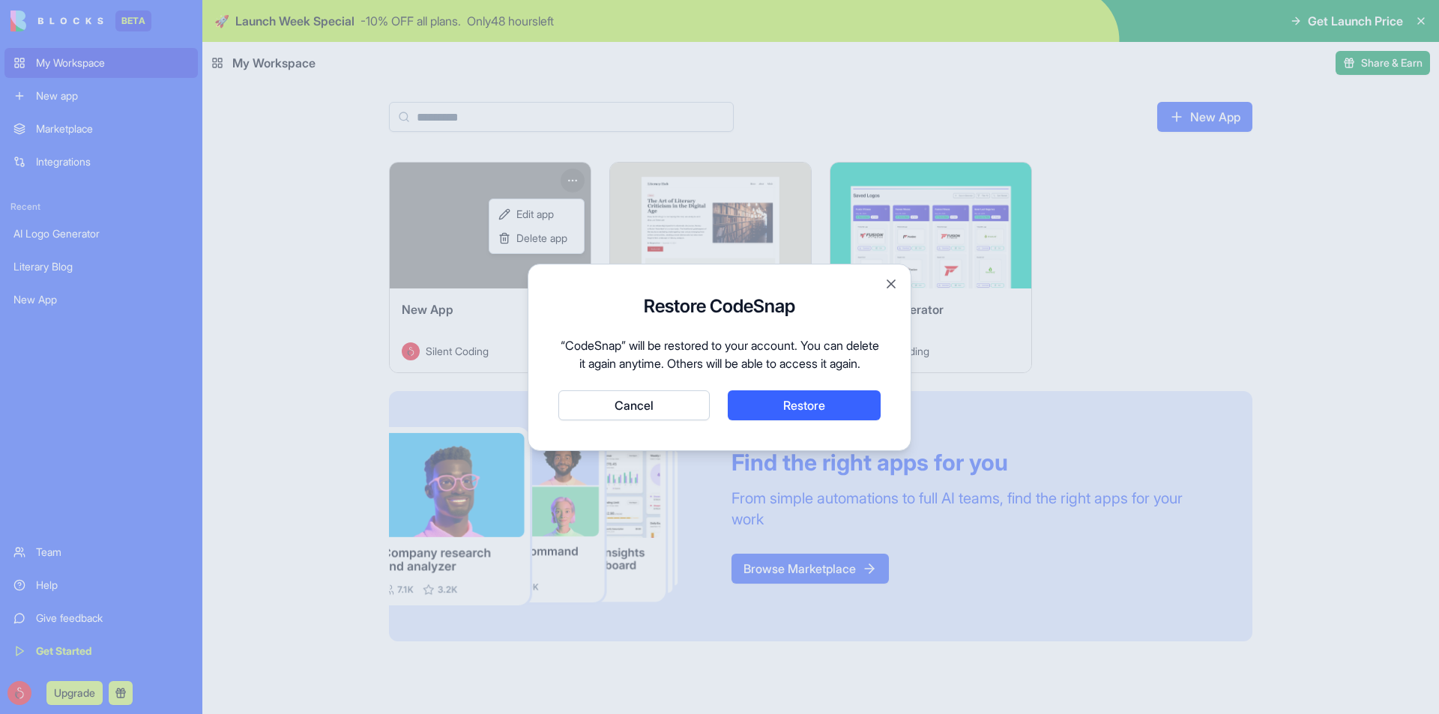
drag, startPoint x: 861, startPoint y: 421, endPoint x: 673, endPoint y: 419, distance: 188.1
click at [673, 419] on div "Cancel Restore" at bounding box center [719, 405] width 322 height 30
click at [673, 419] on button "Cancel" at bounding box center [633, 405] width 151 height 30
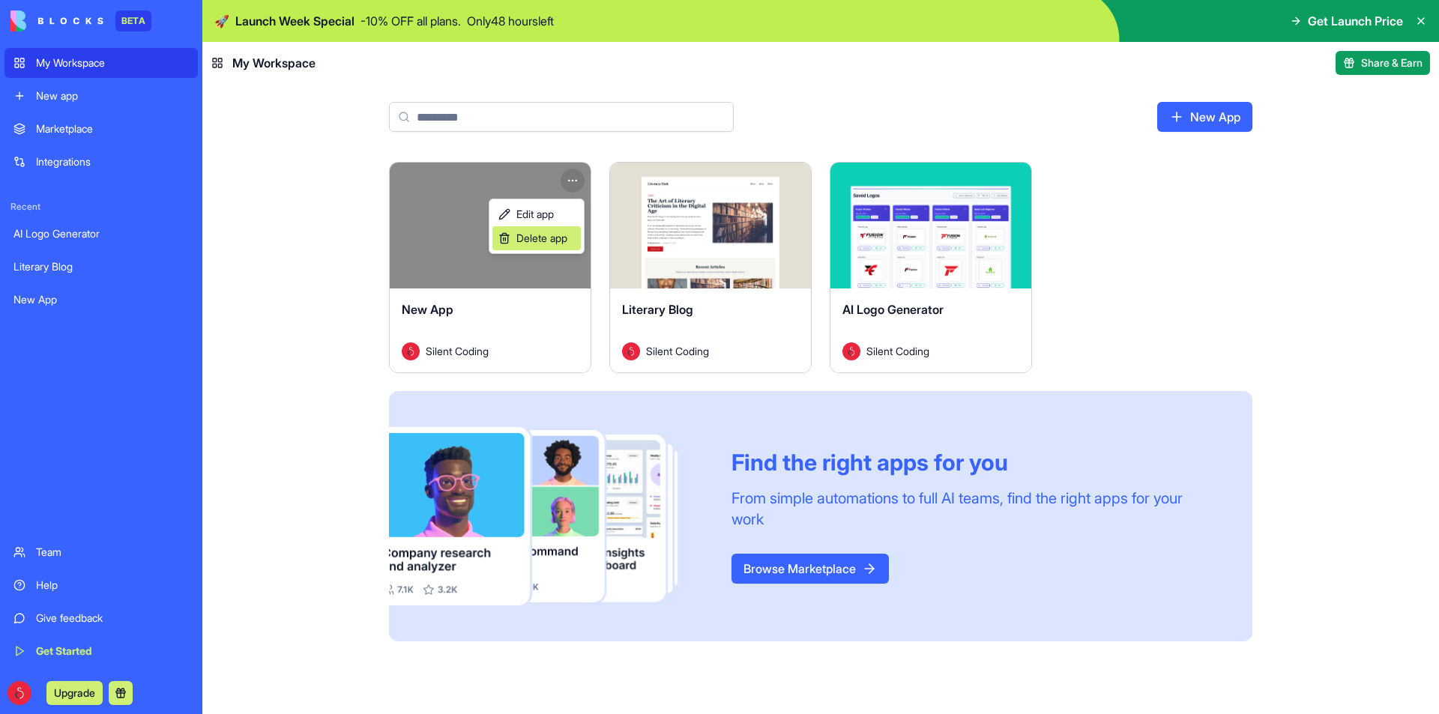
click at [550, 235] on span "Delete app" at bounding box center [541, 238] width 51 height 15
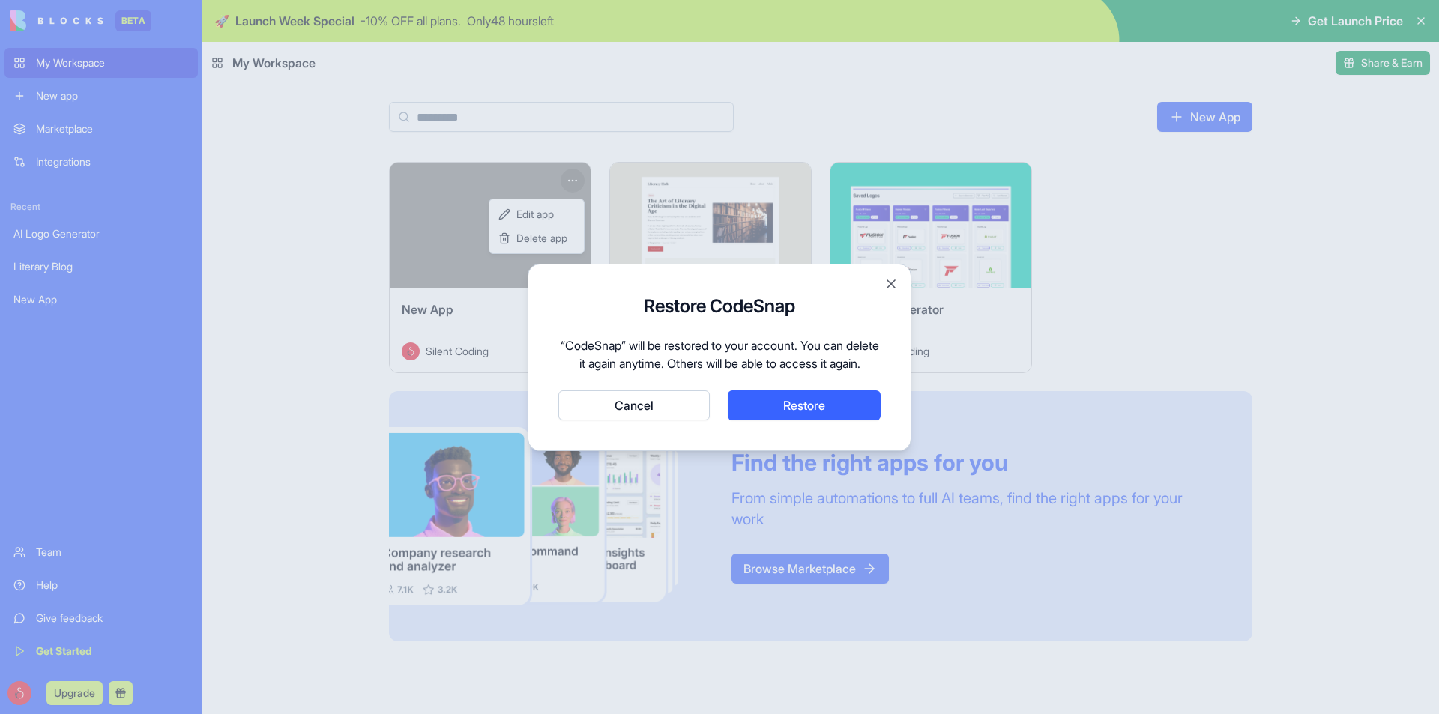
drag, startPoint x: 773, startPoint y: 416, endPoint x: 617, endPoint y: 414, distance: 156.6
click at [606, 409] on div "Cancel Restore" at bounding box center [719, 405] width 322 height 30
click at [806, 406] on button "Restore" at bounding box center [804, 405] width 153 height 30
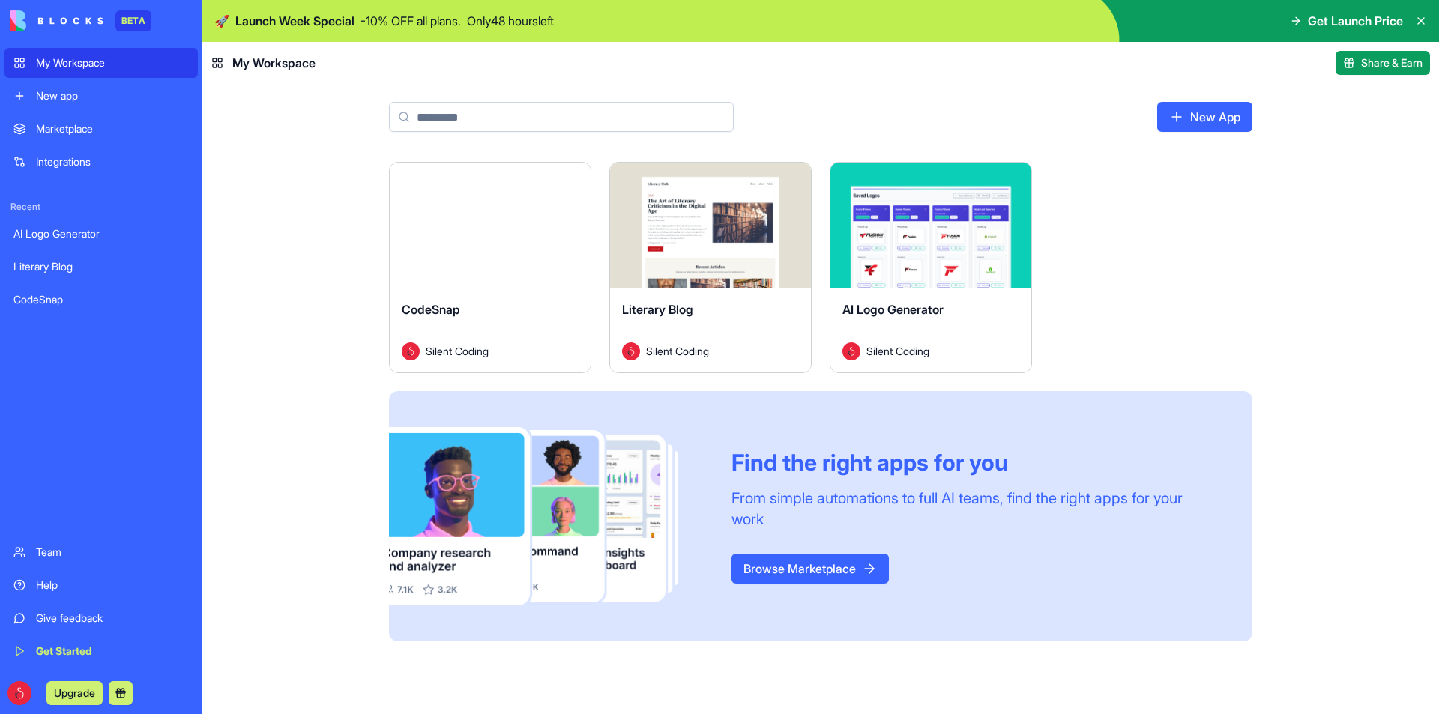
click at [802, 179] on html "BETA My Workspace New app Marketplace Integrations Recent AI Logo Generator Lit…" at bounding box center [719, 357] width 1439 height 714
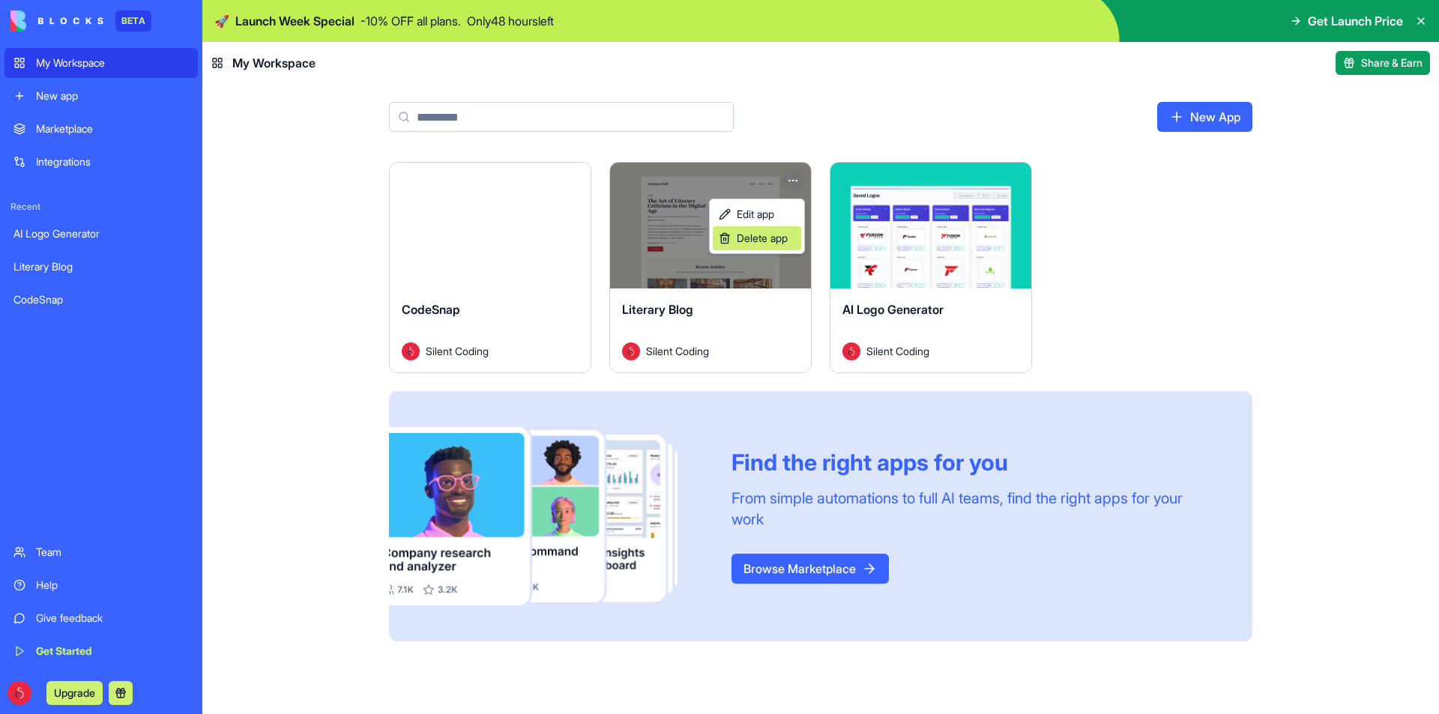
click at [770, 235] on span "Delete app" at bounding box center [762, 238] width 51 height 15
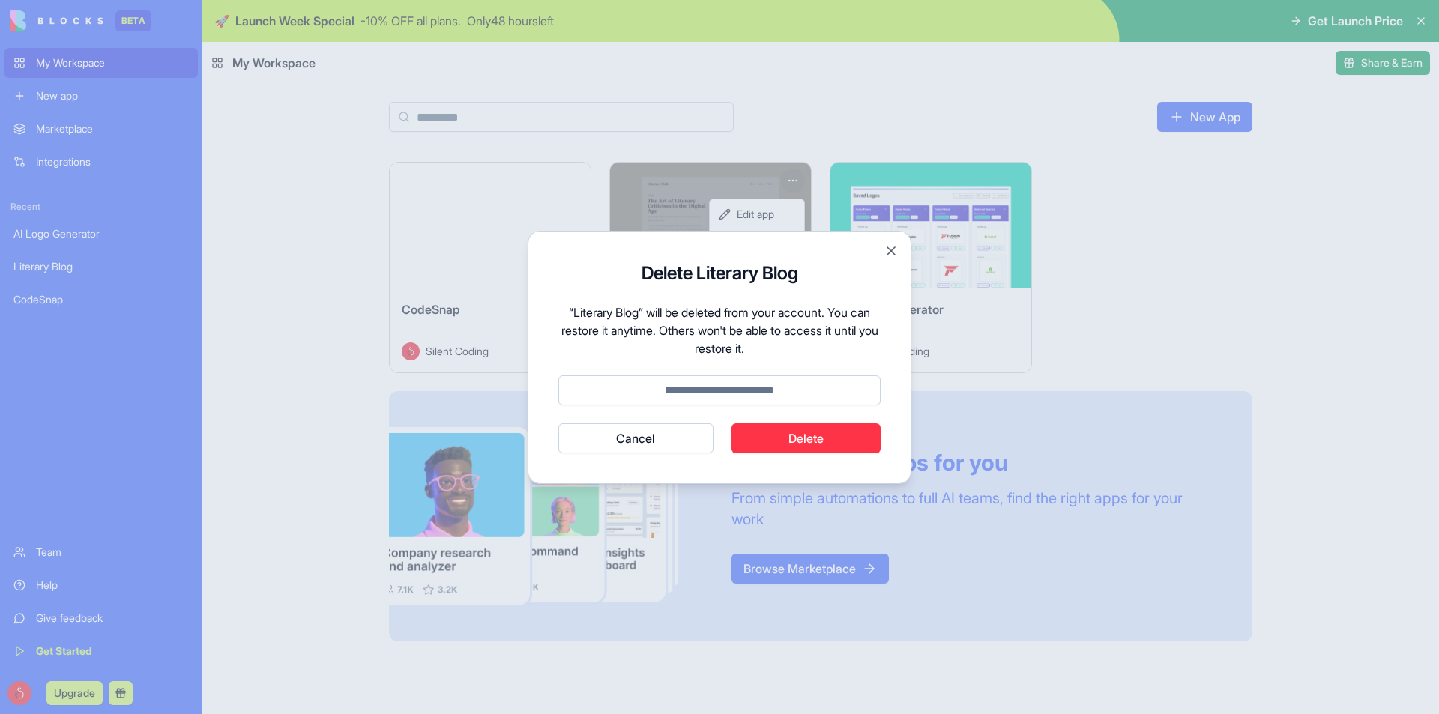
click at [736, 396] on input at bounding box center [719, 390] width 322 height 30
drag, startPoint x: 736, startPoint y: 394, endPoint x: 729, endPoint y: 378, distance: 17.1
click at [745, 387] on input "*******" at bounding box center [719, 390] width 322 height 30
drag, startPoint x: 706, startPoint y: 389, endPoint x: 697, endPoint y: 389, distance: 9.0
click at [697, 389] on input "*******" at bounding box center [719, 390] width 322 height 30
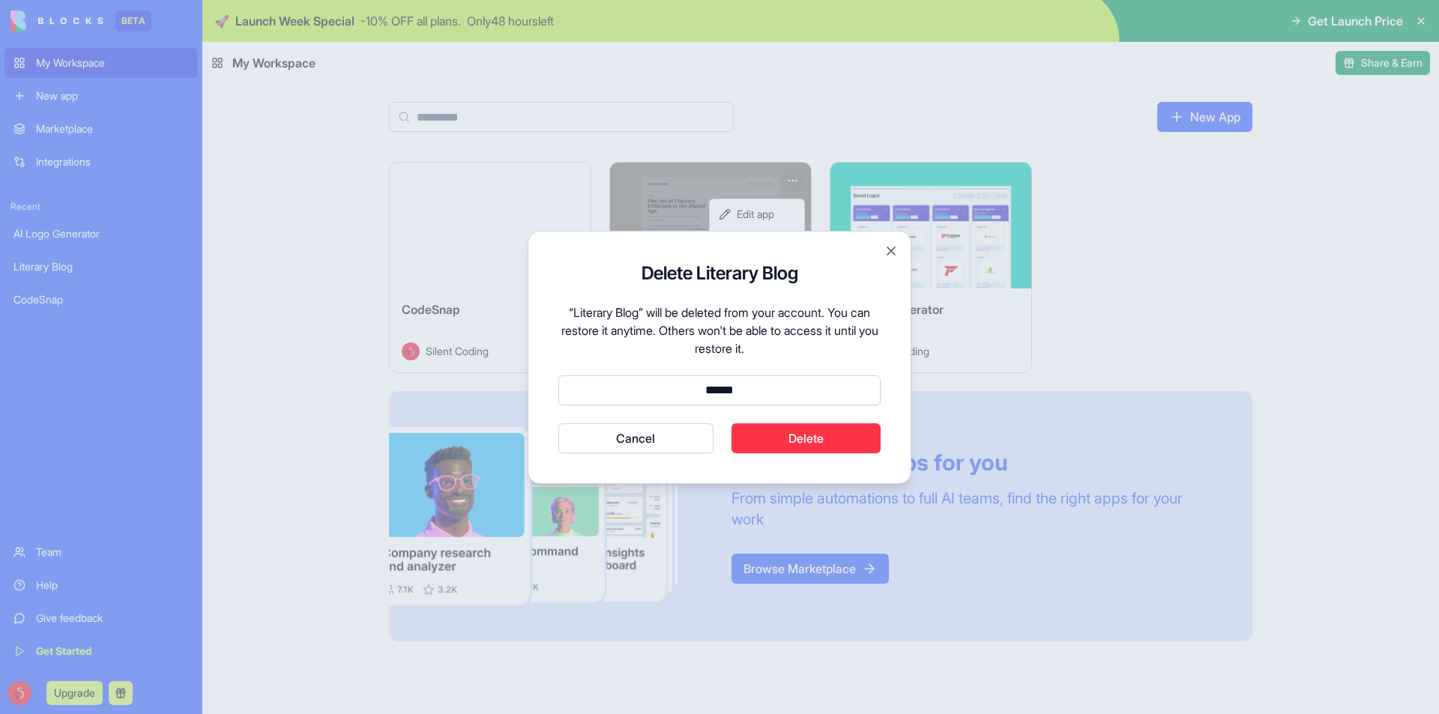
click at [713, 392] on input "******" at bounding box center [719, 390] width 322 height 30
type input "******"
click at [820, 452] on button "Delete" at bounding box center [806, 438] width 150 height 30
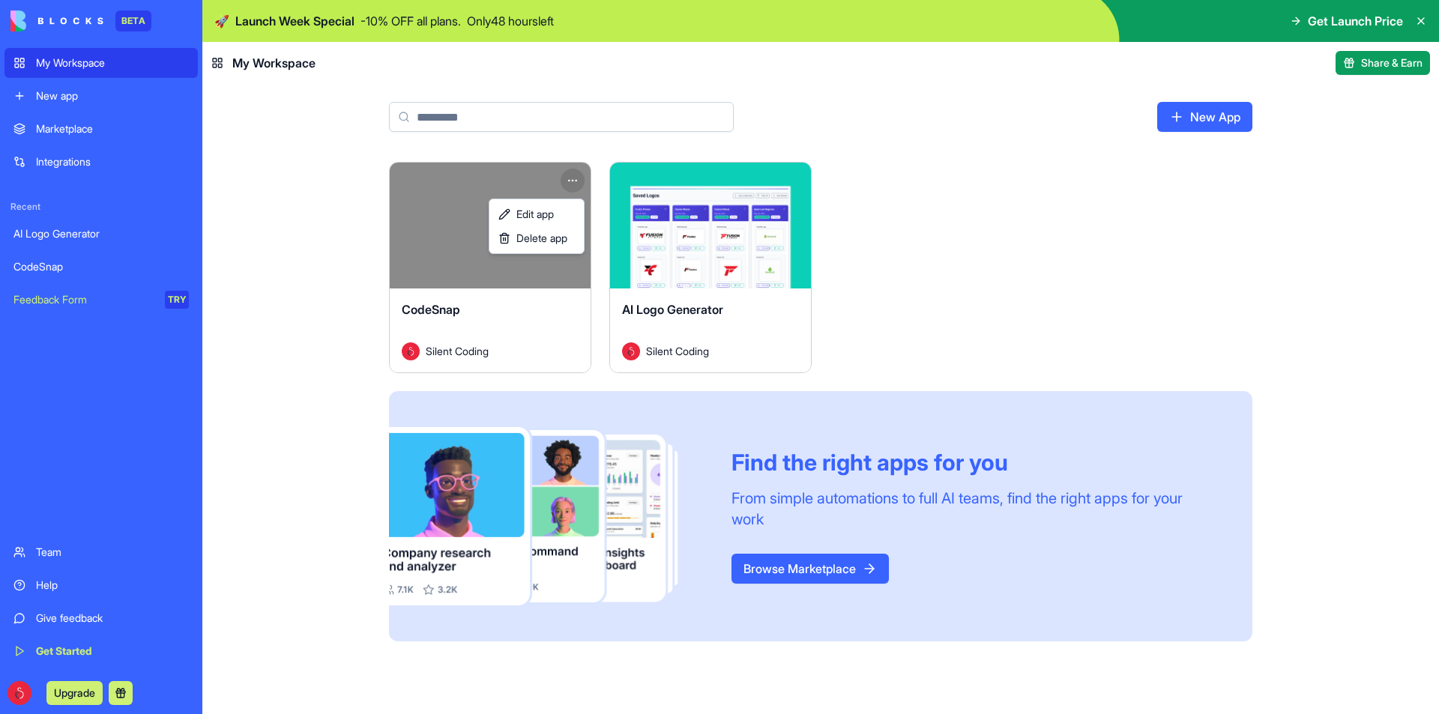
click at [572, 178] on html "BETA My Workspace New app Marketplace Integrations Recent AI Logo Generator Cod…" at bounding box center [719, 357] width 1439 height 714
click at [539, 235] on span "Delete app" at bounding box center [541, 238] width 51 height 15
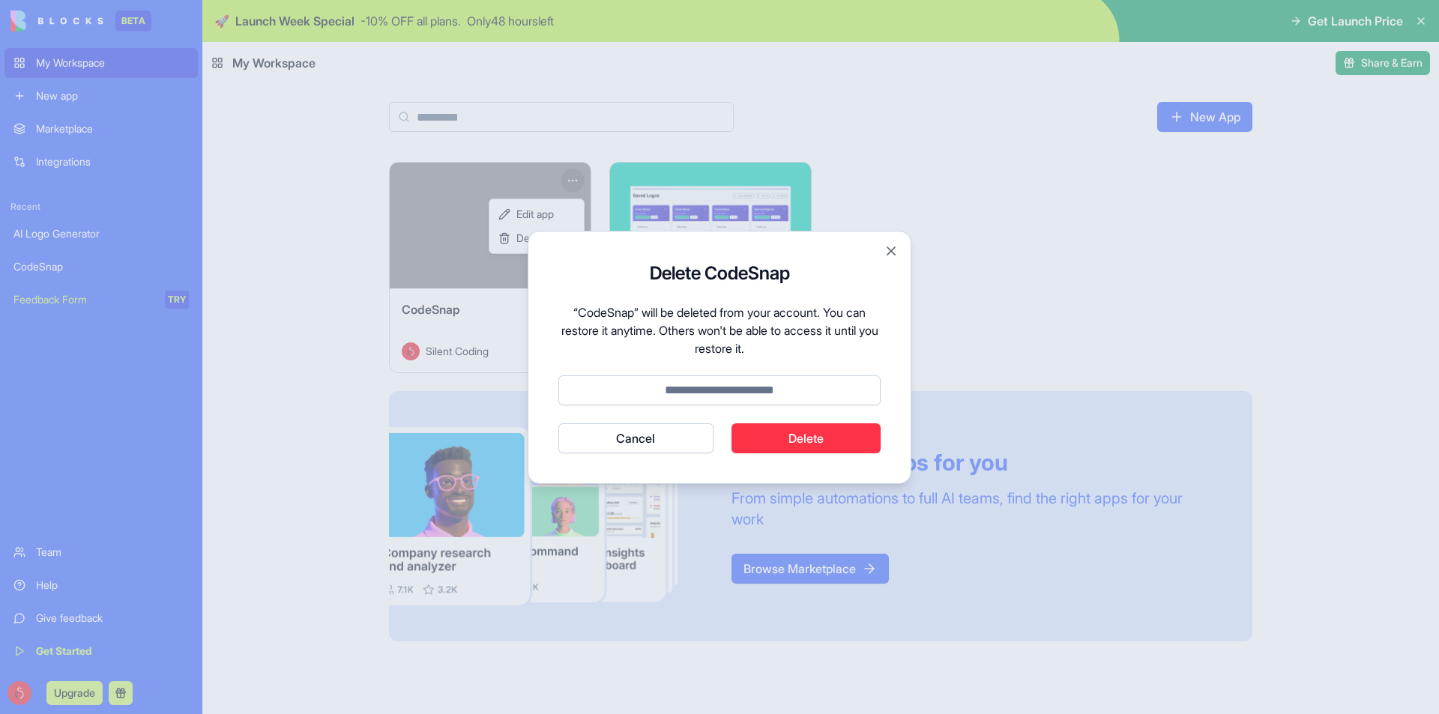
click at [776, 396] on input at bounding box center [719, 390] width 322 height 30
type input "******"
click at [802, 441] on button "Delete" at bounding box center [806, 438] width 150 height 30
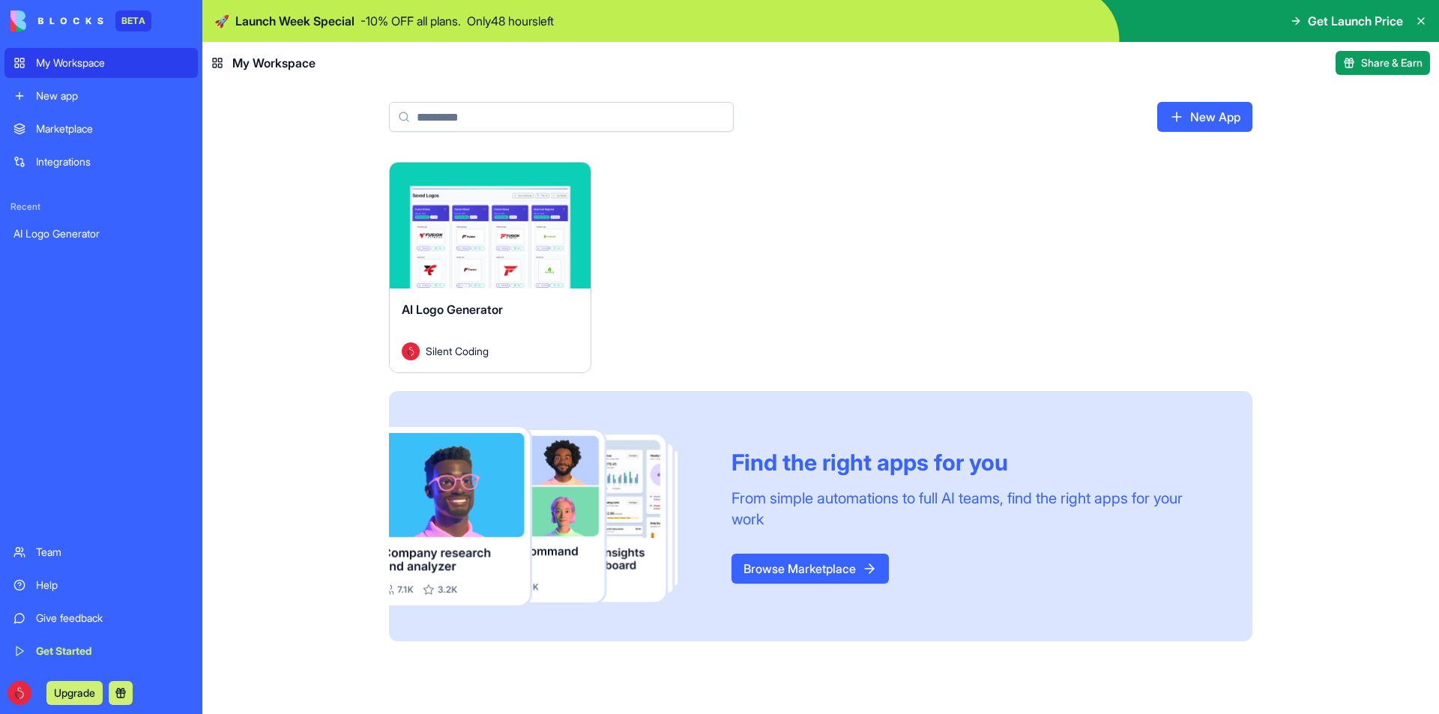
click at [575, 181] on html "BETA My Workspace New app Marketplace Integrations Recent AI Logo Generator Tea…" at bounding box center [719, 357] width 1439 height 714
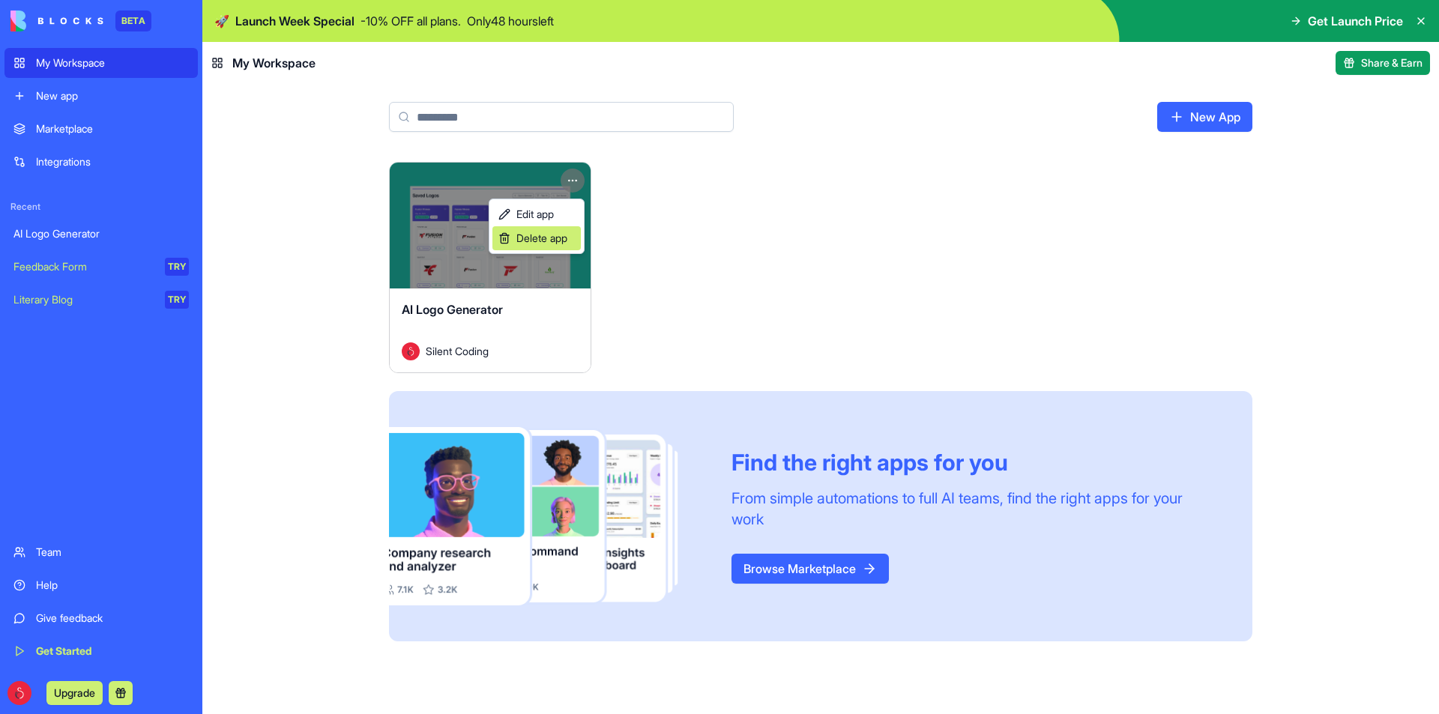
click at [553, 239] on span "Delete app" at bounding box center [541, 238] width 51 height 15
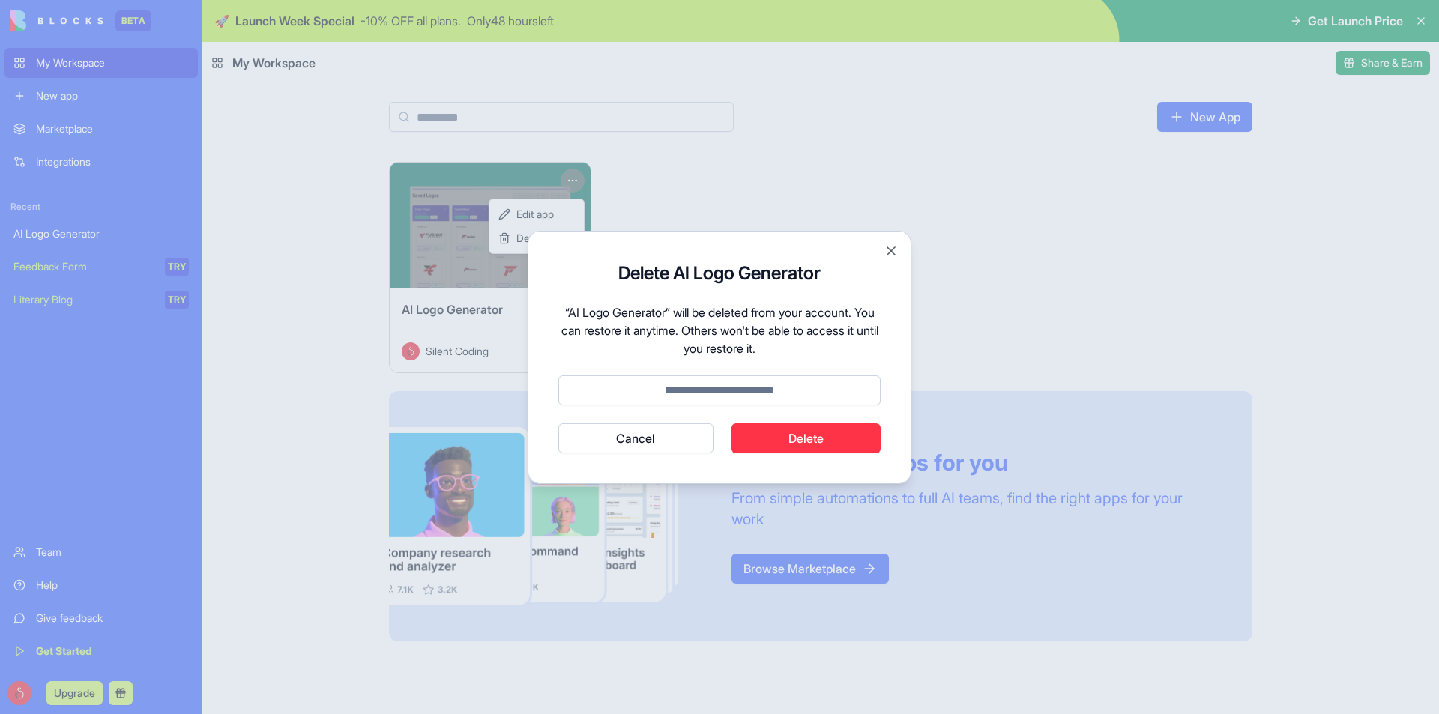
drag, startPoint x: 725, startPoint y: 402, endPoint x: 742, endPoint y: 402, distance: 17.2
click at [725, 400] on input at bounding box center [719, 390] width 322 height 30
type input "******"
click at [857, 434] on button "Delete" at bounding box center [806, 438] width 150 height 30
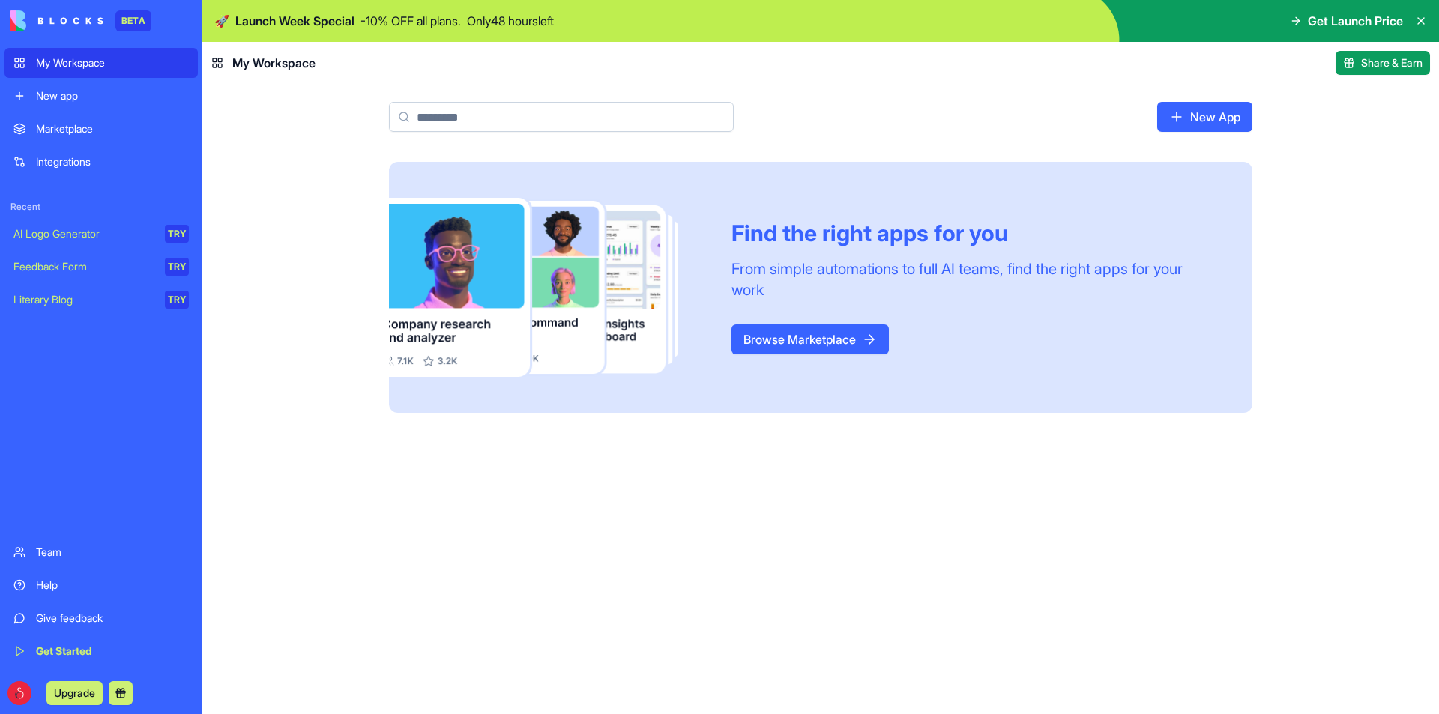
click at [88, 129] on div "Marketplace" at bounding box center [112, 128] width 153 height 15
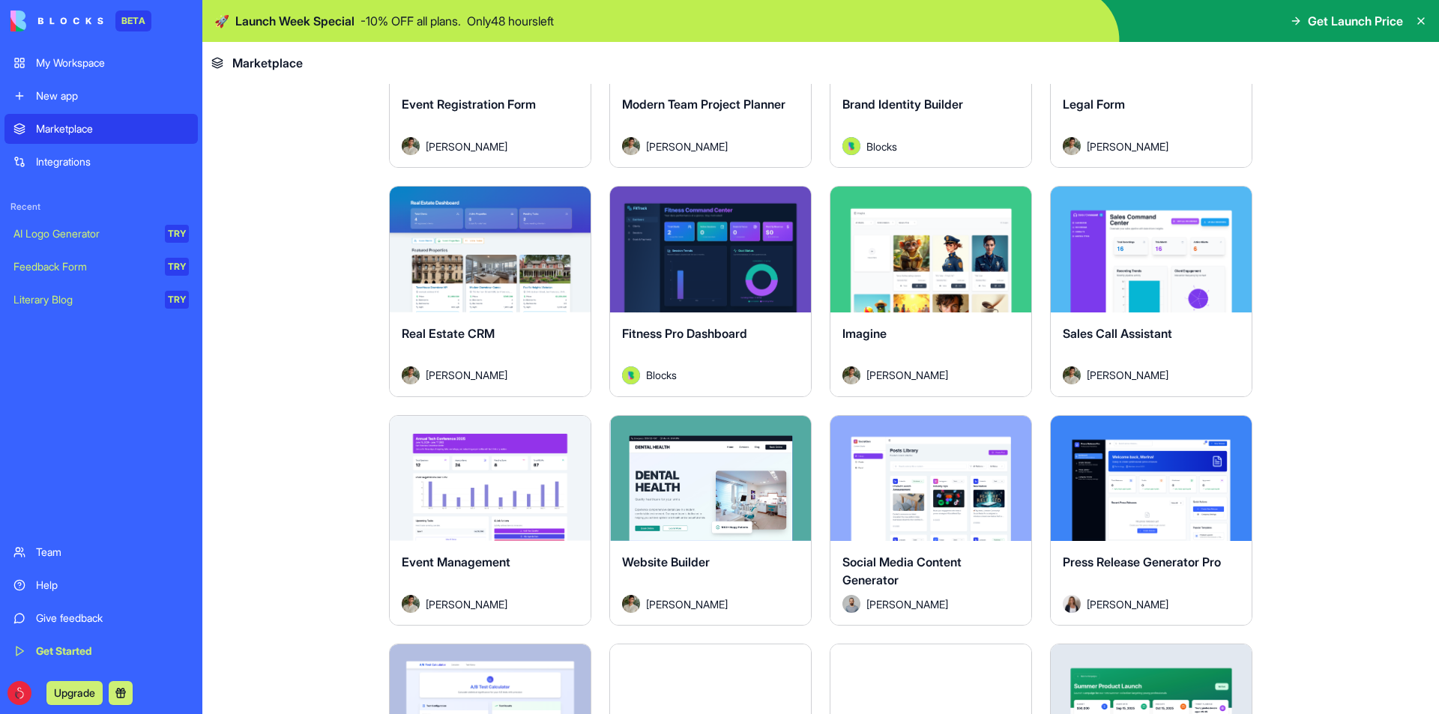
scroll to position [3322, 0]
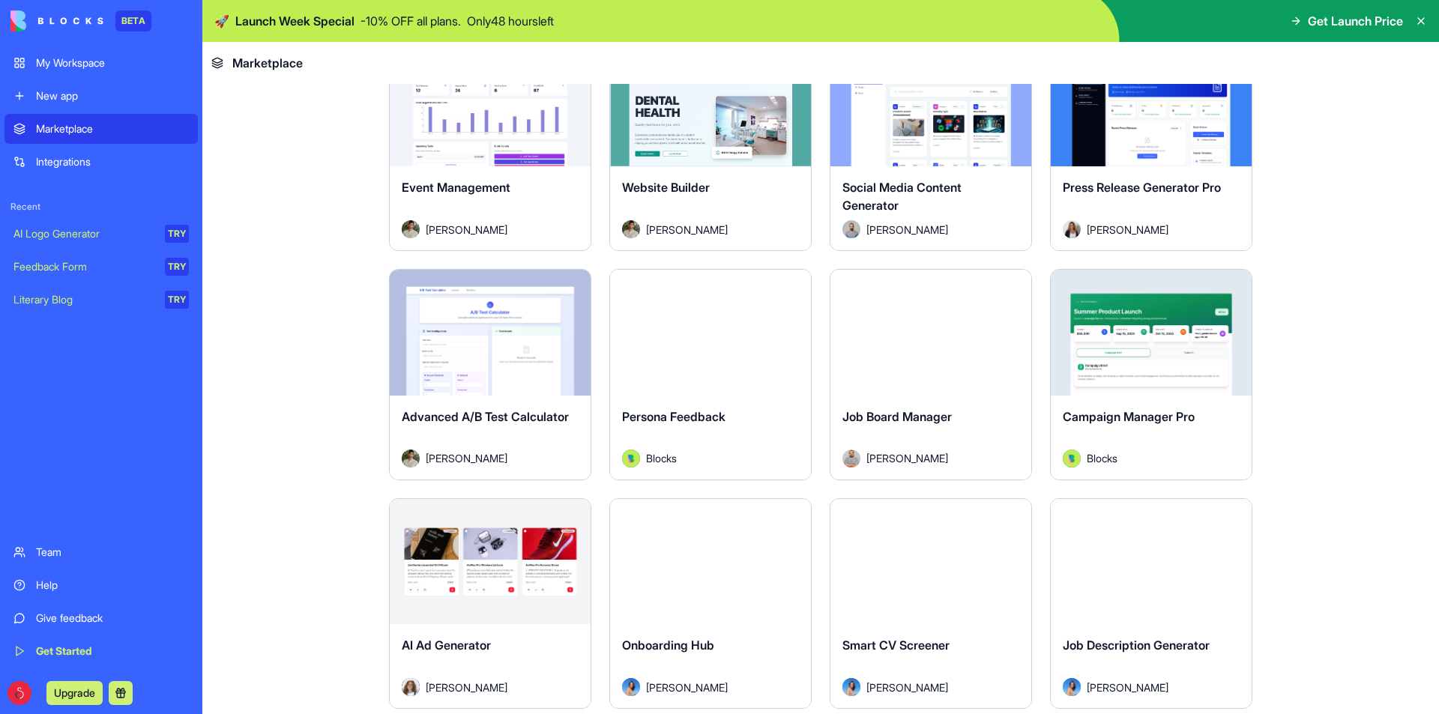
click at [1310, 270] on main "Earn Free Credits Discover work tools for any task Marketing HR Freelancers Sal…" at bounding box center [820, 399] width 1236 height 630
click at [93, 52] on link "My Workspace" at bounding box center [100, 63] width 193 height 30
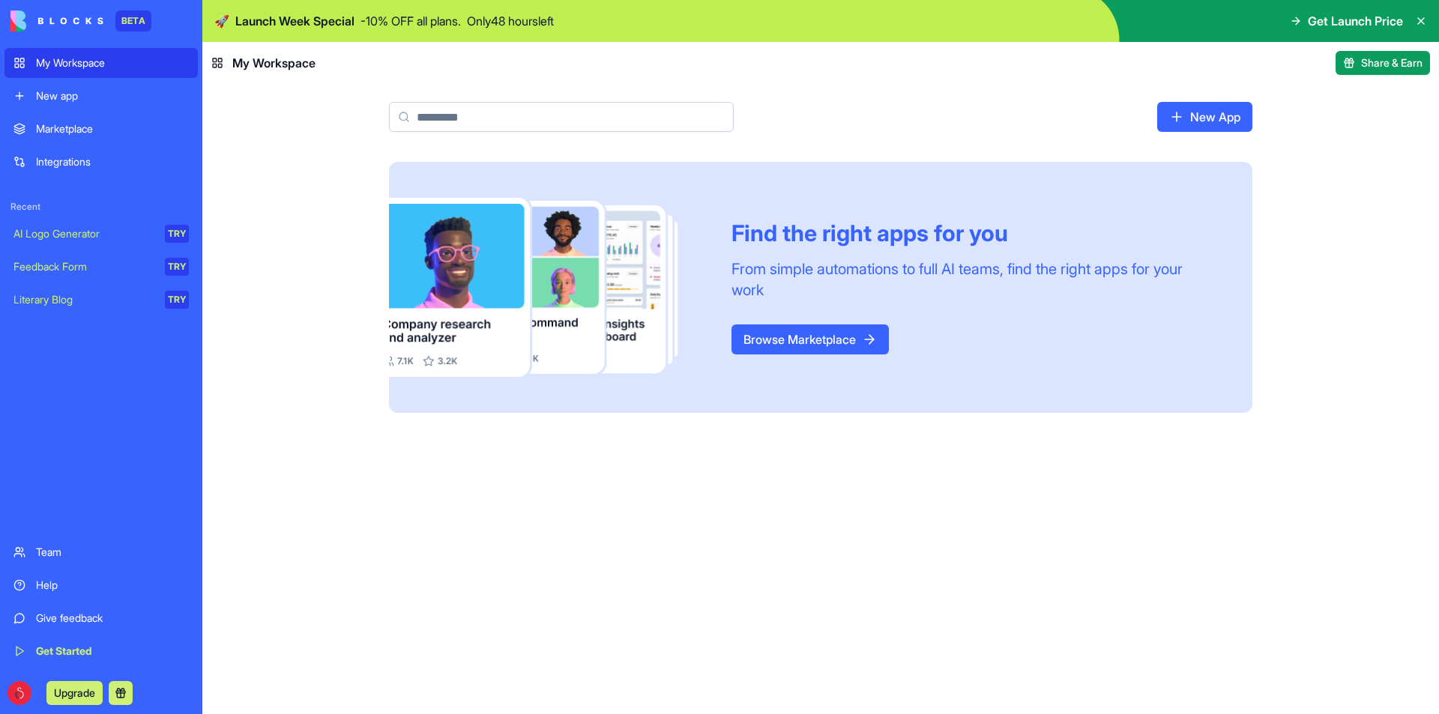
click at [116, 98] on div "New app" at bounding box center [112, 95] width 153 height 15
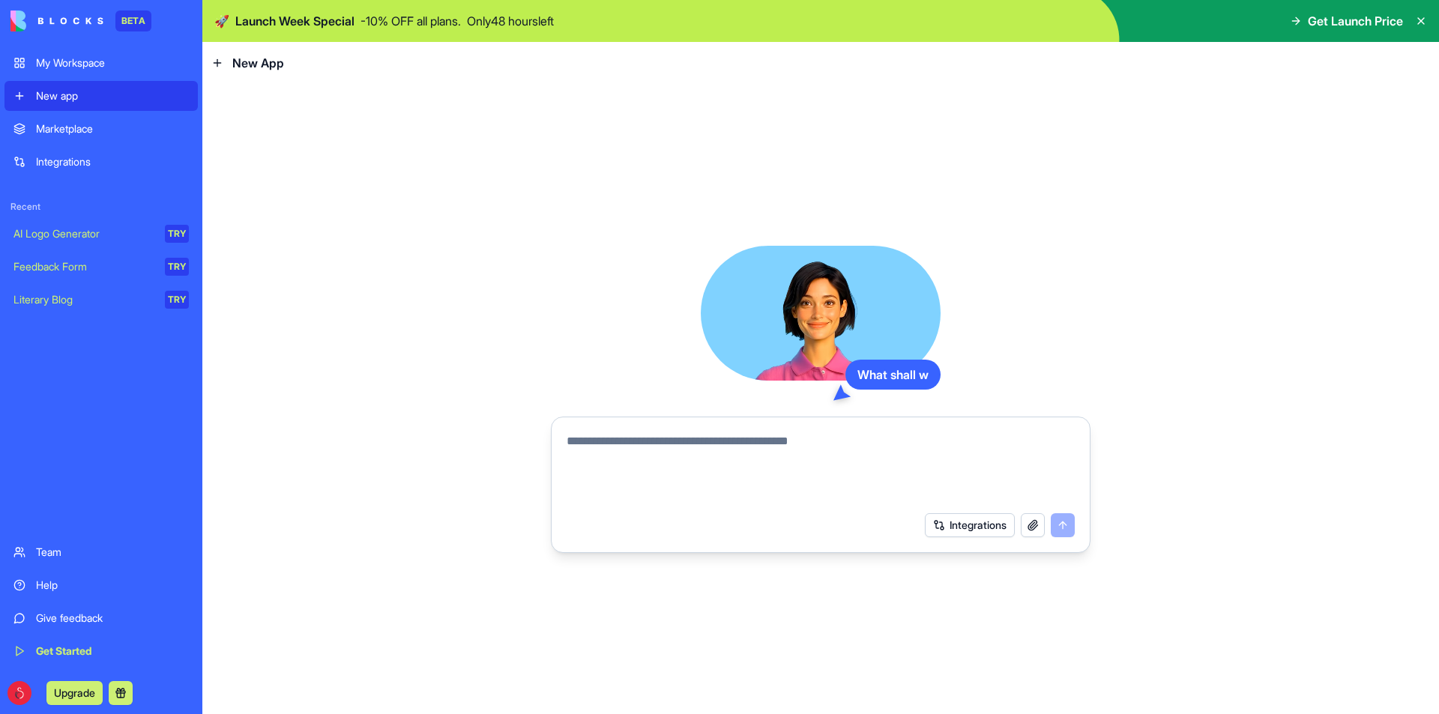
click at [123, 125] on div "Marketplace" at bounding box center [112, 128] width 153 height 15
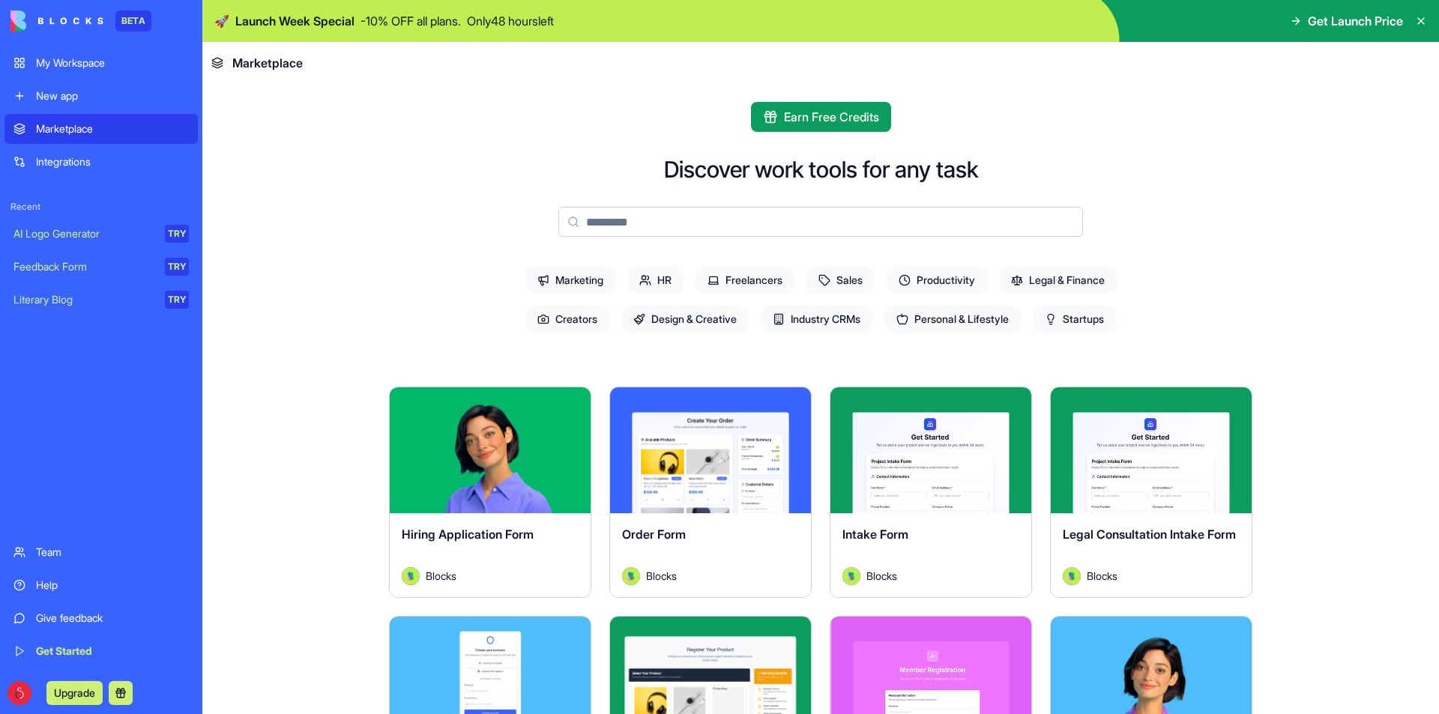
click at [120, 60] on div "My Workspace" at bounding box center [112, 62] width 153 height 15
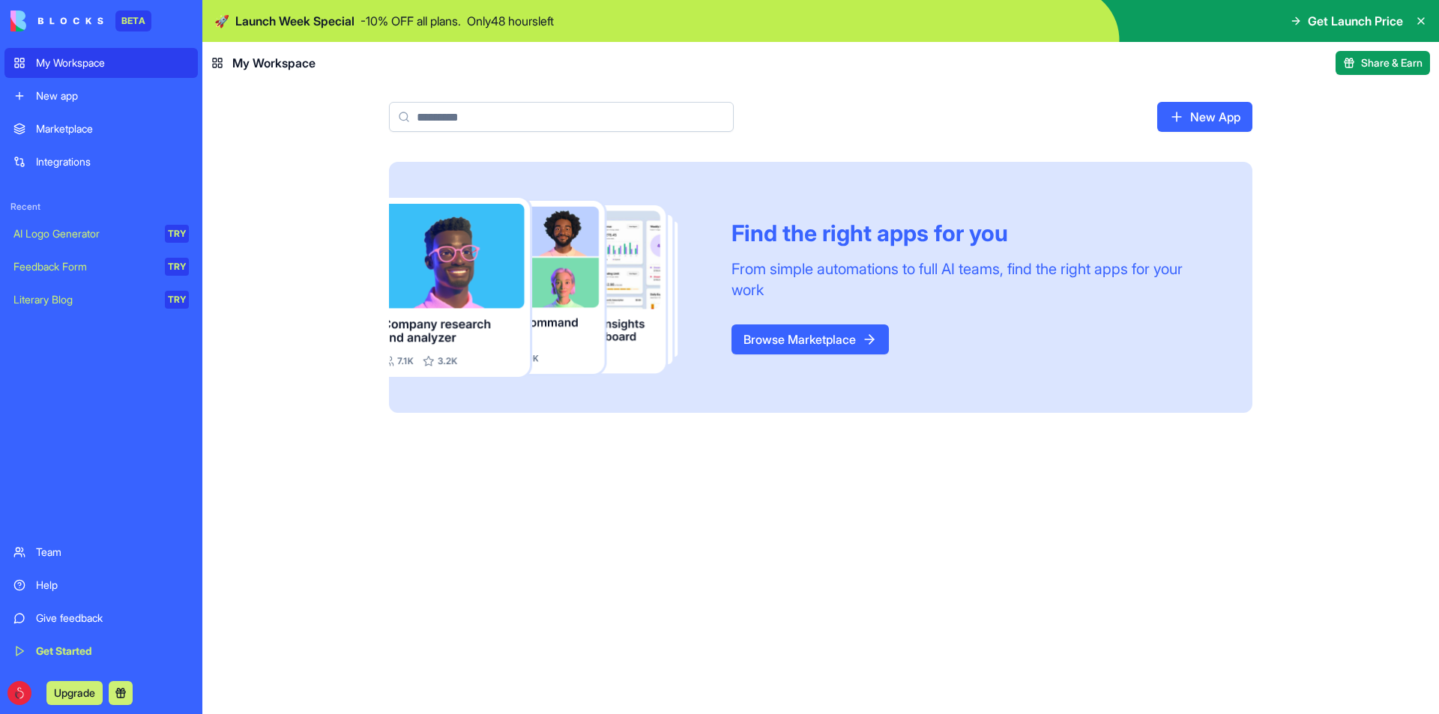
click at [76, 26] on img at bounding box center [56, 20] width 93 height 21
click at [103, 76] on link "My Workspace" at bounding box center [100, 63] width 193 height 30
click at [99, 84] on link "New app" at bounding box center [100, 96] width 193 height 30
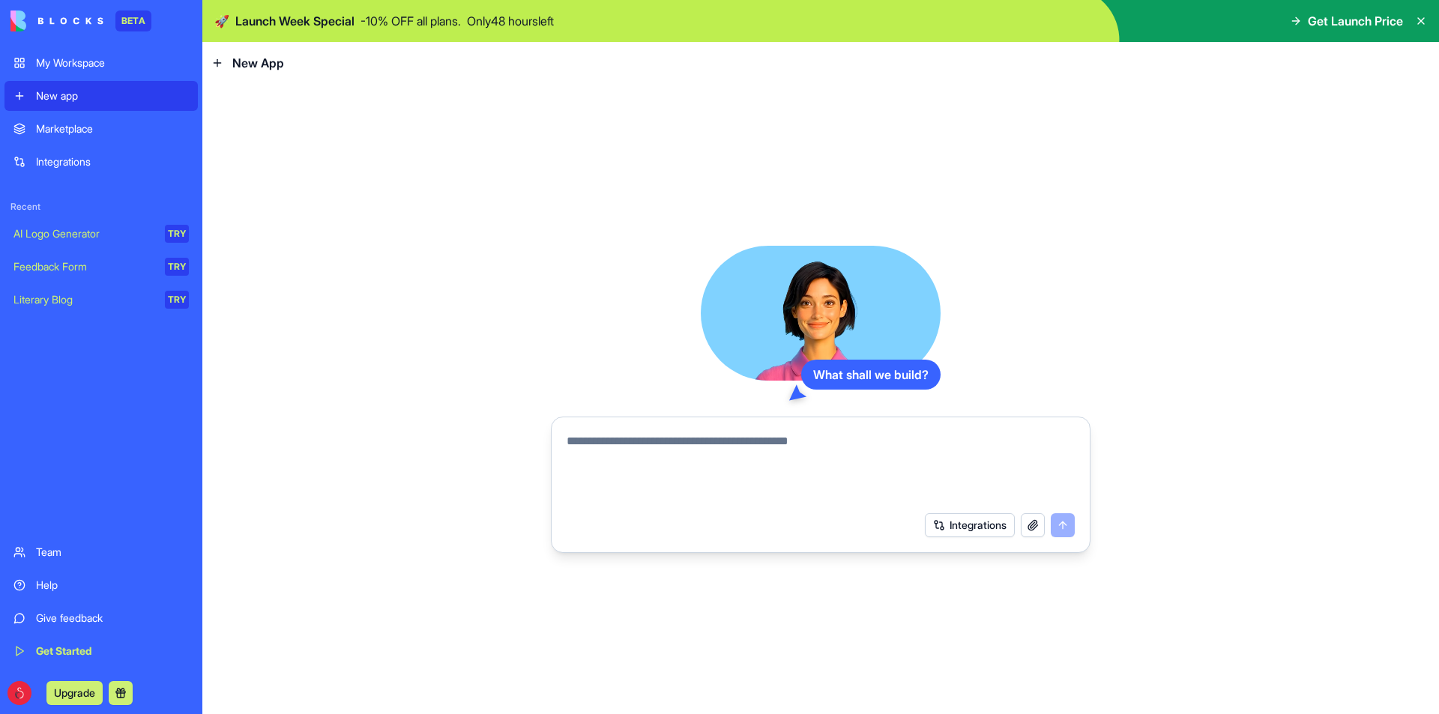
click at [97, 67] on div "My Workspace" at bounding box center [112, 62] width 153 height 15
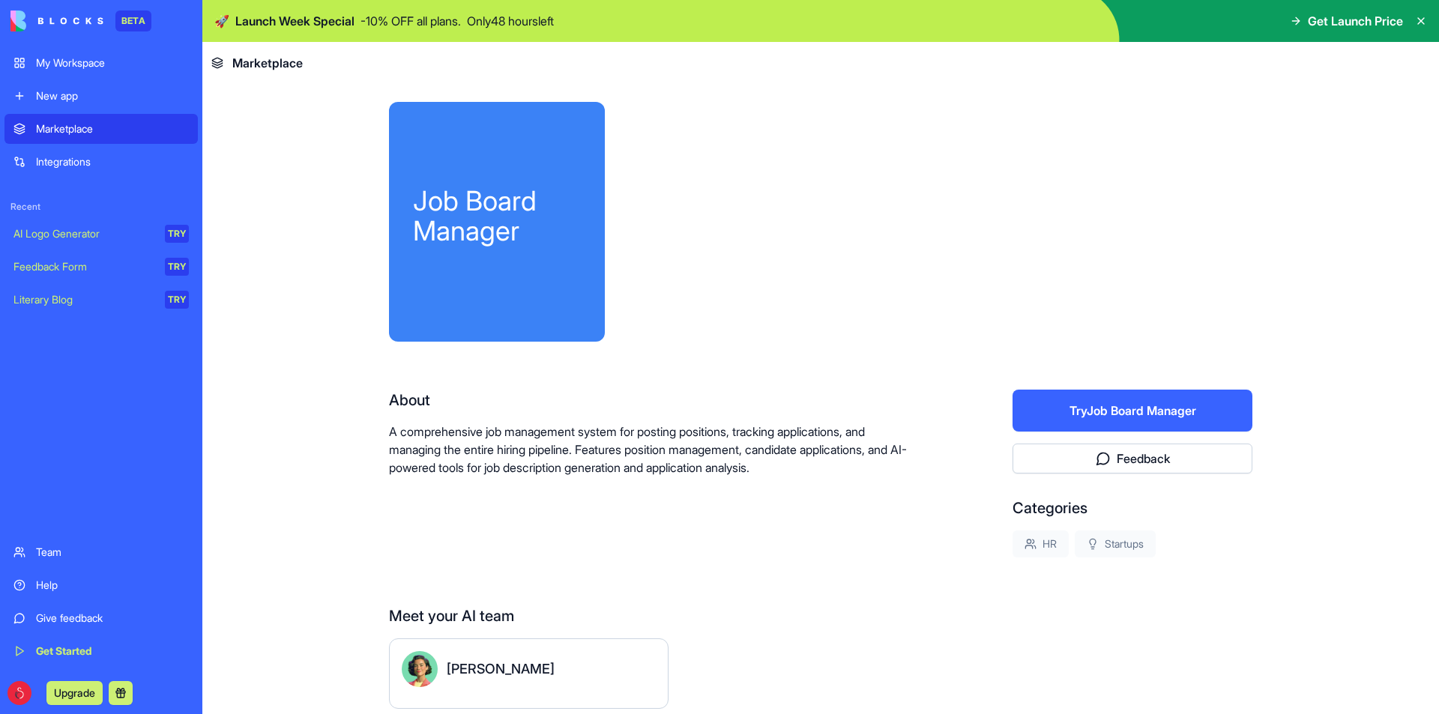
click at [833, 222] on div at bounding box center [940, 222] width 623 height 240
click at [841, 189] on div at bounding box center [940, 222] width 623 height 240
click at [585, 205] on div "Job Board Manager" at bounding box center [497, 222] width 216 height 240
click at [1123, 411] on button "Try Job Board Manager" at bounding box center [1132, 411] width 240 height 42
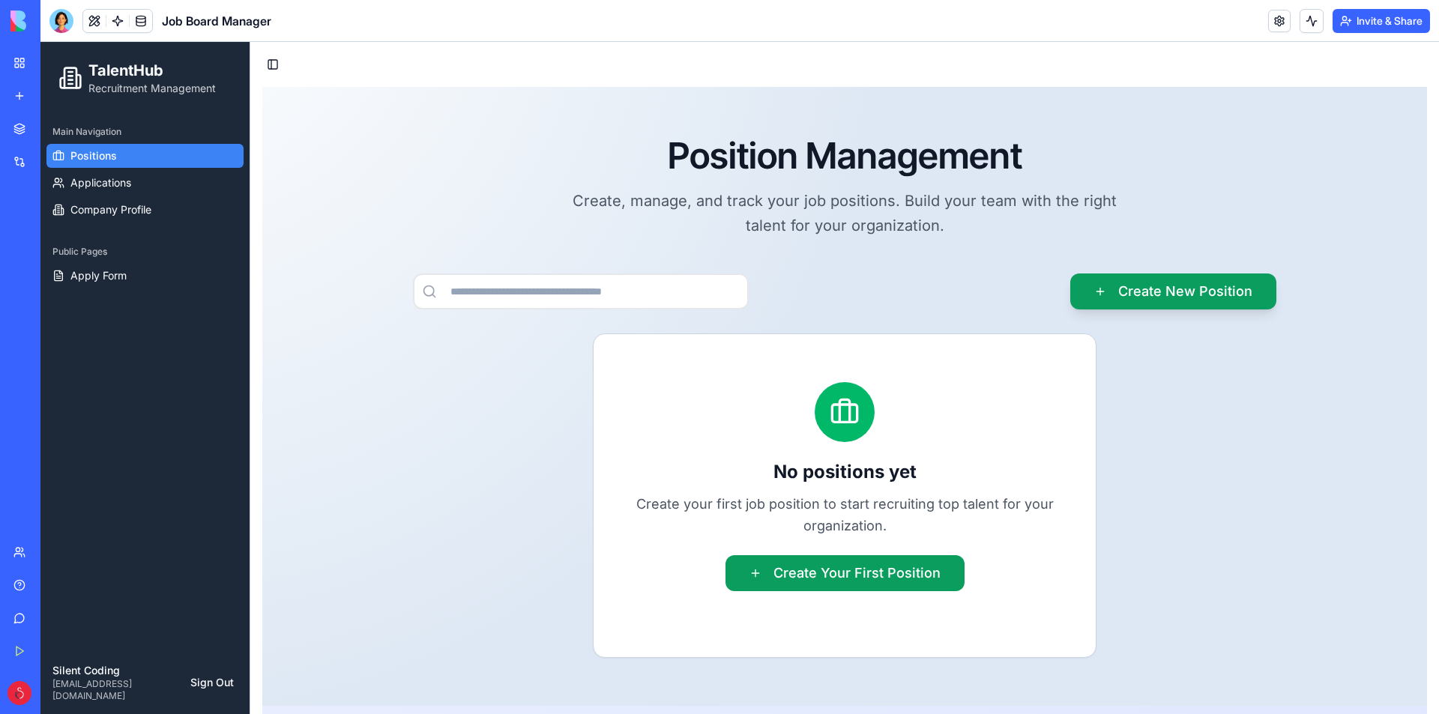
click at [174, 160] on link "Positions" at bounding box center [144, 156] width 197 height 24
click at [175, 161] on link "Positions" at bounding box center [144, 156] width 197 height 24
click at [175, 170] on ul "Positions Applications Company Profile" at bounding box center [144, 183] width 197 height 78
click at [172, 170] on ul "Positions Applications Company Profile" at bounding box center [144, 183] width 197 height 78
click at [139, 180] on link "Applications" at bounding box center [144, 183] width 197 height 24
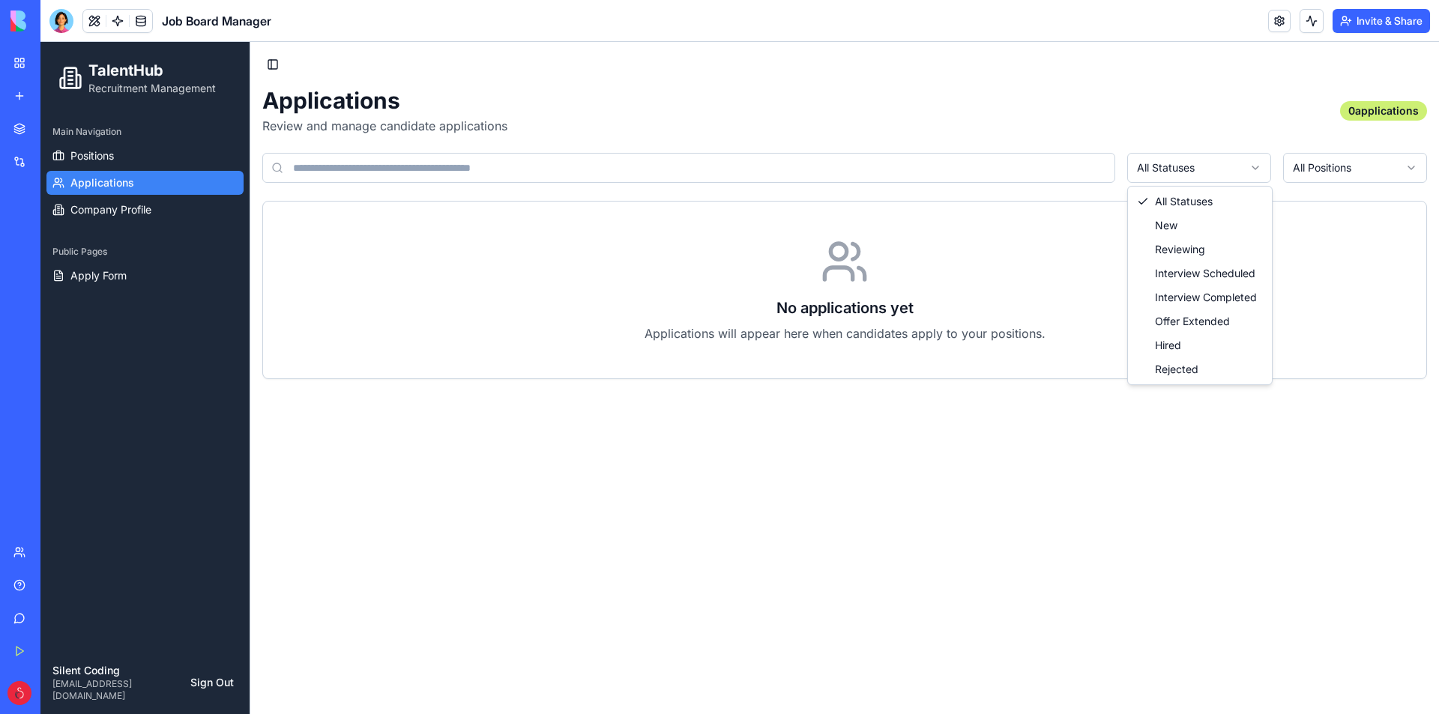
click at [1191, 163] on html "TalentHub Recruitment Management Main Navigation Positions Applications Company…" at bounding box center [739, 378] width 1398 height 672
click at [1196, 161] on html "TalentHub Recruitment Management Main Navigation Positions Applications Company…" at bounding box center [739, 378] width 1398 height 672
click at [130, 193] on link "Applications" at bounding box center [144, 183] width 197 height 24
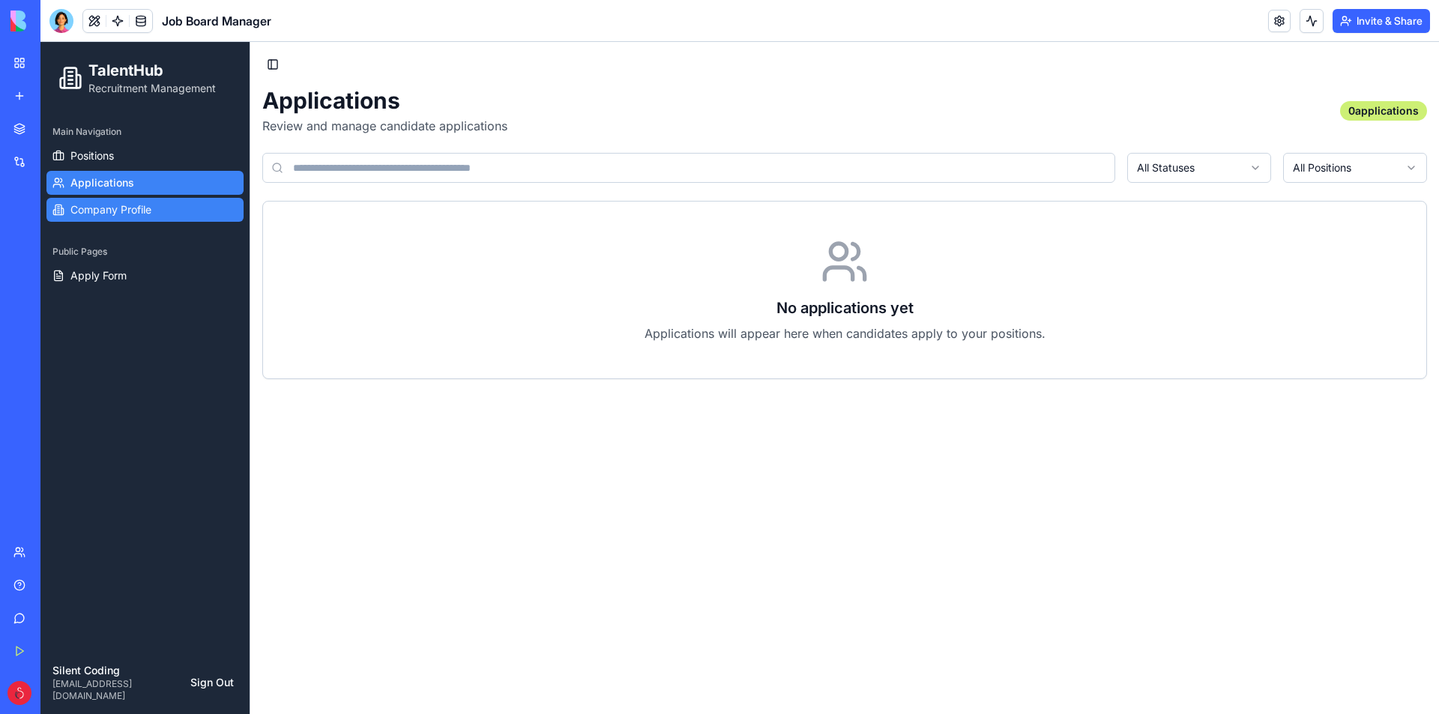
click at [130, 209] on span "Company Profile" at bounding box center [110, 209] width 81 height 15
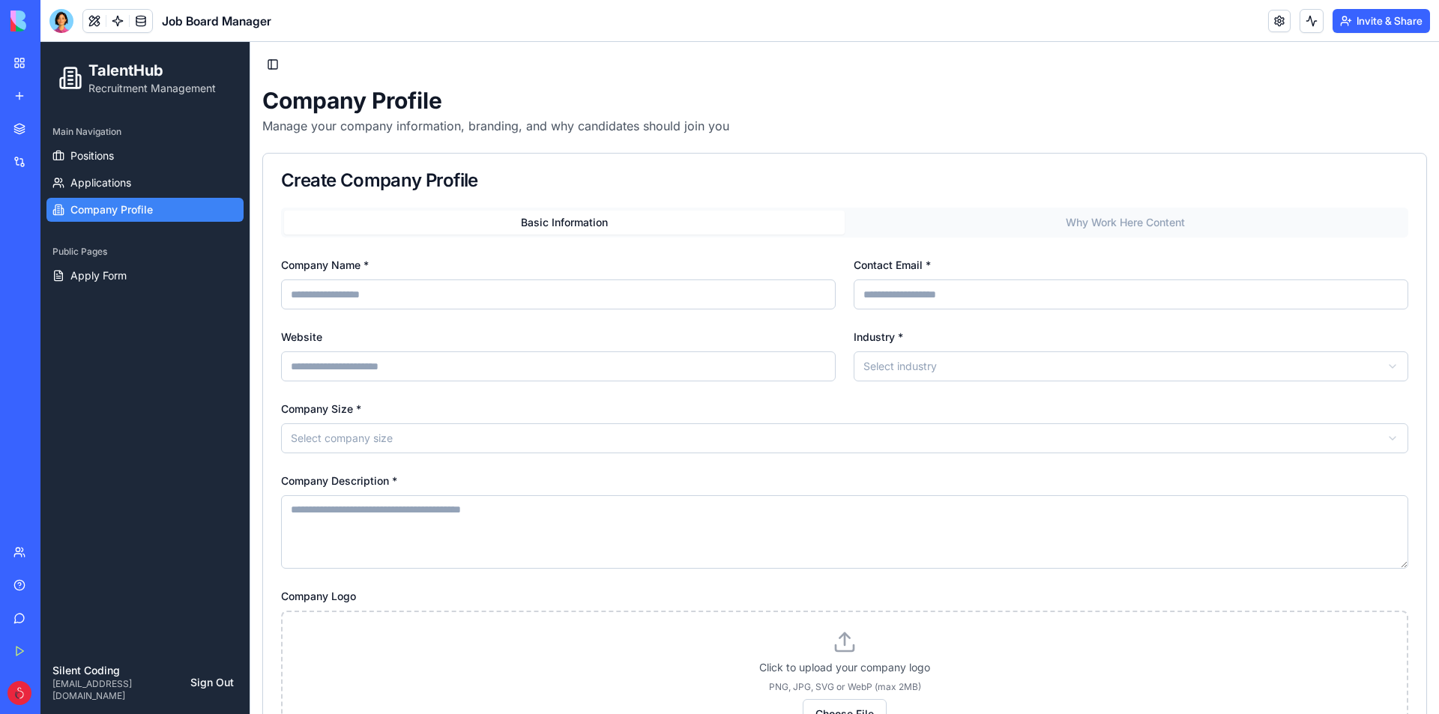
click at [130, 244] on div "Public Pages" at bounding box center [144, 252] width 197 height 24
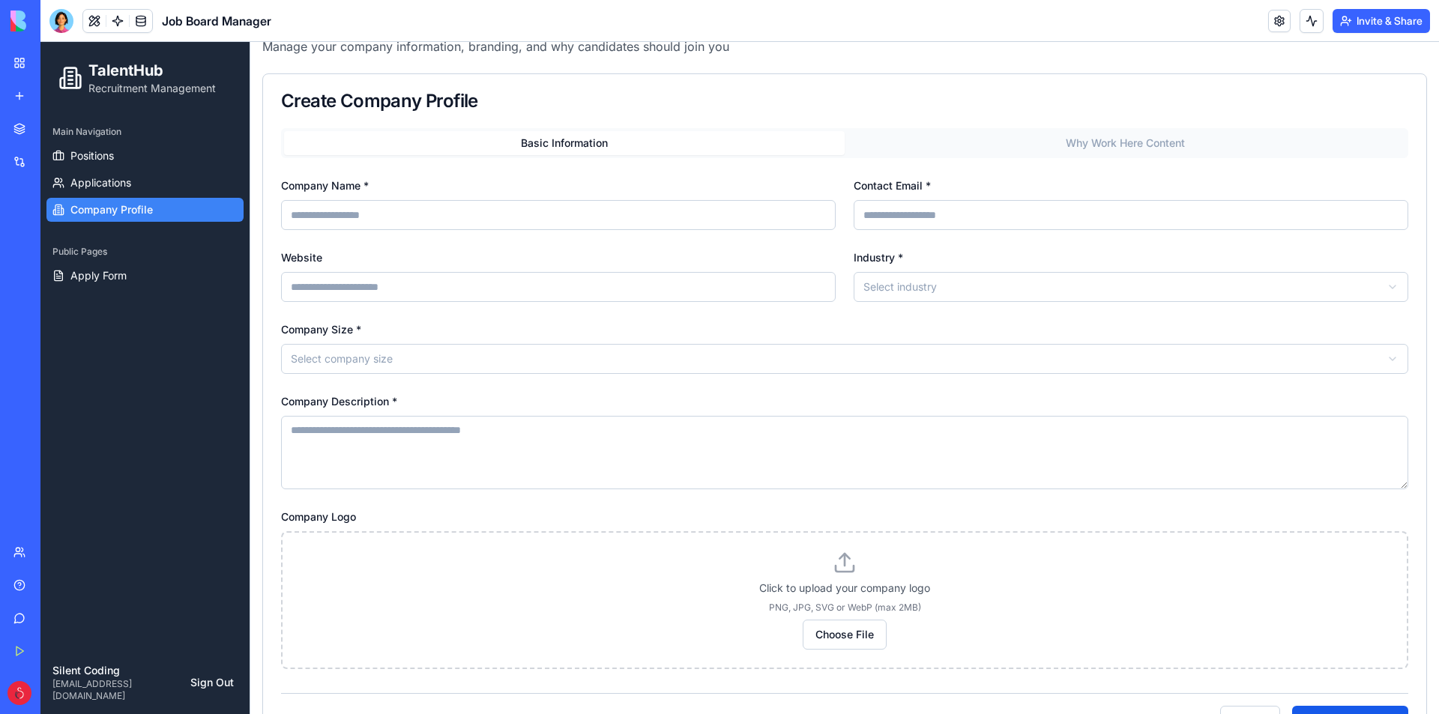
scroll to position [132, 0]
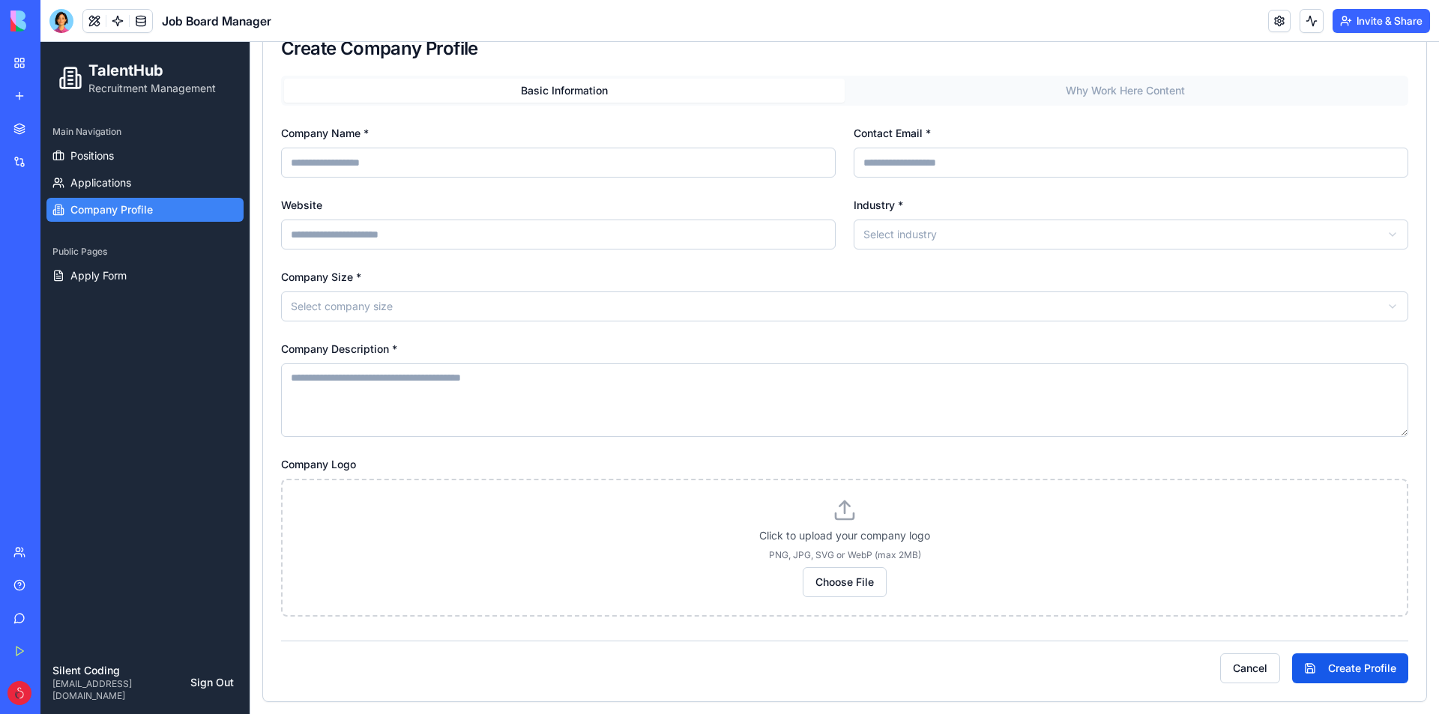
click at [118, 243] on div "Public Pages" at bounding box center [144, 252] width 197 height 24
click at [118, 272] on span "Apply Form" at bounding box center [98, 275] width 56 height 15
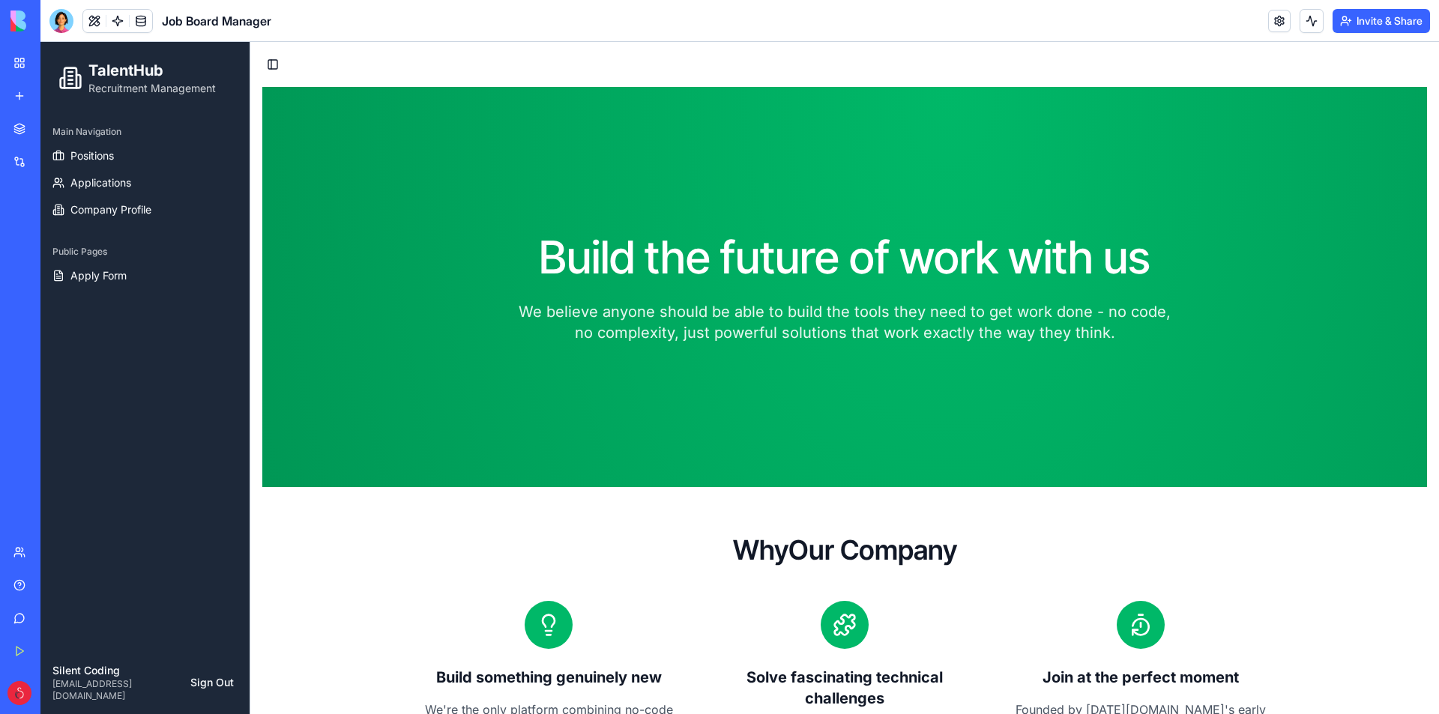
click at [55, 61] on div "My Workspace" at bounding box center [45, 62] width 19 height 15
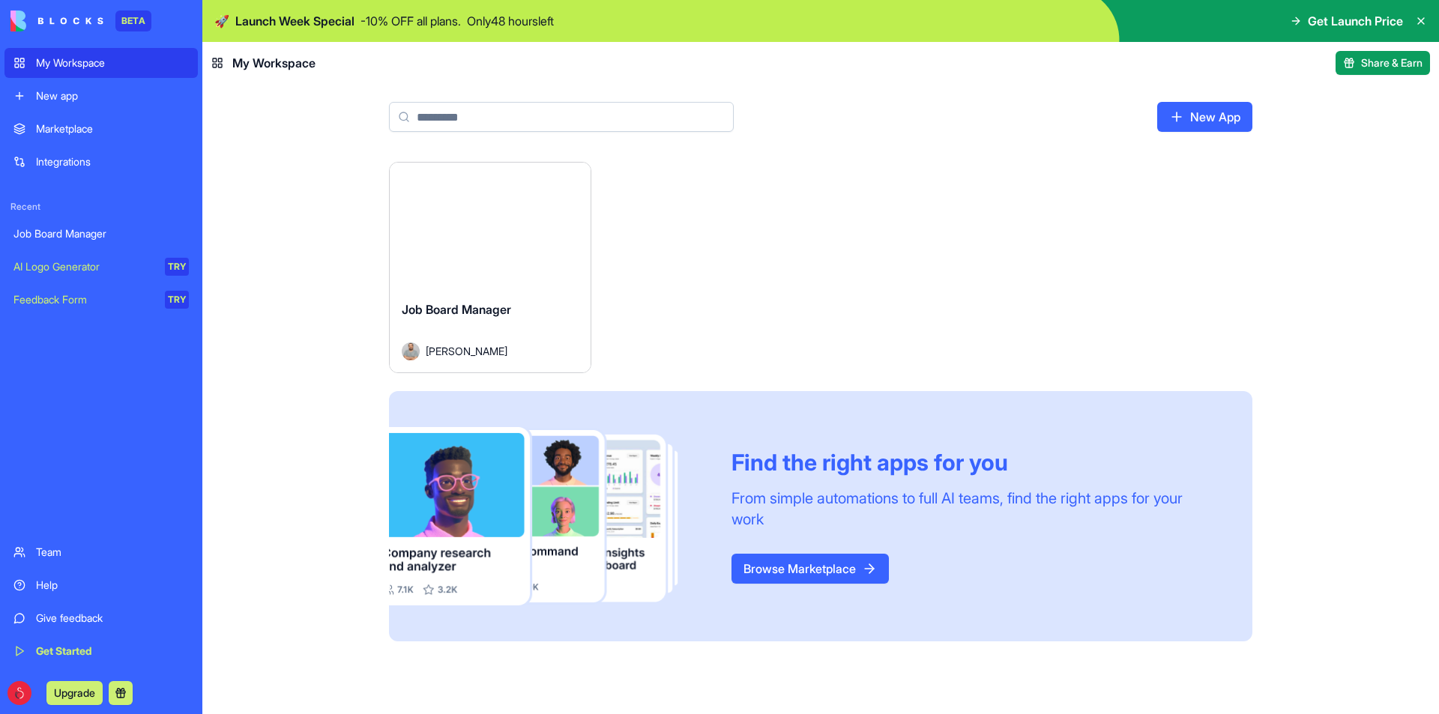
click at [570, 187] on html "BETA My Workspace New app Marketplace Integrations Recent Job Board Manager AI …" at bounding box center [719, 357] width 1439 height 714
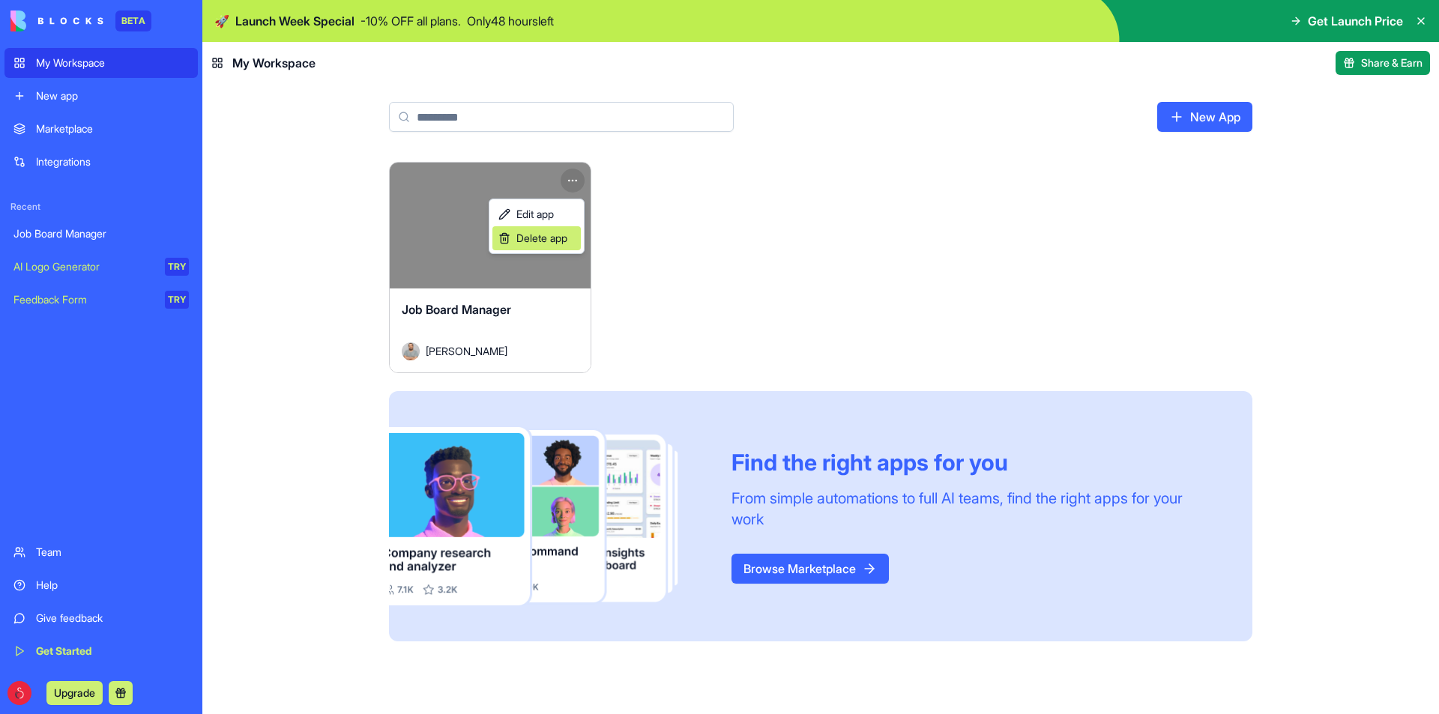
click at [542, 240] on span "Delete app" at bounding box center [541, 238] width 51 height 15
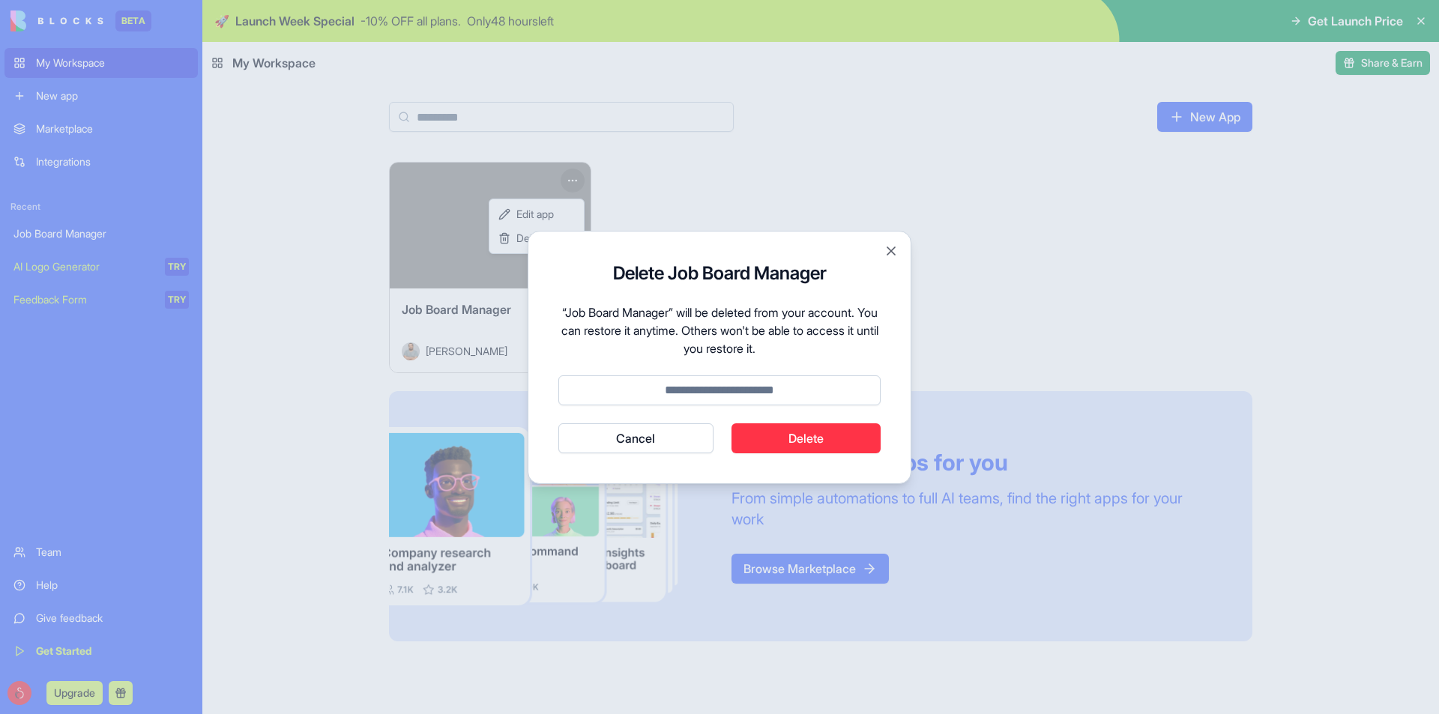
click at [696, 372] on form "Delete Job Board Manager “Job Board Manager” will be deleted from your account.…" at bounding box center [719, 357] width 322 height 192
click at [731, 393] on input at bounding box center [719, 390] width 322 height 30
click at [704, 395] on input "****" at bounding box center [719, 390] width 322 height 30
type input "******"
click at [794, 437] on button "Delete" at bounding box center [806, 438] width 150 height 30
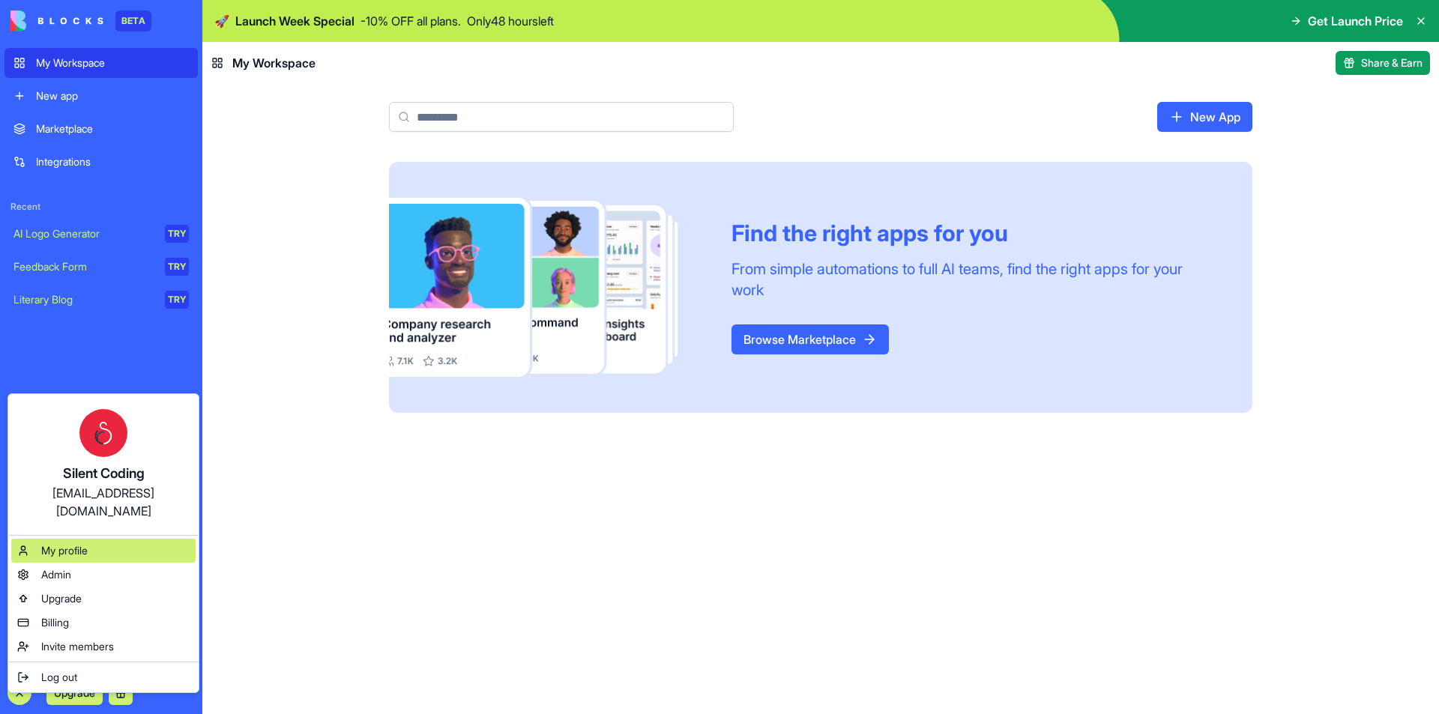
click at [99, 539] on div "My profile" at bounding box center [103, 551] width 184 height 24
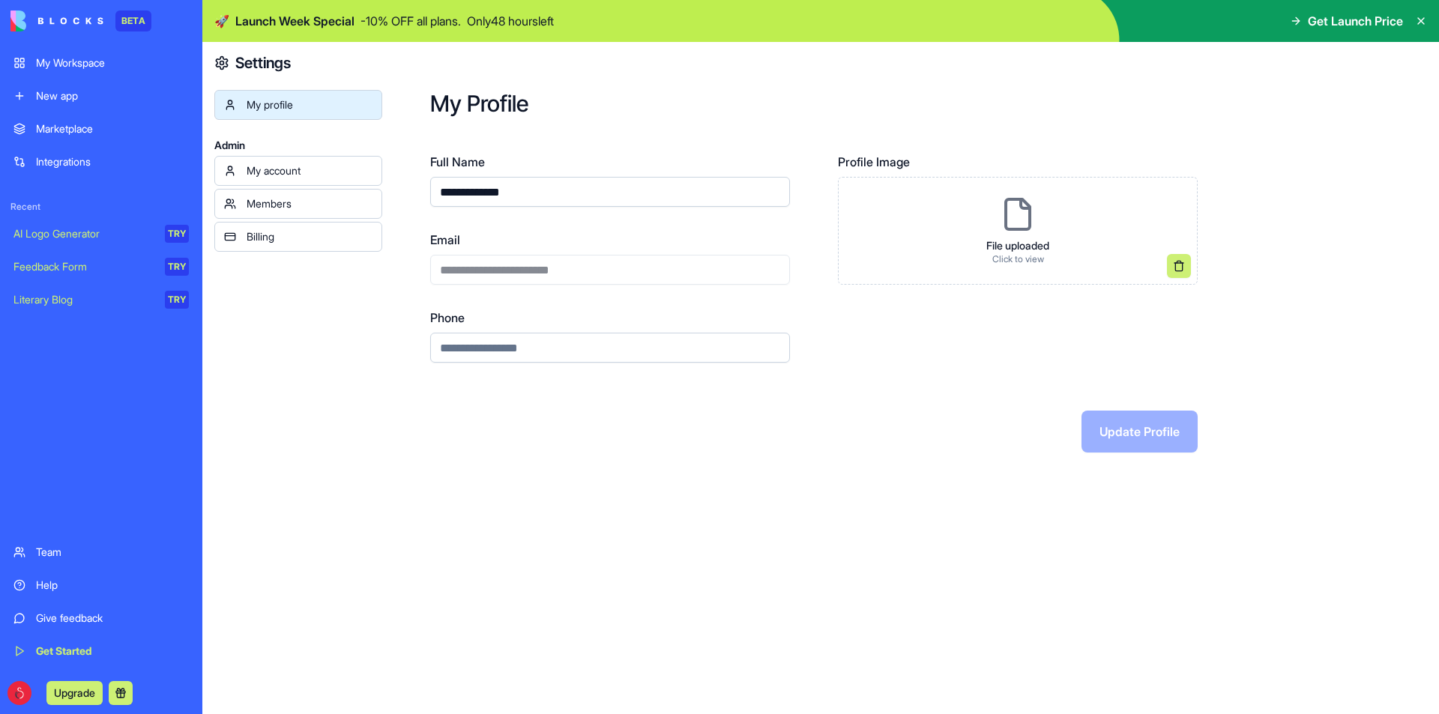
click at [301, 170] on div "My account" at bounding box center [310, 170] width 126 height 15
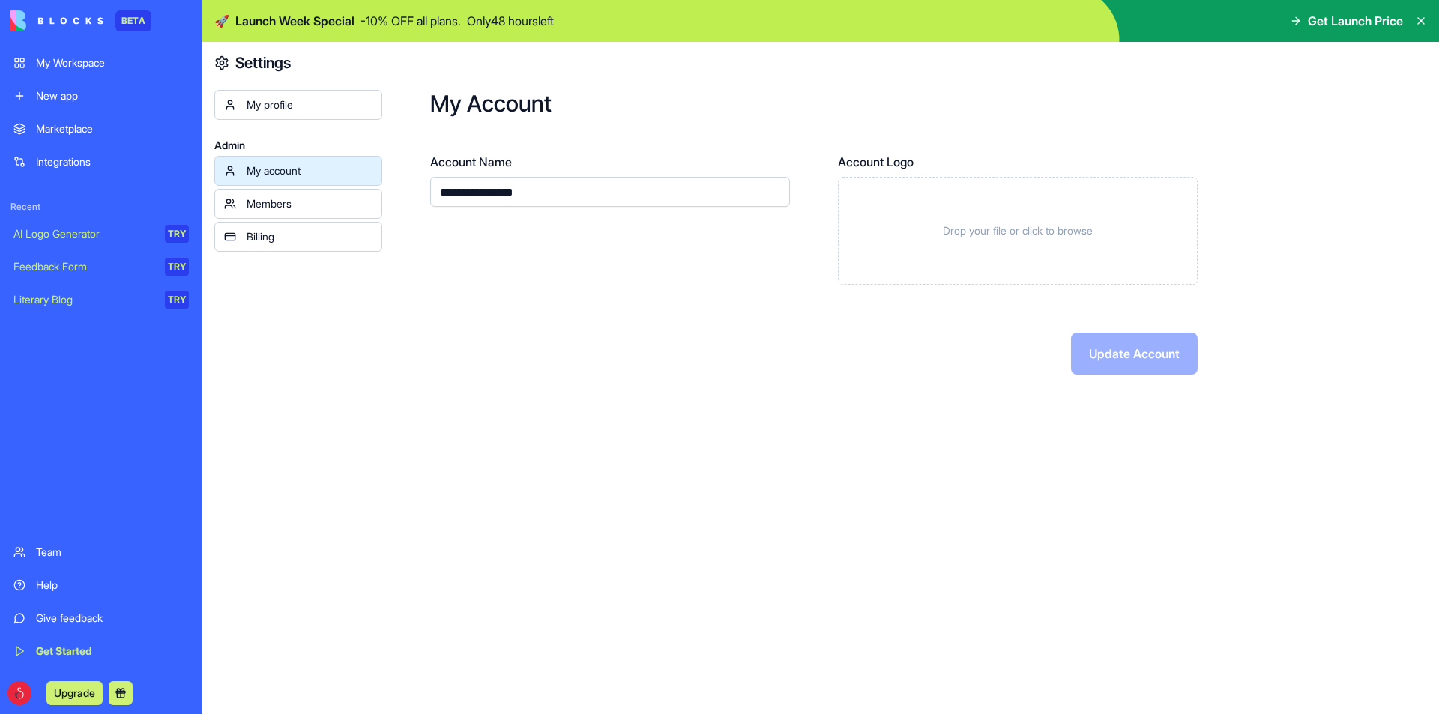
click at [295, 179] on link "My account" at bounding box center [298, 171] width 168 height 30
click at [286, 197] on div "Members" at bounding box center [310, 203] width 126 height 15
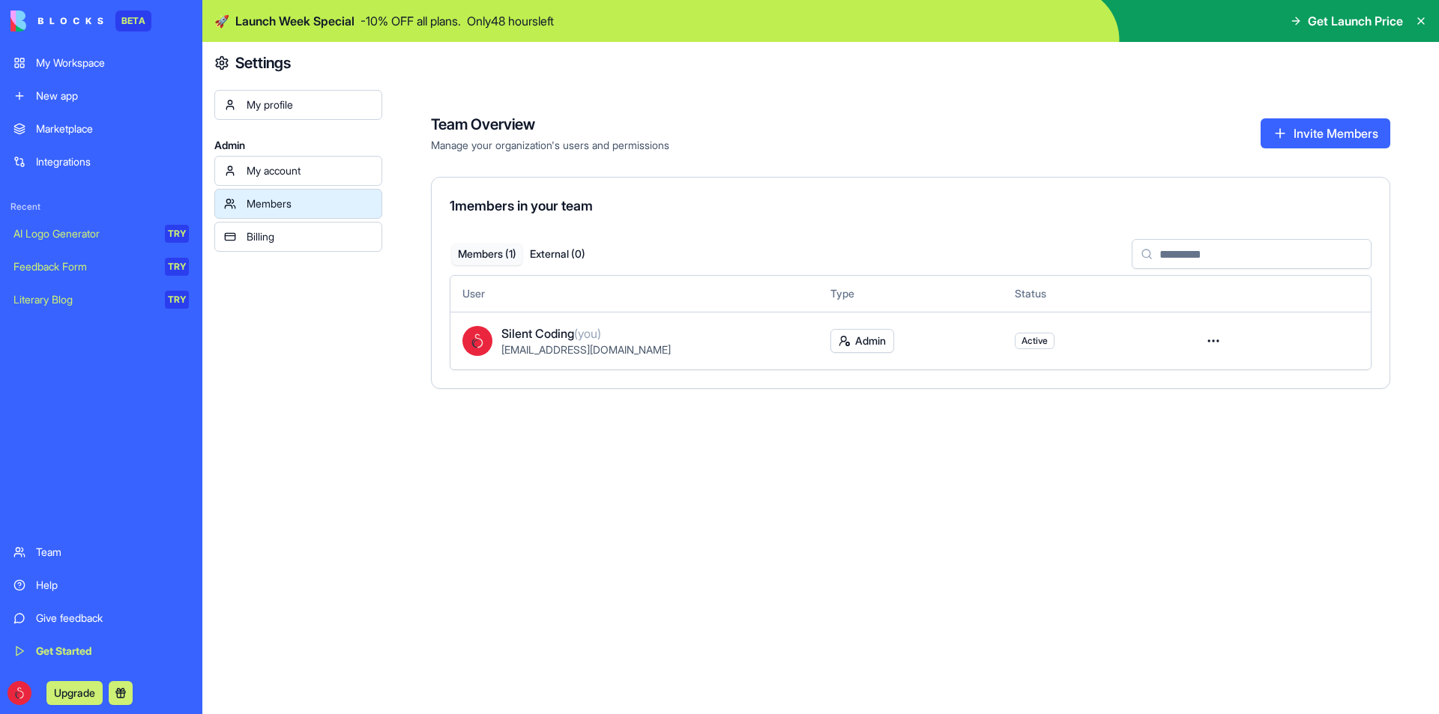
click at [276, 239] on div "Billing" at bounding box center [310, 236] width 126 height 15
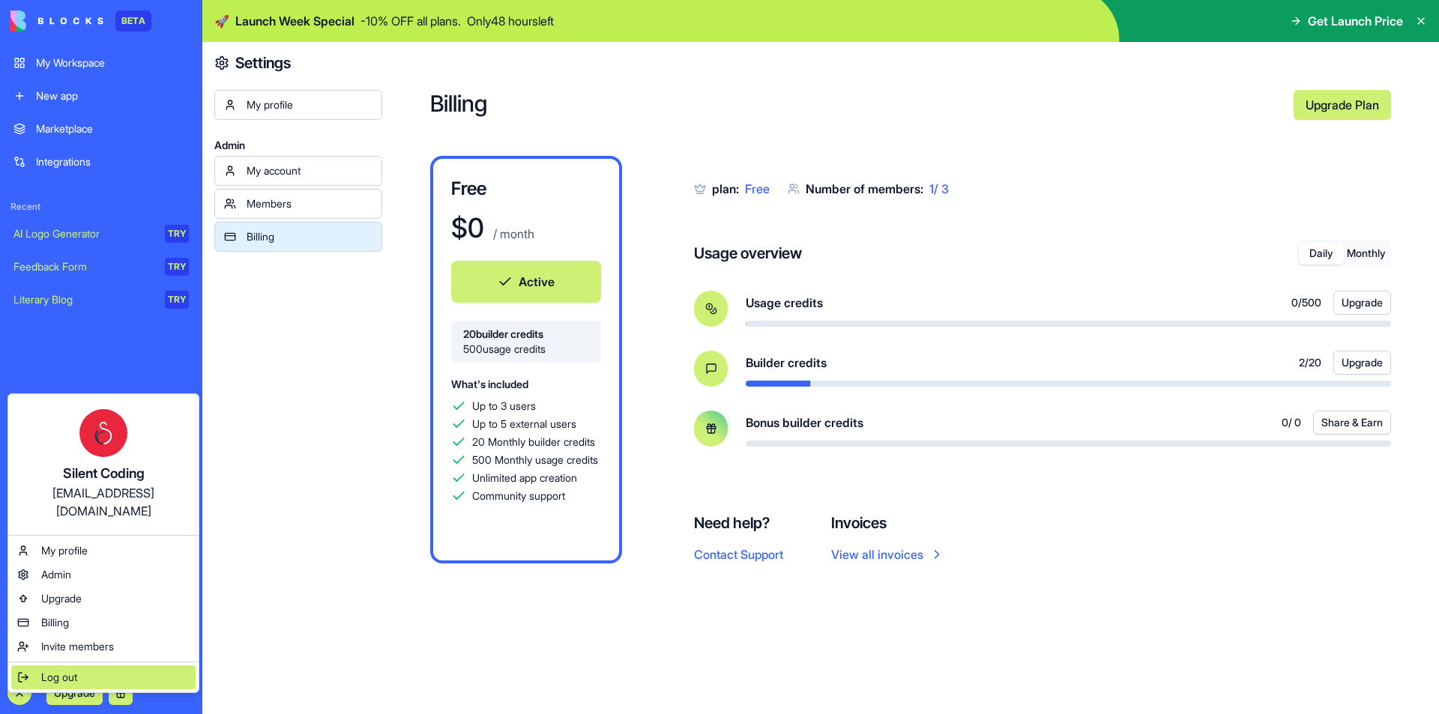
click at [61, 665] on div "Log out" at bounding box center [103, 677] width 184 height 24
